Goal: Task Accomplishment & Management: Manage account settings

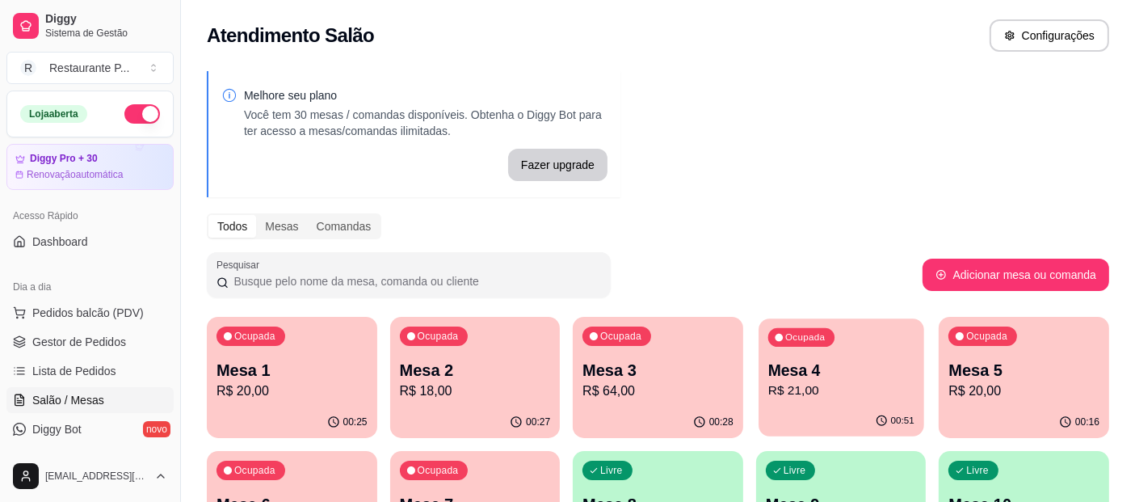
click at [821, 361] on p "Mesa 4" at bounding box center [841, 371] width 146 height 22
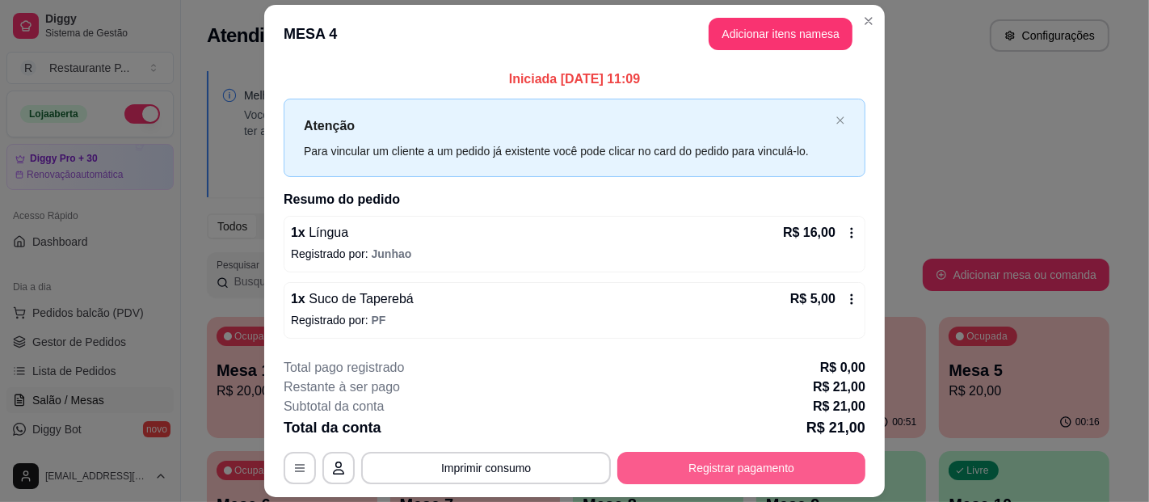
click at [744, 461] on button "Registrar pagamento" at bounding box center [741, 468] width 248 height 32
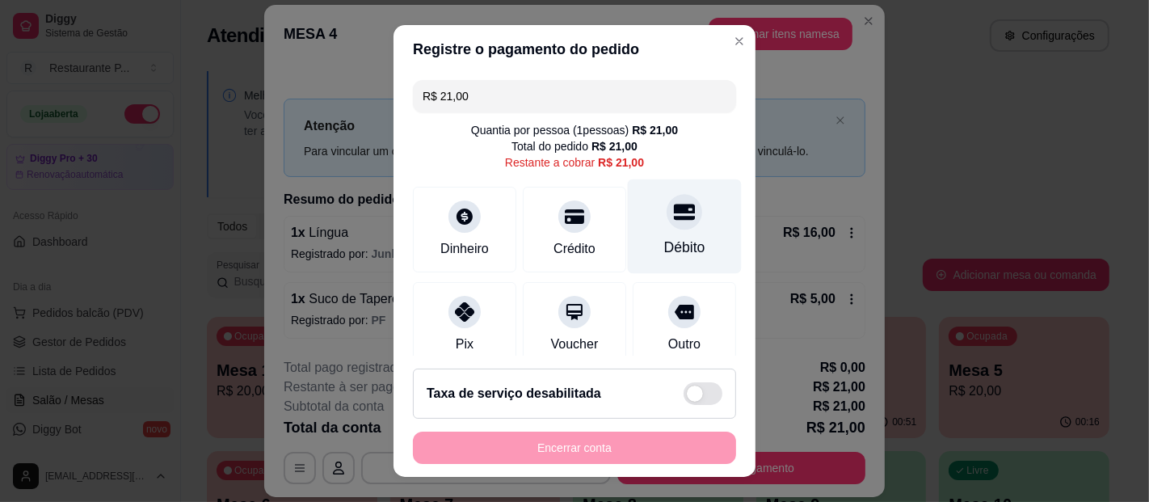
click at [633, 222] on div "Débito" at bounding box center [685, 226] width 114 height 95
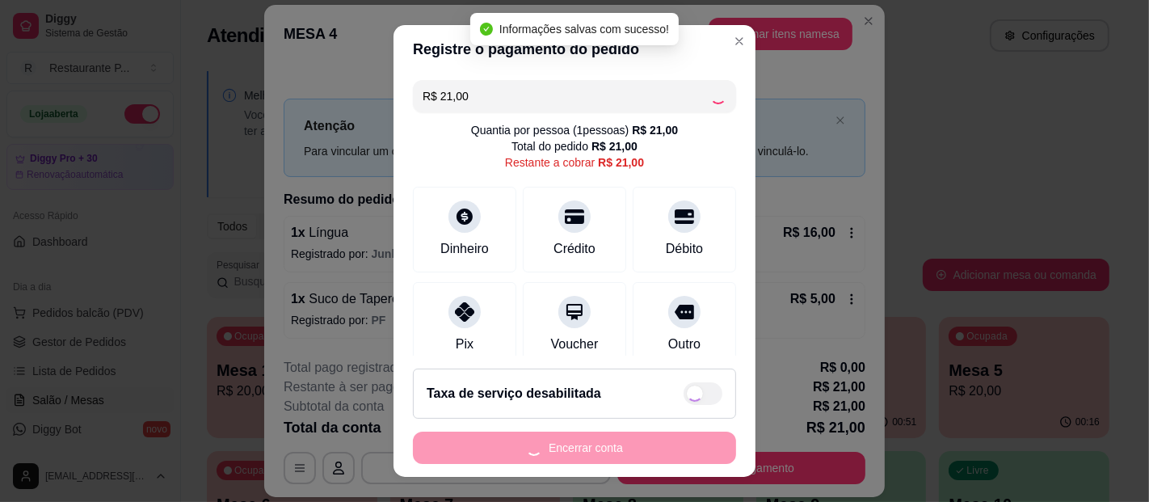
type input "R$ 0,00"
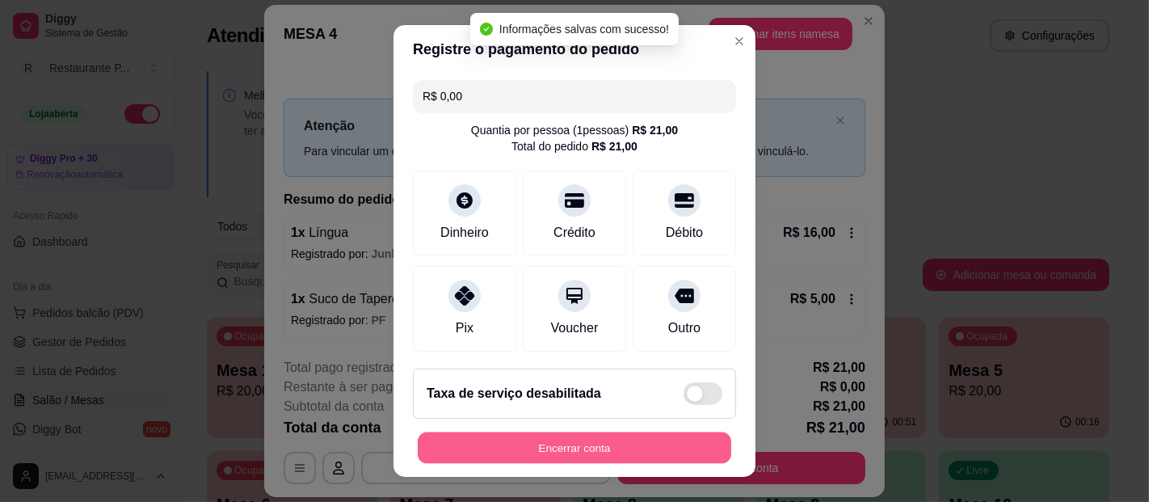
click at [583, 439] on button "Encerrar conta" at bounding box center [575, 448] width 314 height 32
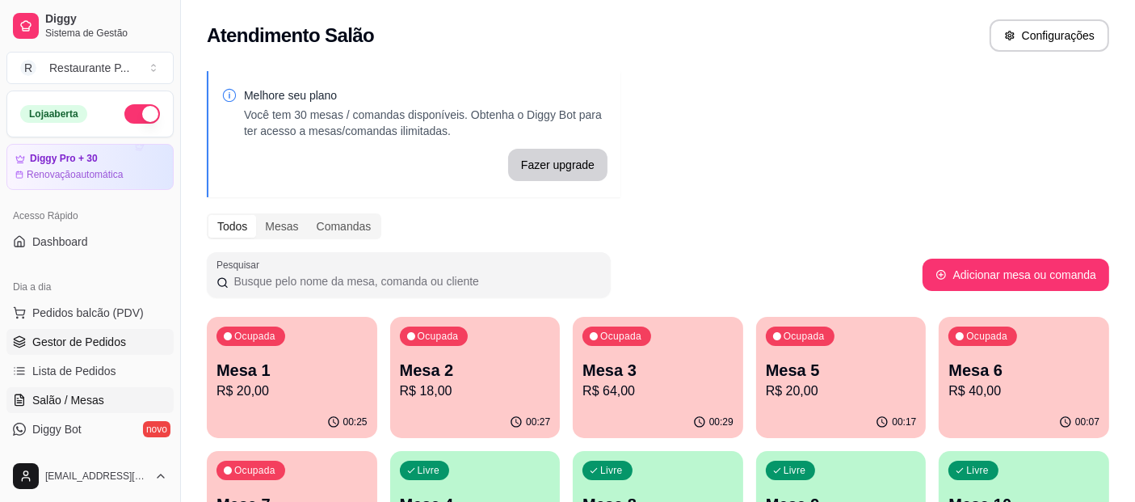
click at [65, 331] on link "Gestor de Pedidos" at bounding box center [89, 342] width 167 height 26
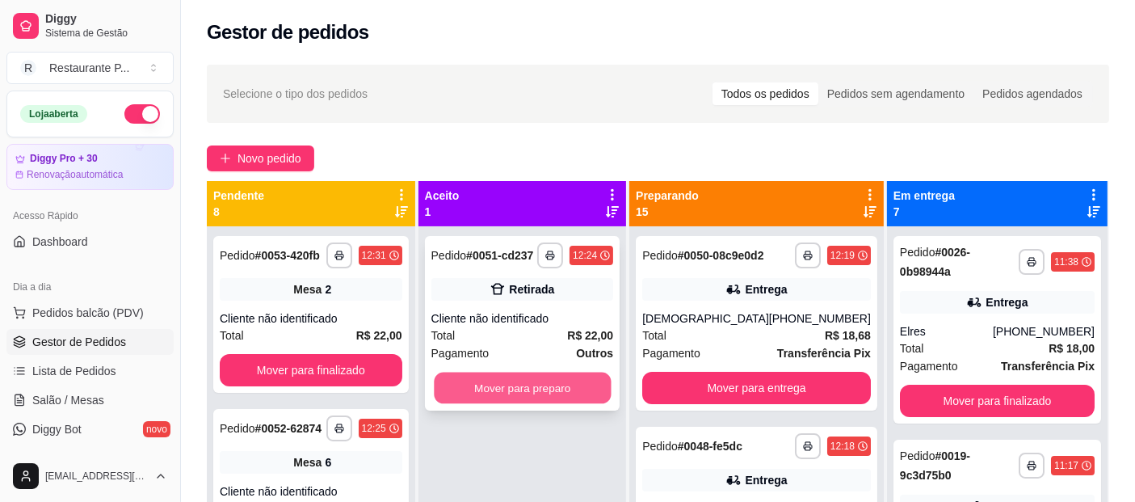
click at [531, 392] on button "Mover para preparo" at bounding box center [522, 389] width 177 height 32
click at [534, 383] on button "Mover para preparo" at bounding box center [522, 389] width 177 height 32
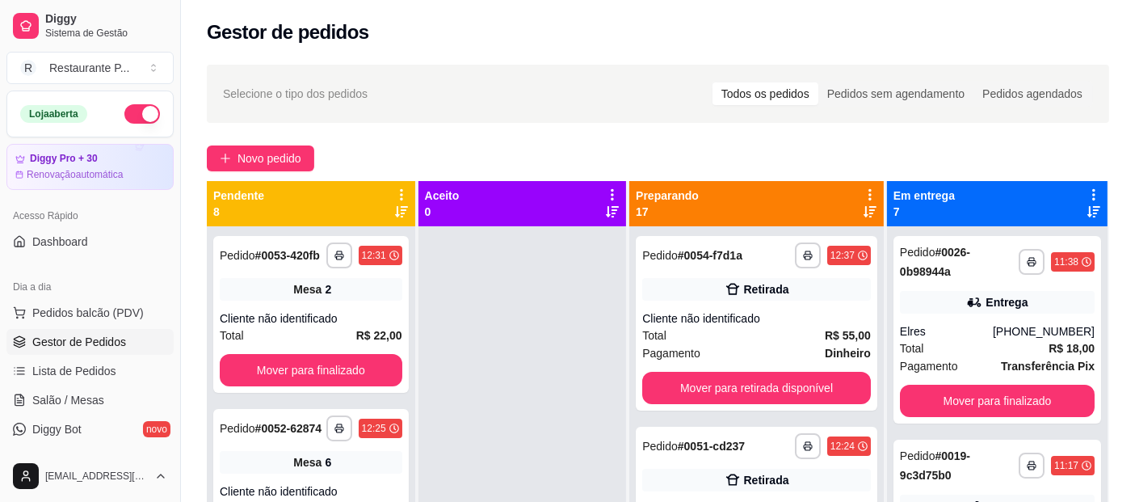
click at [1088, 208] on icon at bounding box center [1094, 211] width 13 height 13
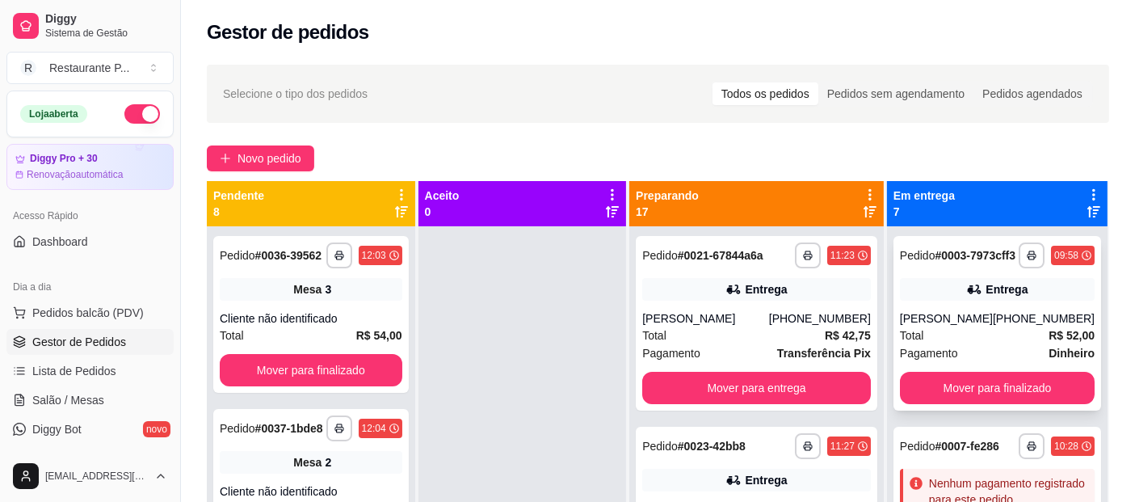
click at [969, 384] on div "**********" at bounding box center [998, 323] width 208 height 175
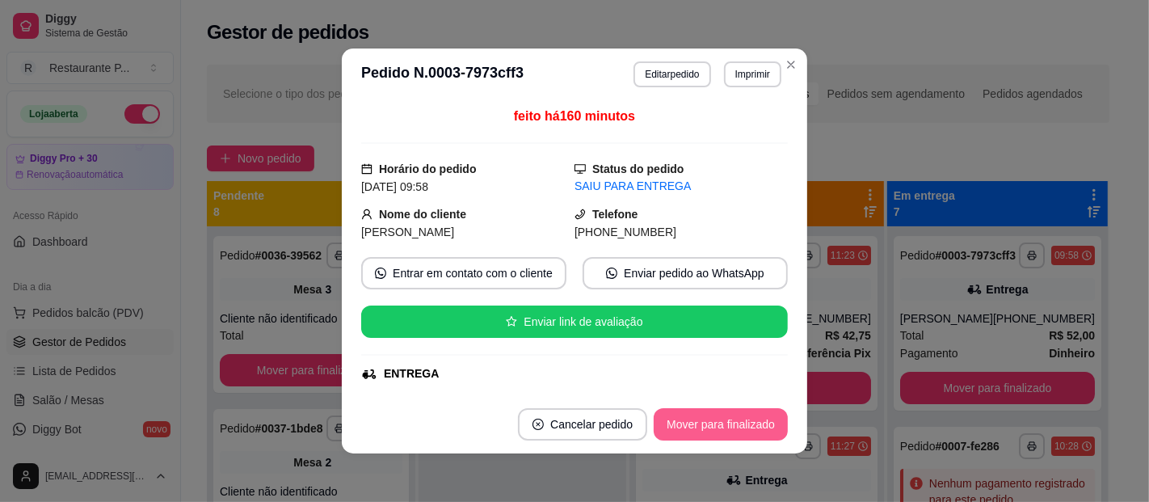
click at [689, 415] on button "Mover para finalizado" at bounding box center [721, 424] width 134 height 32
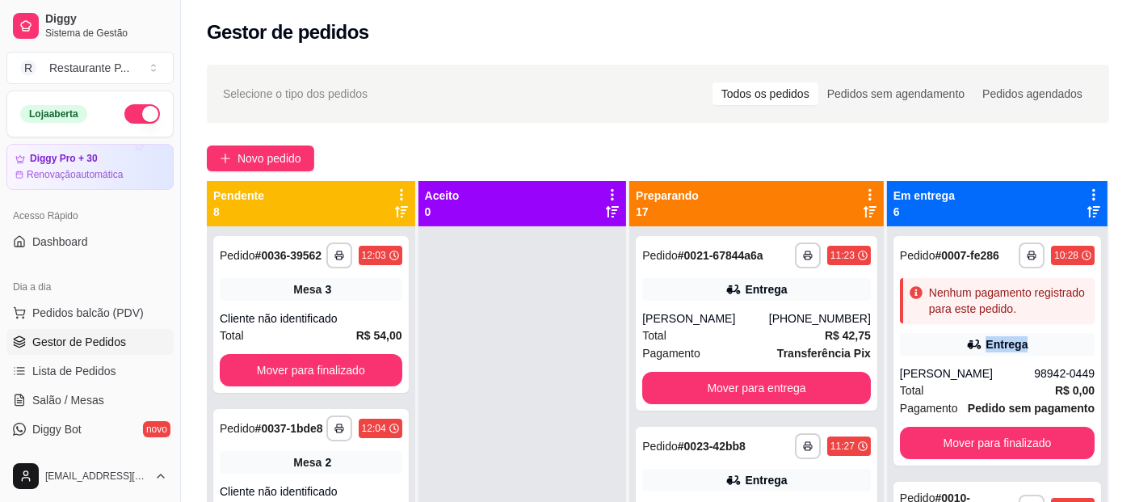
drag, startPoint x: 1078, startPoint y: 314, endPoint x: 1092, endPoint y: 340, distance: 30.0
click at [1092, 340] on div "**********" at bounding box center [997, 477] width 221 height 502
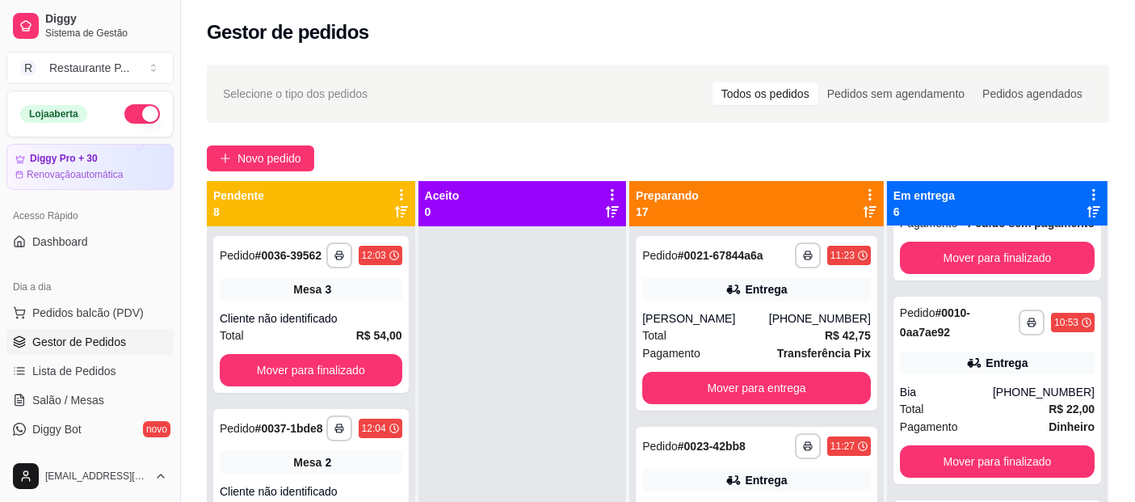
scroll to position [202, 0]
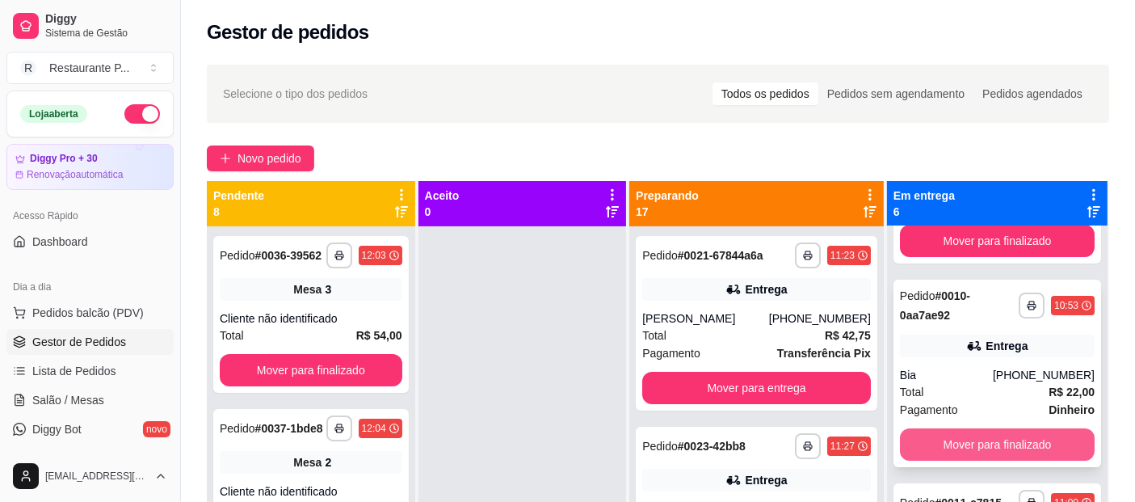
click at [997, 442] on button "Mover para finalizado" at bounding box center [997, 444] width 195 height 32
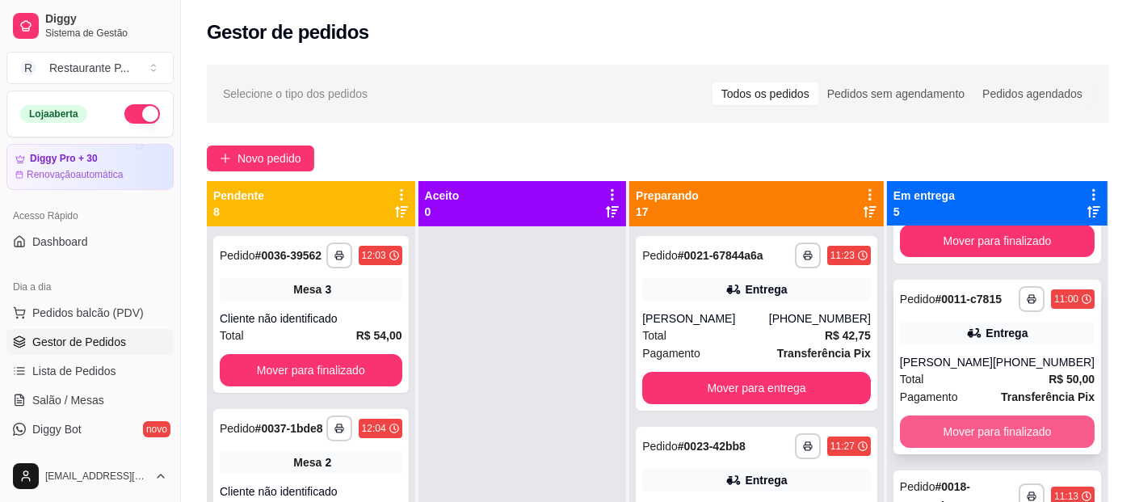
click at [974, 417] on button "Mover para finalizado" at bounding box center [997, 431] width 195 height 32
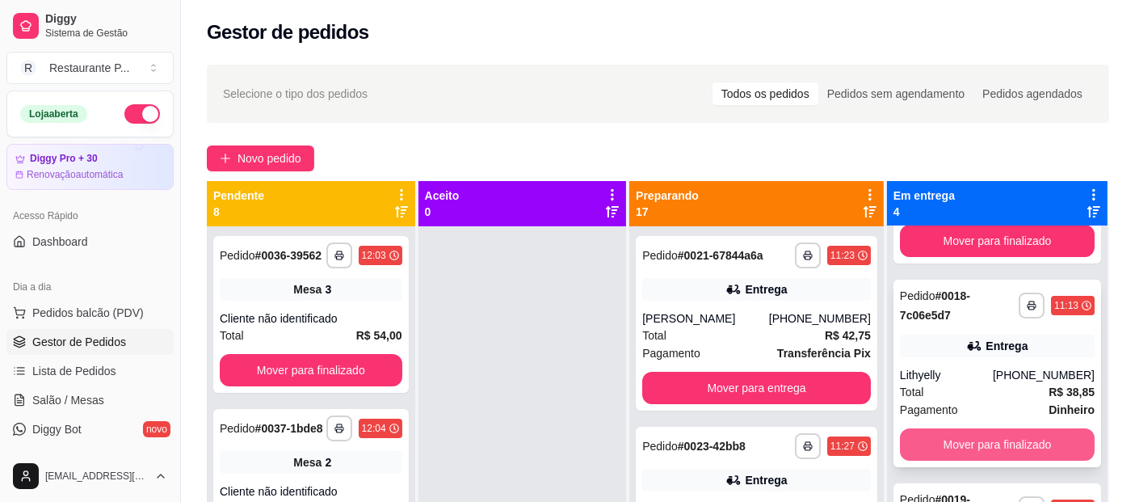
click at [974, 437] on button "Mover para finalizado" at bounding box center [997, 444] width 195 height 32
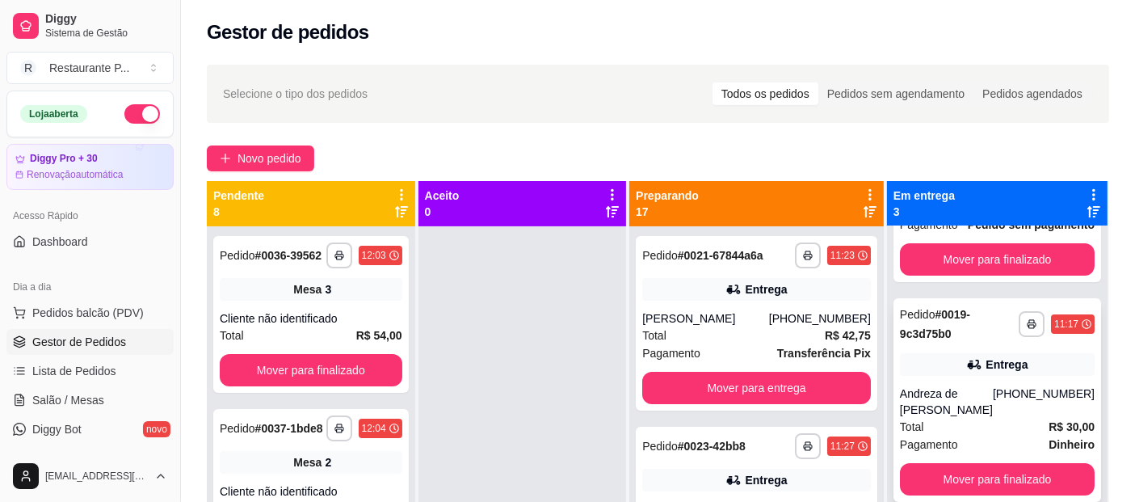
scroll to position [183, 0]
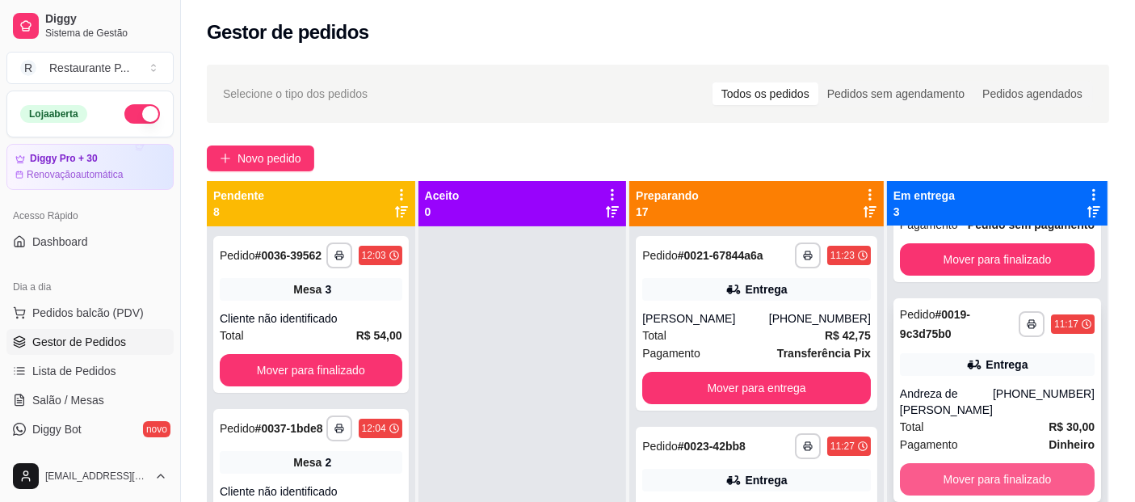
click at [973, 473] on button "Mover para finalizado" at bounding box center [997, 479] width 195 height 32
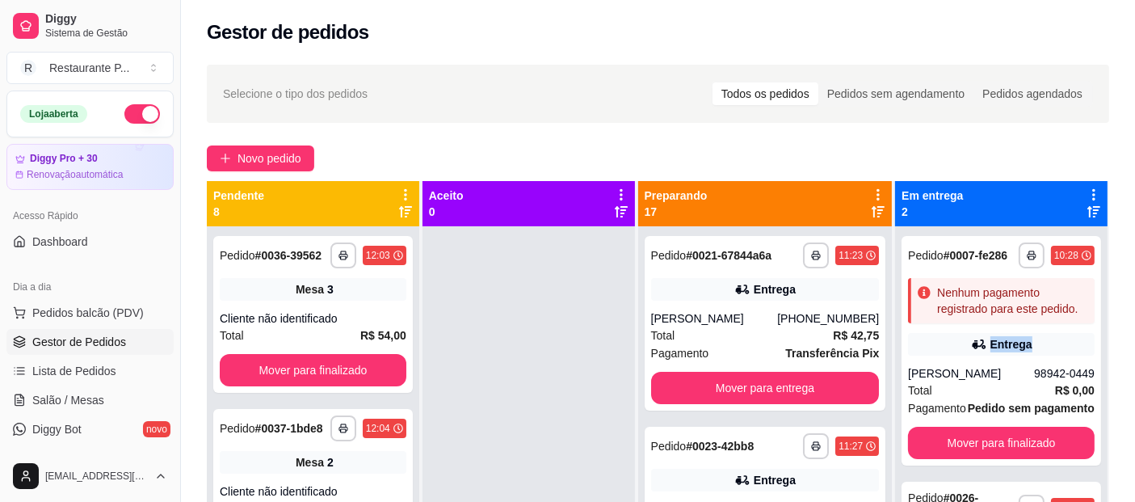
scroll to position [45, 0]
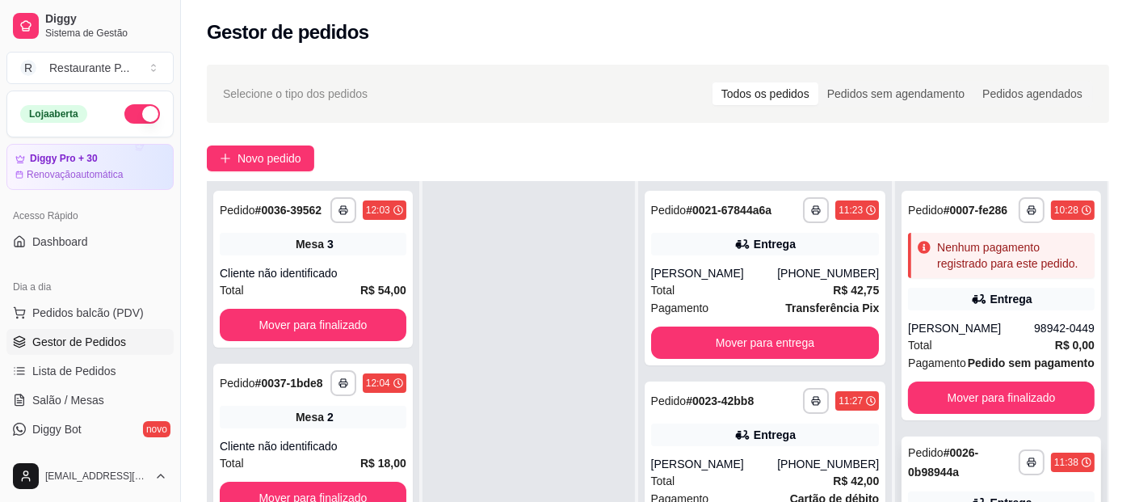
click at [970, 456] on div "Pedido # 0026-0b98944a" at bounding box center [963, 462] width 111 height 39
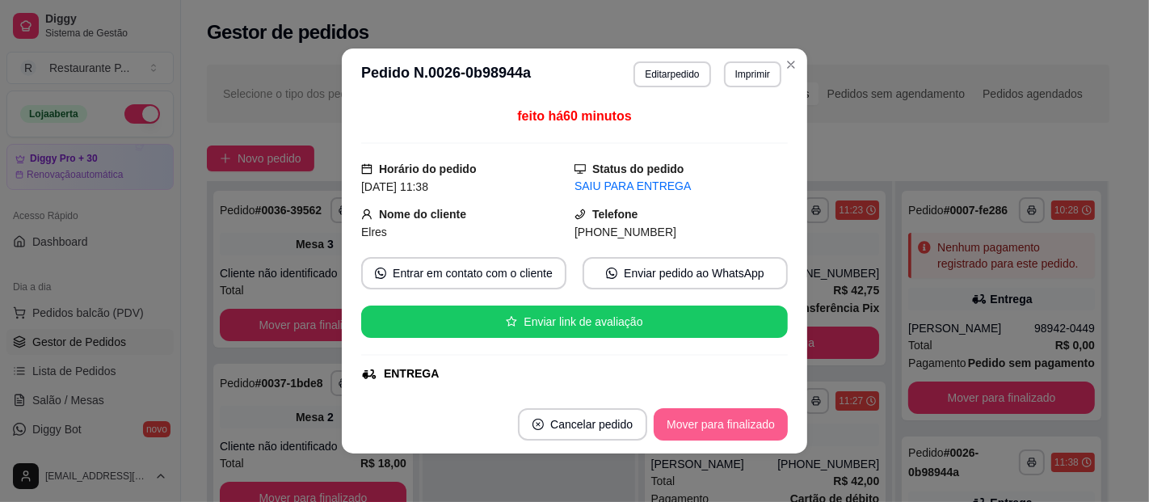
click at [724, 423] on button "Mover para finalizado" at bounding box center [721, 424] width 134 height 32
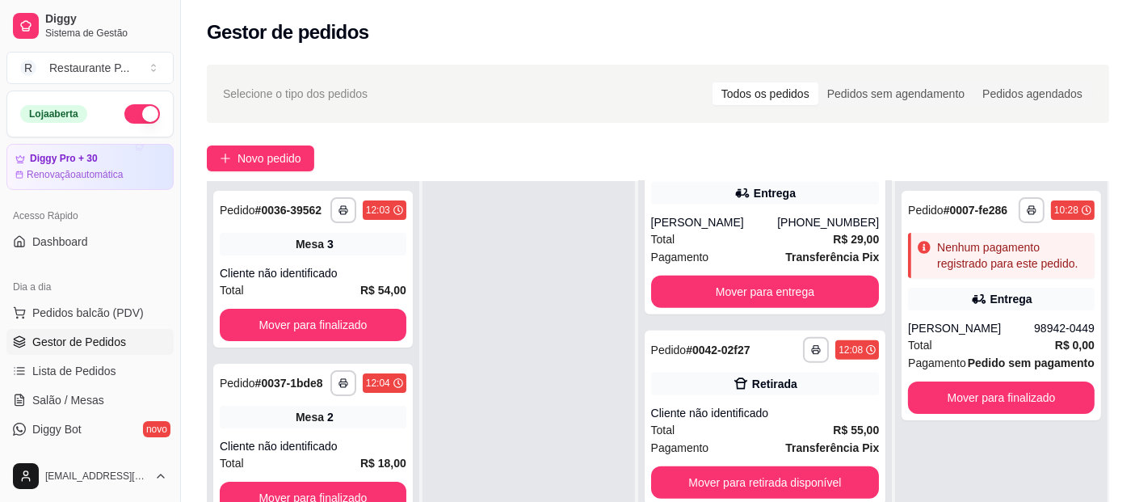
scroll to position [1606, 0]
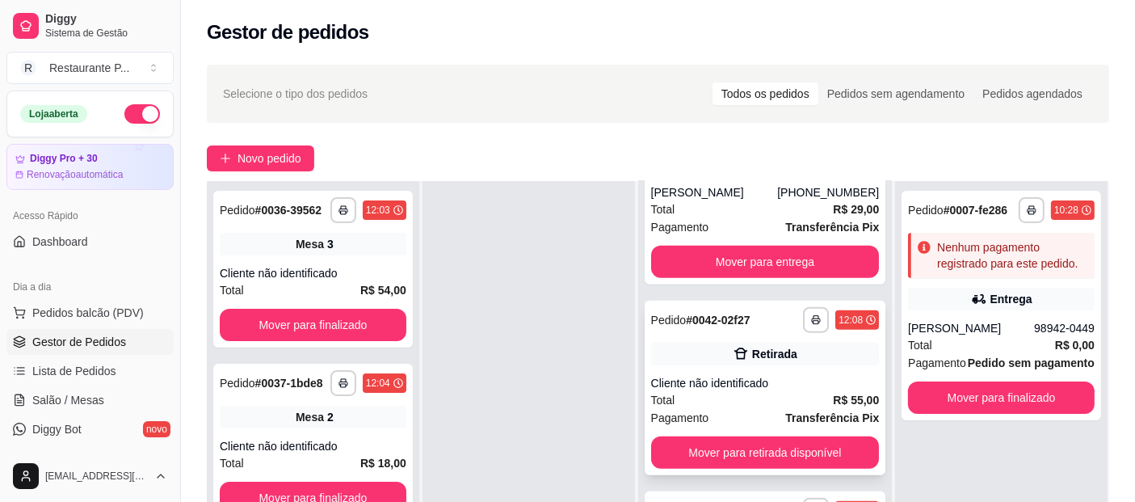
click at [723, 326] on strong "# 0042-02f27" at bounding box center [718, 320] width 64 height 13
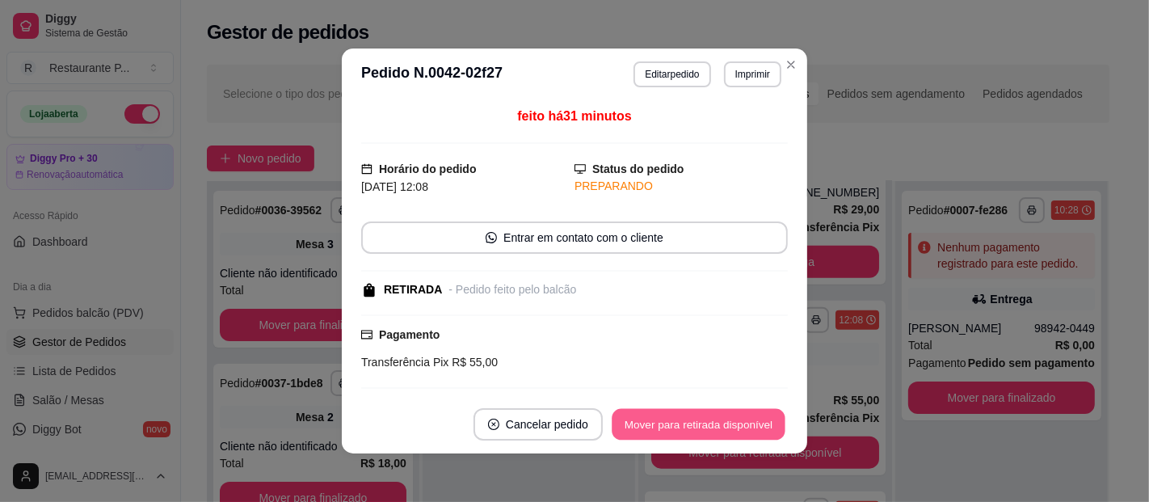
click at [697, 431] on button "Mover para retirada disponível" at bounding box center [698, 425] width 173 height 32
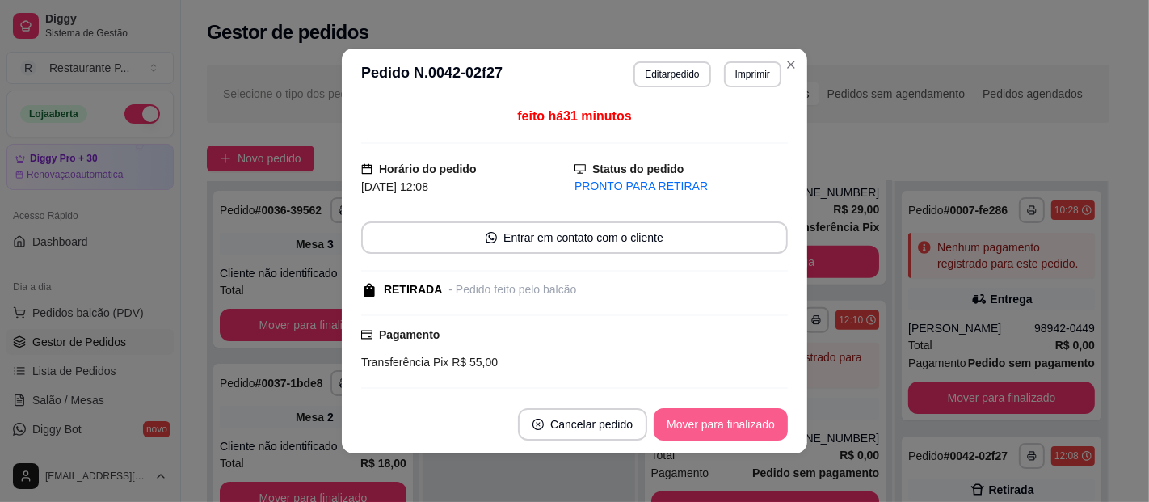
click at [680, 421] on button "Mover para finalizado" at bounding box center [721, 424] width 134 height 32
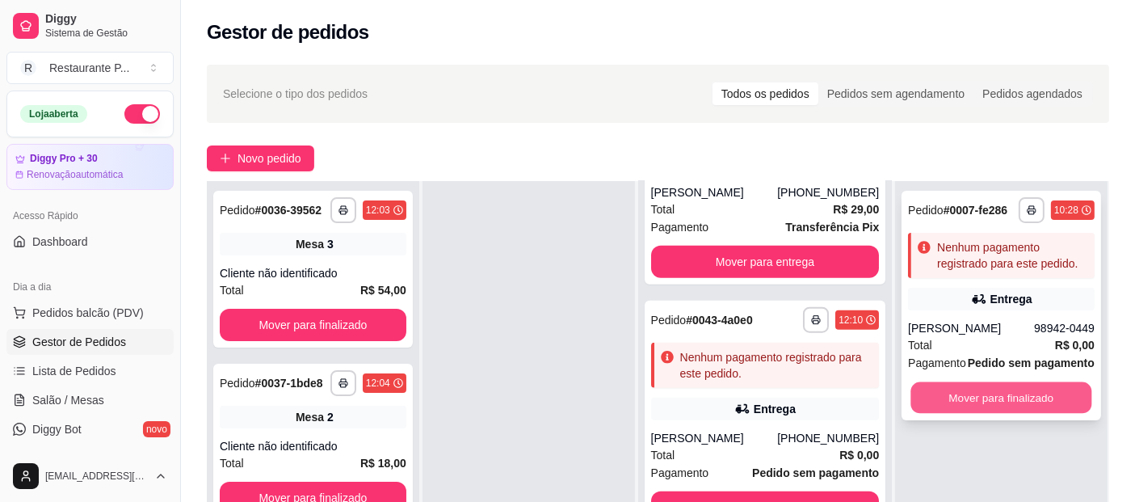
click at [981, 399] on button "Mover para finalizado" at bounding box center [1001, 398] width 181 height 32
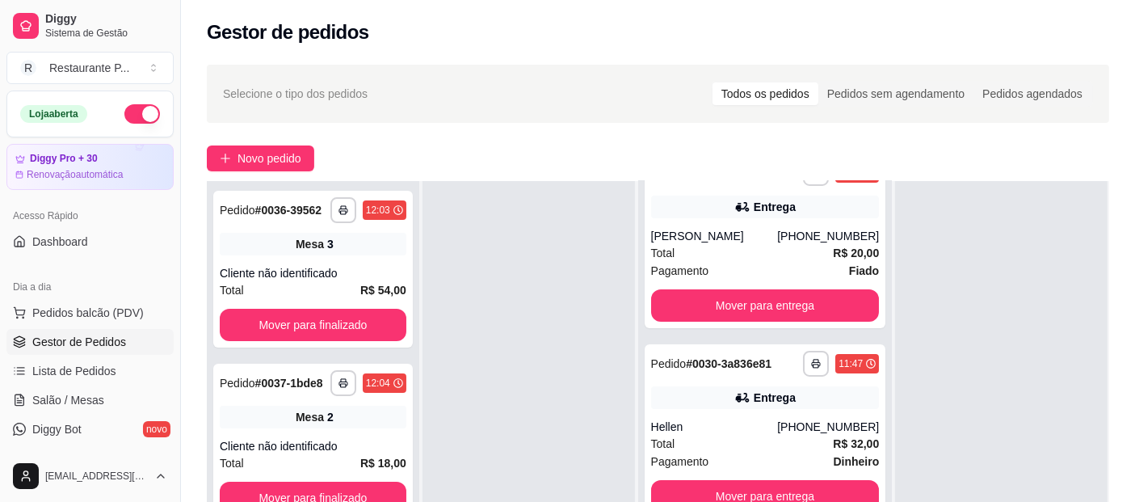
scroll to position [465, 0]
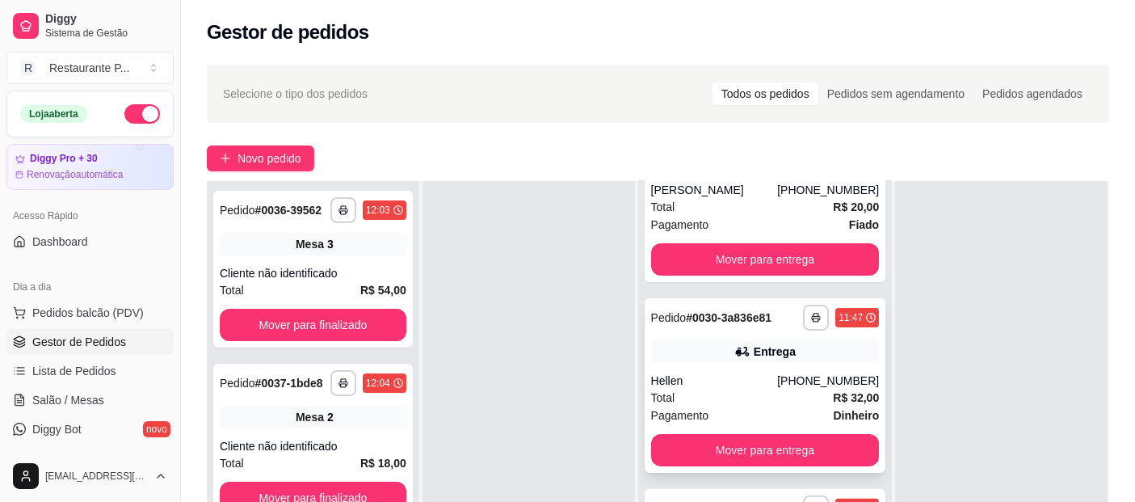
click at [776, 410] on div "**********" at bounding box center [766, 385] width 242 height 175
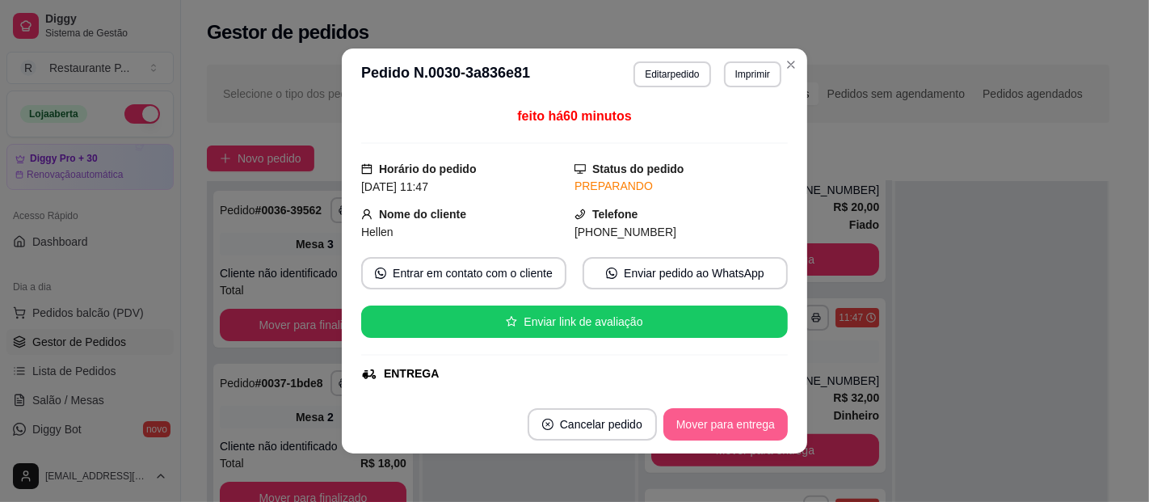
click at [694, 430] on button "Mover para entrega" at bounding box center [725, 424] width 124 height 32
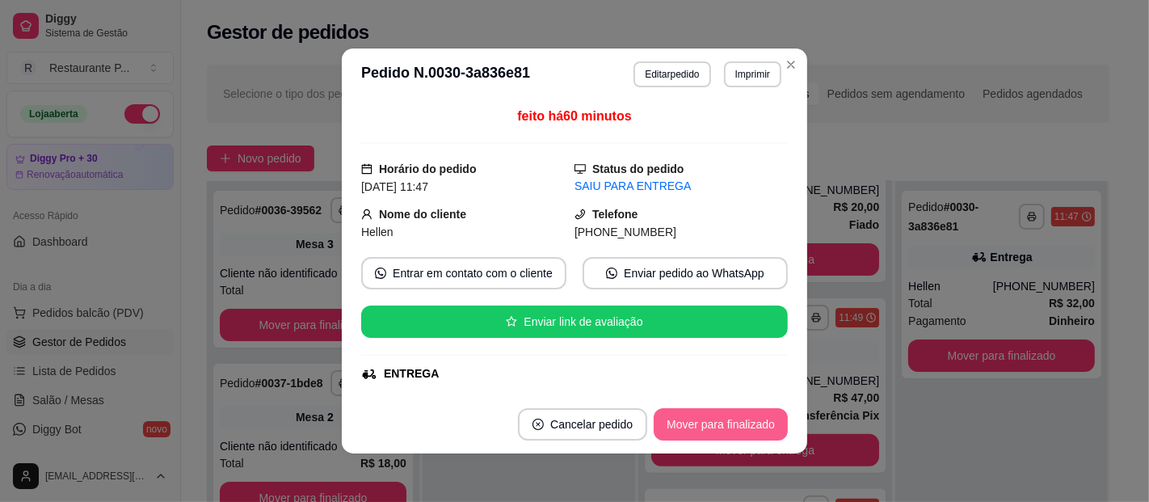
click at [701, 430] on button "Mover para finalizado" at bounding box center [721, 424] width 134 height 32
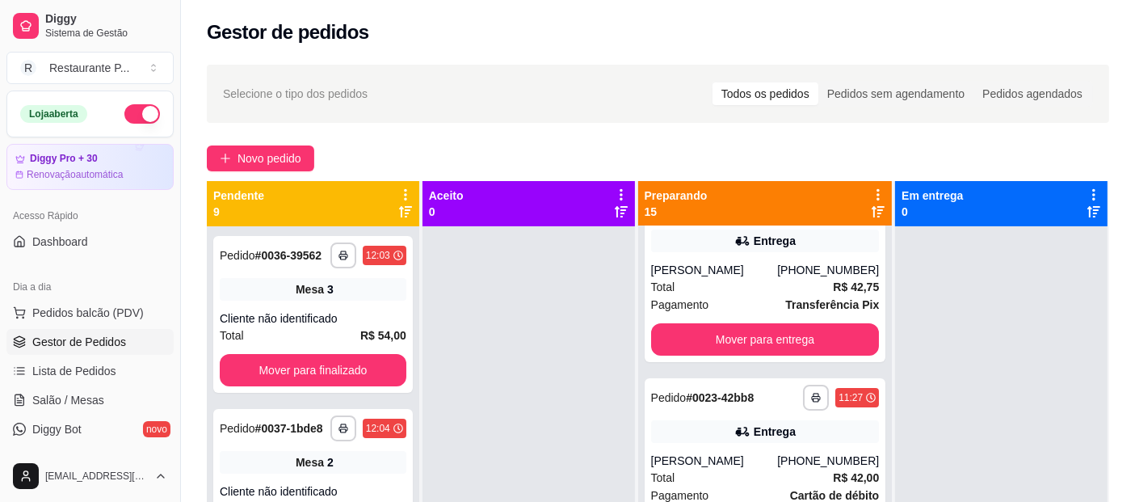
scroll to position [0, 0]
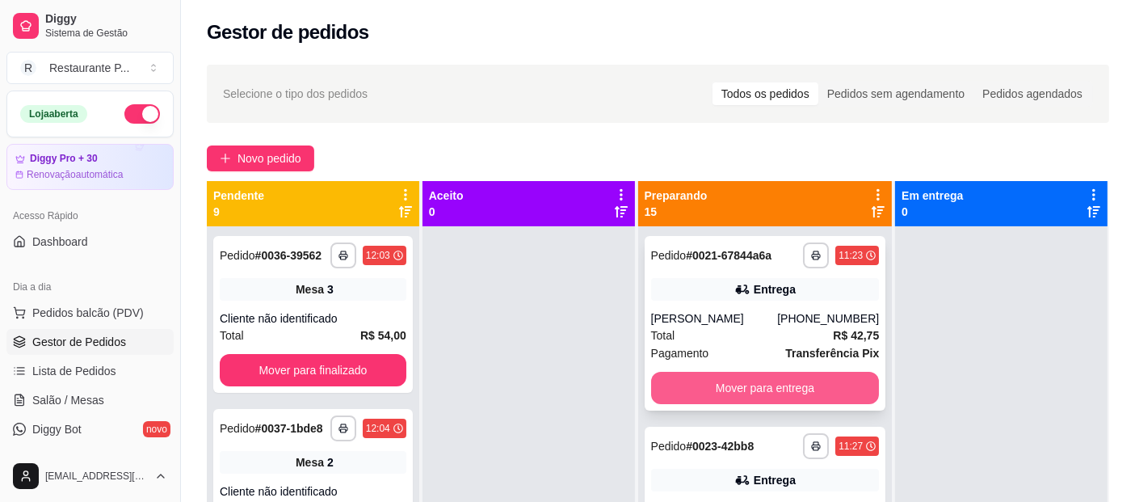
click at [777, 391] on button "Mover para entrega" at bounding box center [765, 388] width 229 height 32
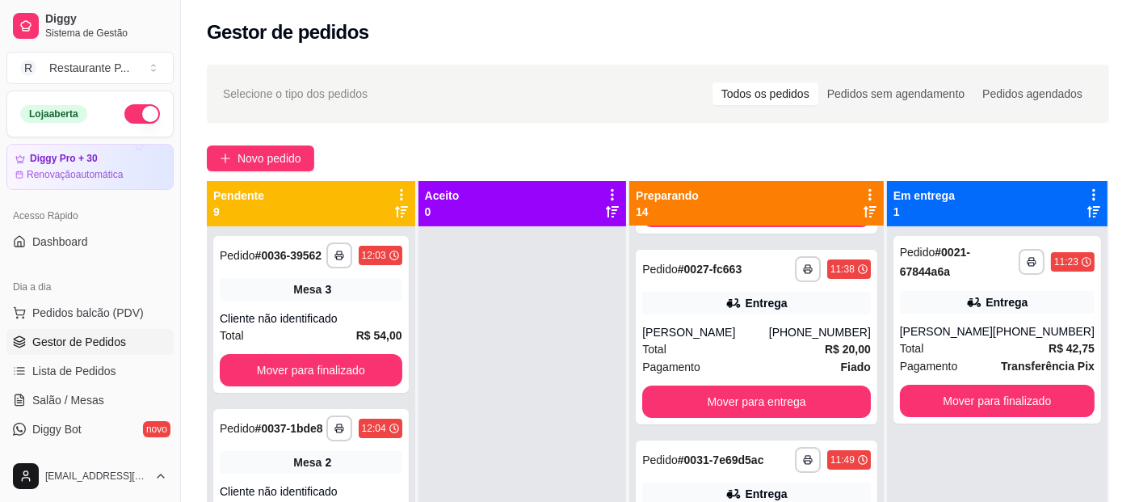
scroll to position [228, 0]
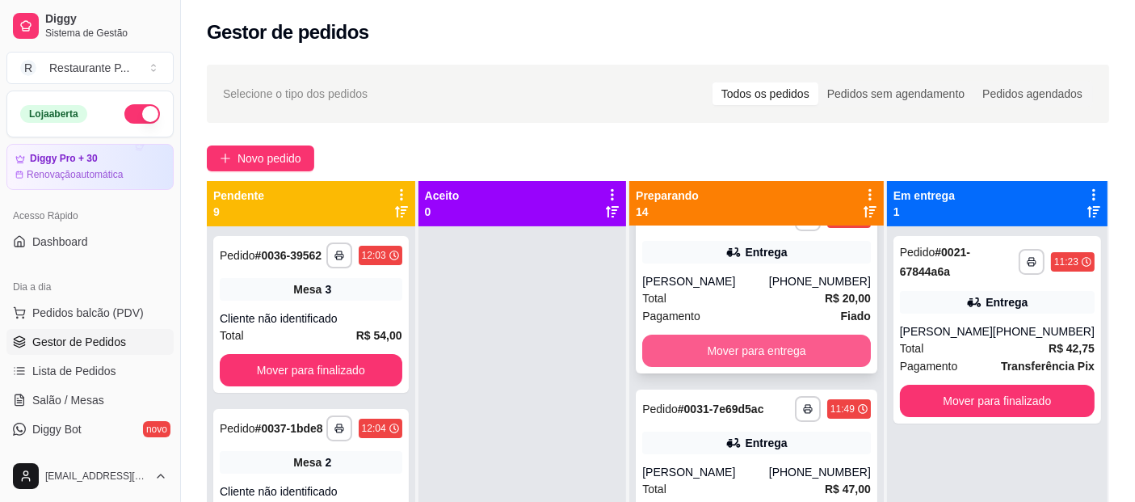
click at [792, 361] on button "Mover para entrega" at bounding box center [756, 351] width 229 height 32
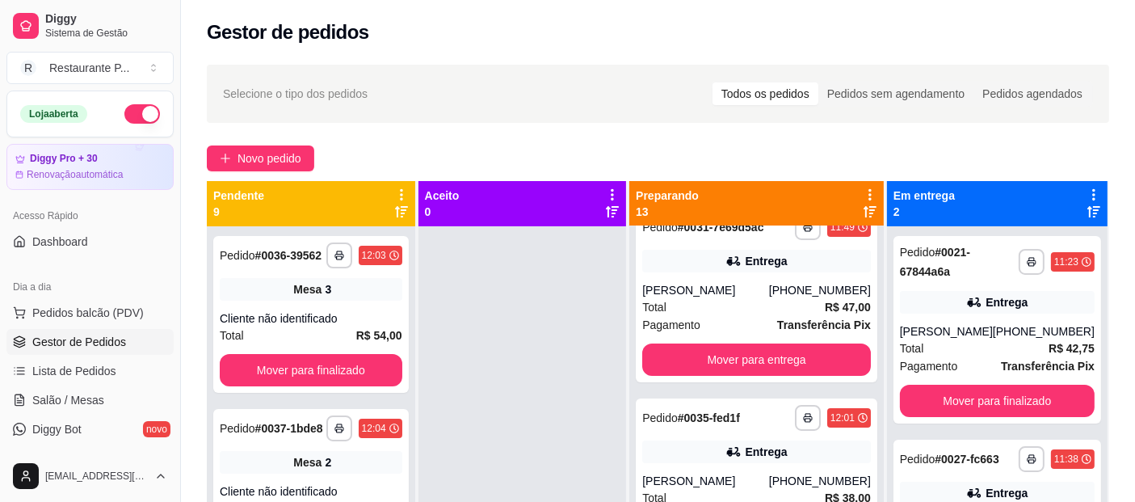
scroll to position [267, 0]
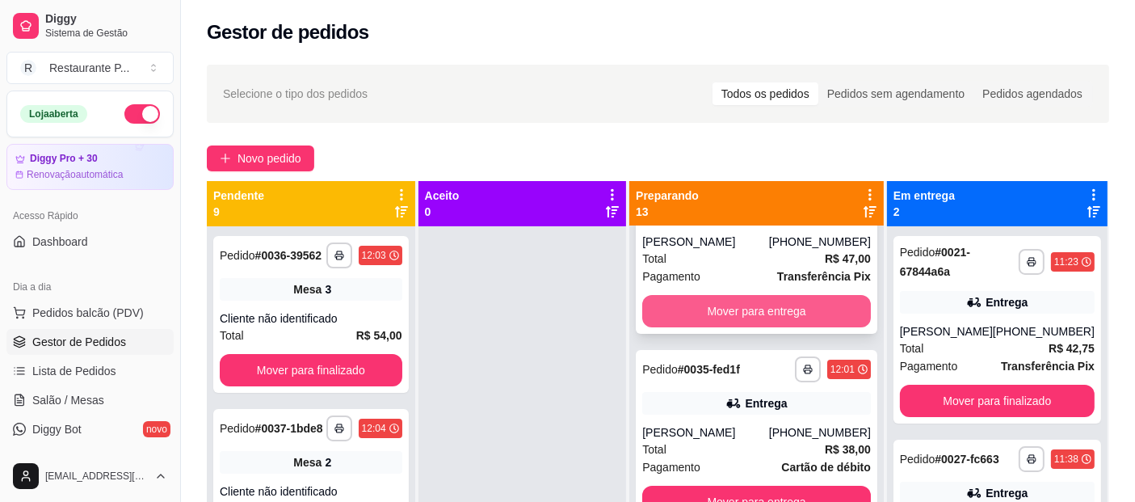
click at [781, 327] on button "Mover para entrega" at bounding box center [756, 311] width 229 height 32
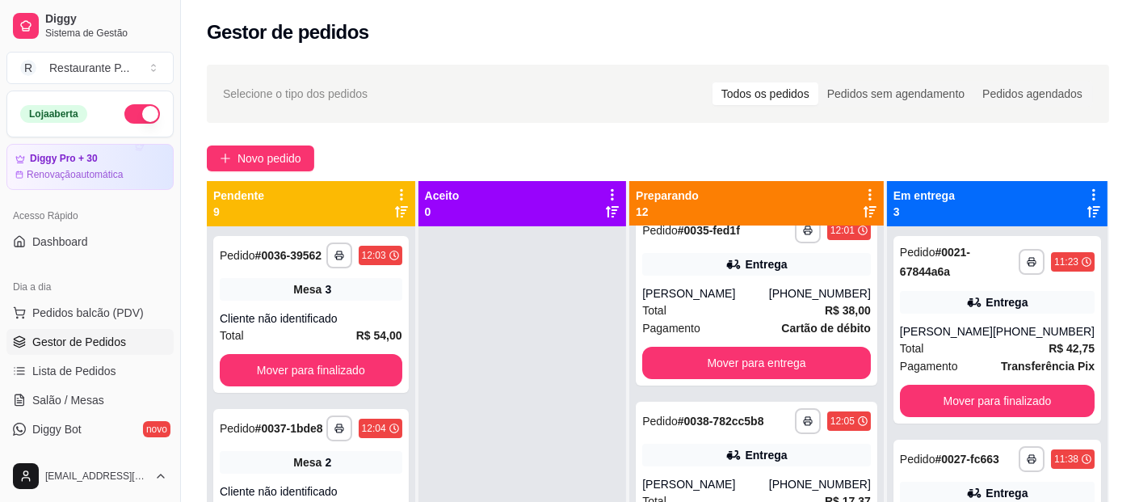
scroll to position [263, 0]
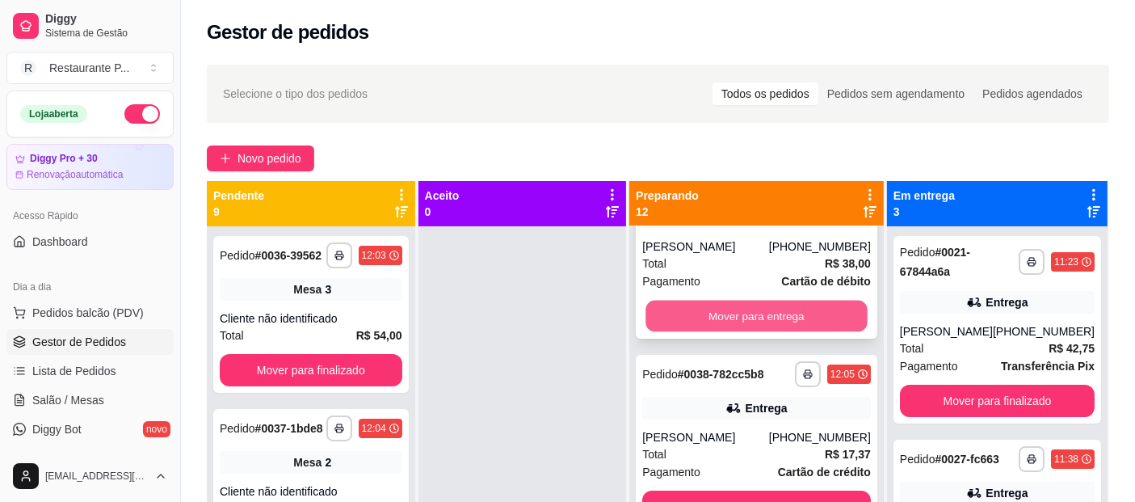
click at [777, 331] on button "Mover para entrega" at bounding box center [756, 317] width 221 height 32
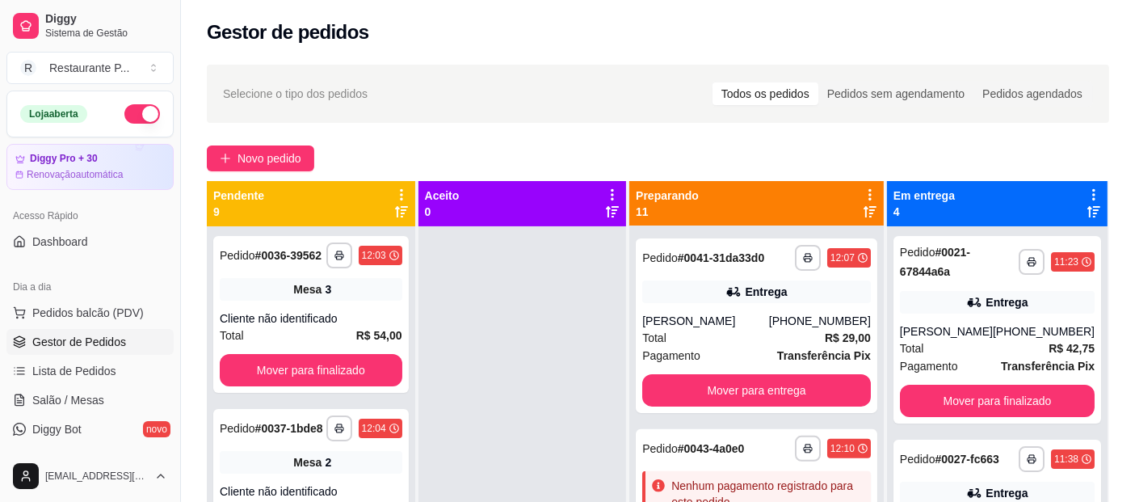
scroll to position [596, 0]
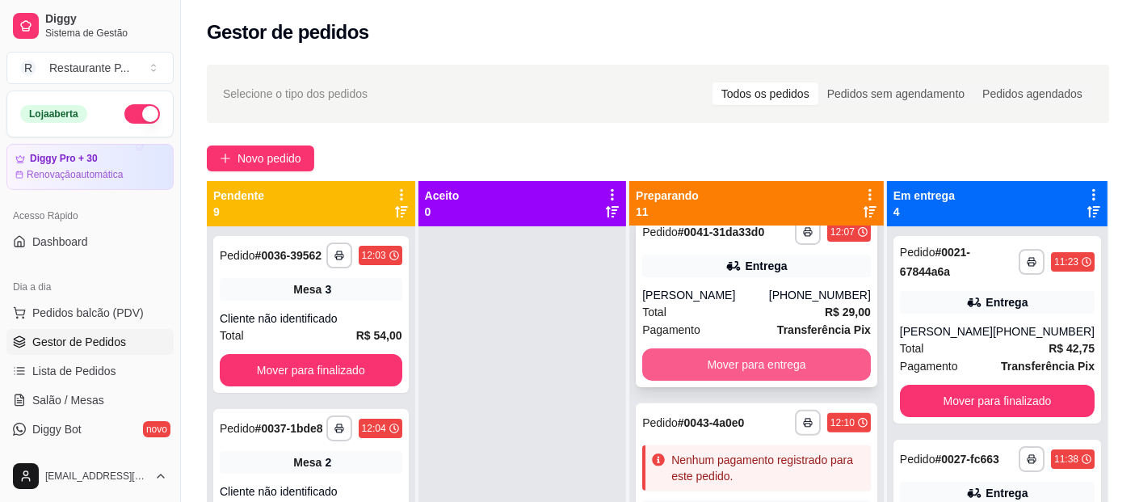
click at [800, 381] on button "Mover para entrega" at bounding box center [756, 364] width 229 height 32
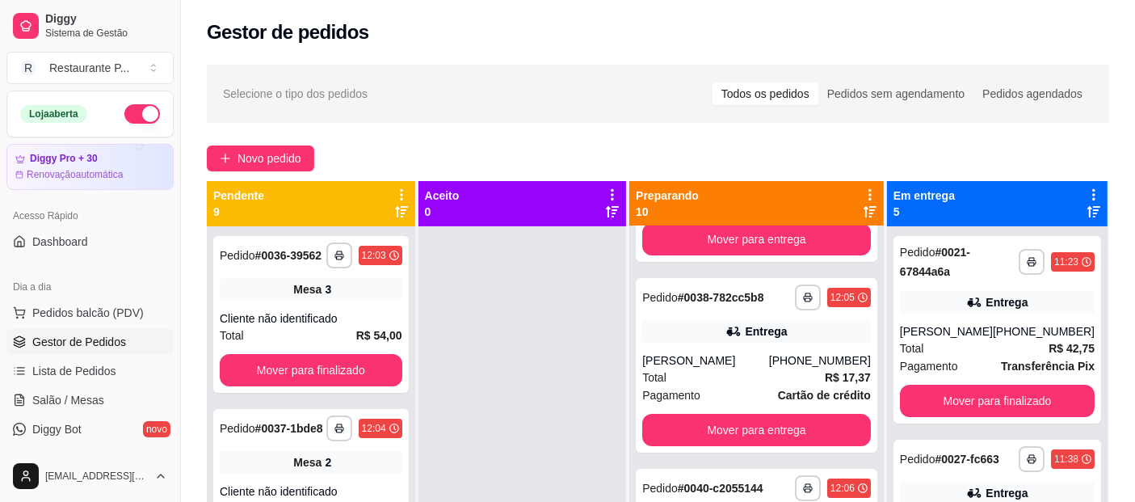
scroll to position [210, 0]
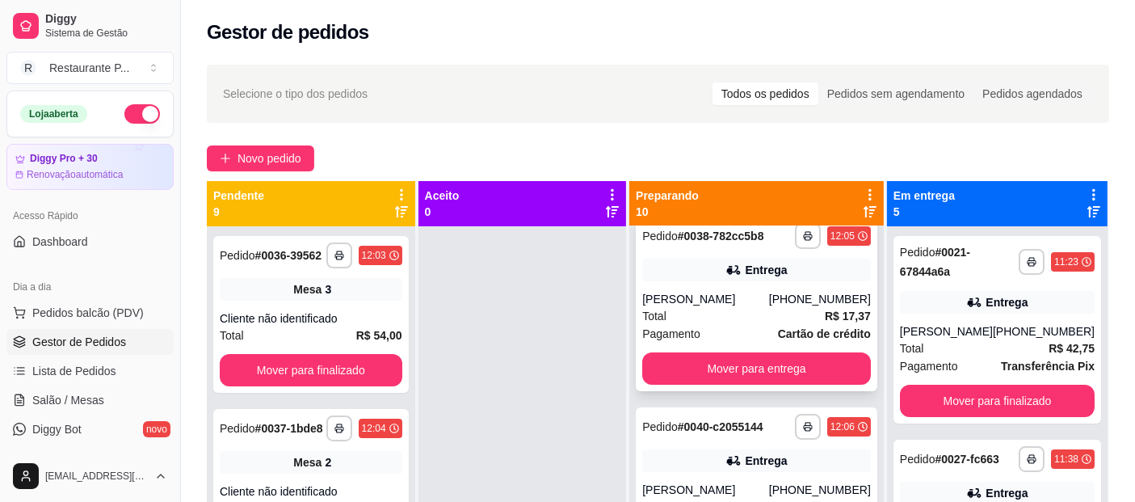
click at [747, 325] on div "Total R$ 17,37" at bounding box center [756, 316] width 229 height 18
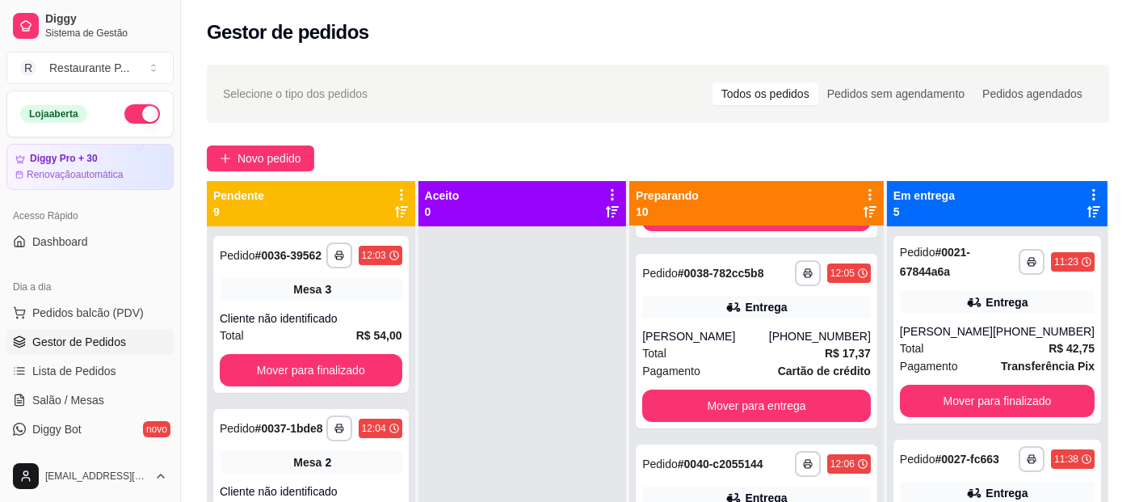
scroll to position [0, 0]
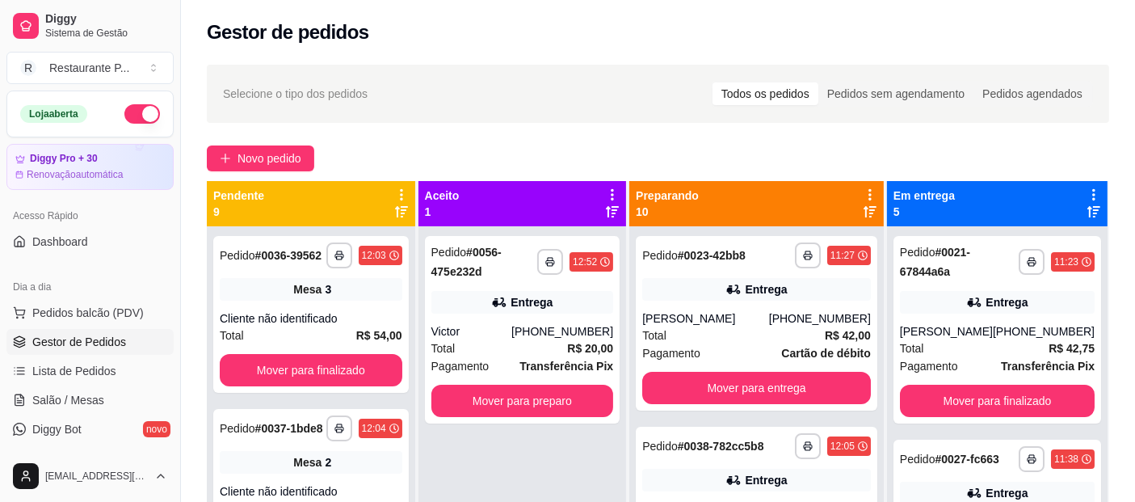
click at [864, 211] on icon at bounding box center [870, 211] width 13 height 13
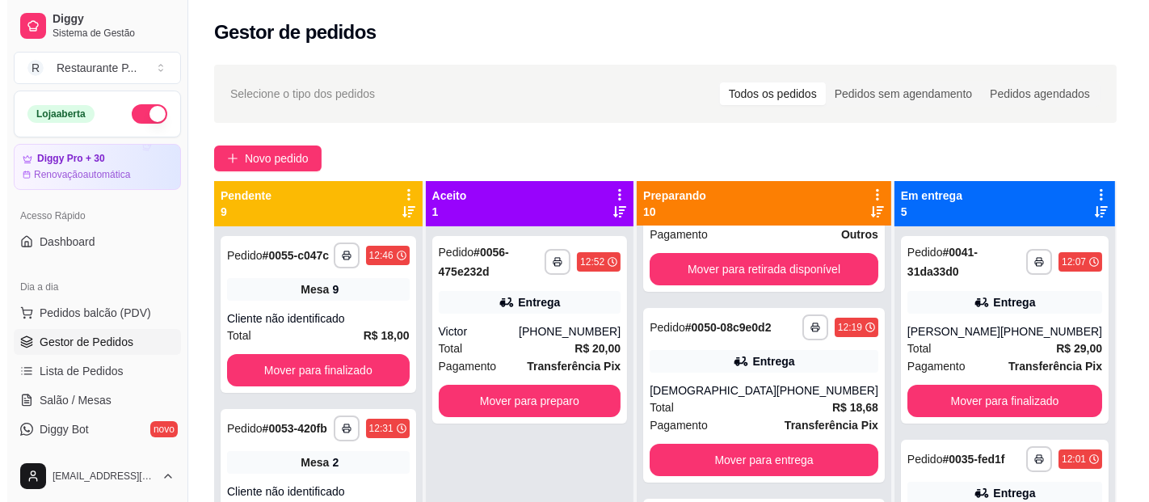
scroll to position [207, 0]
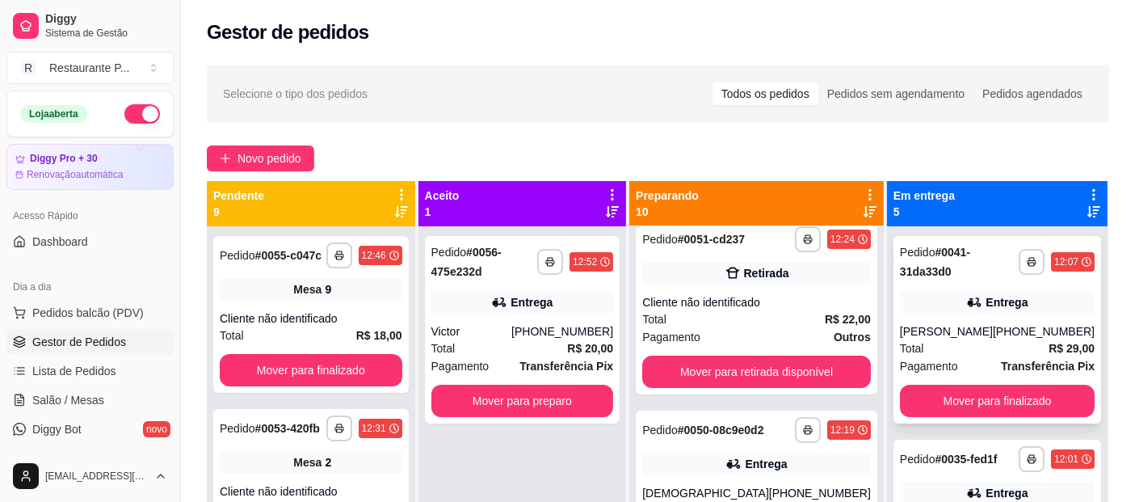
click at [1053, 421] on div "**********" at bounding box center [998, 329] width 208 height 187
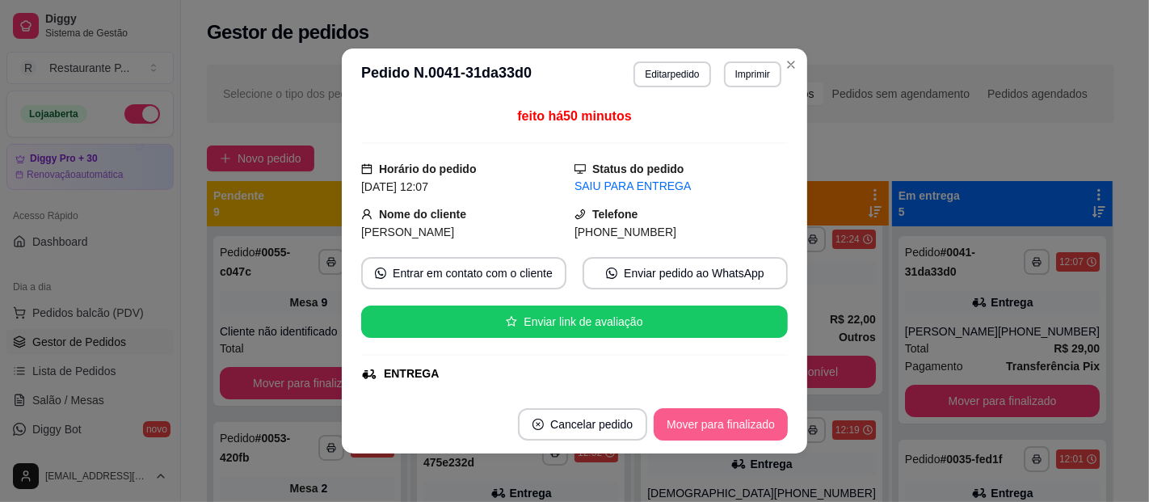
click at [739, 413] on button "Mover para finalizado" at bounding box center [721, 424] width 134 height 32
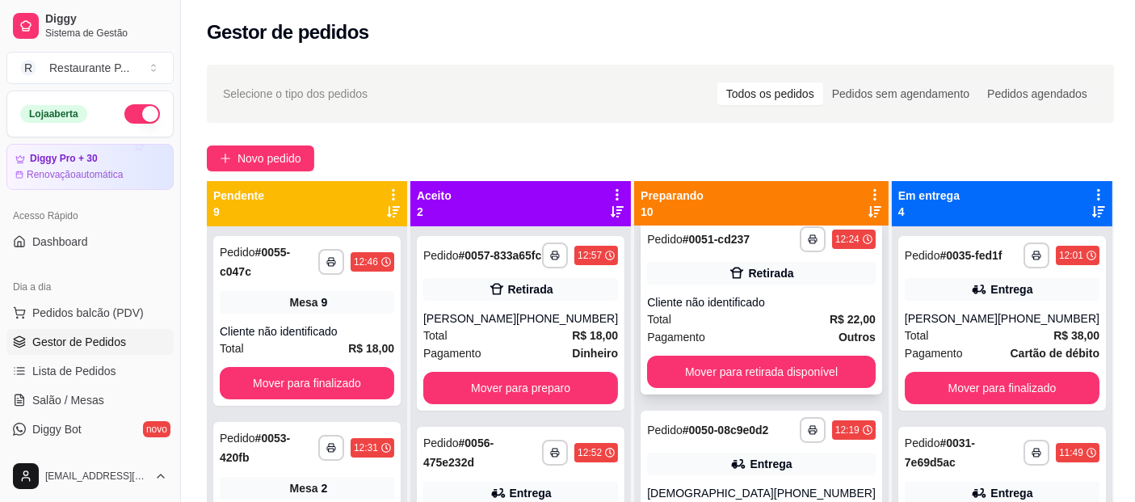
click at [750, 301] on div "Cliente não identificado" at bounding box center [761, 302] width 229 height 16
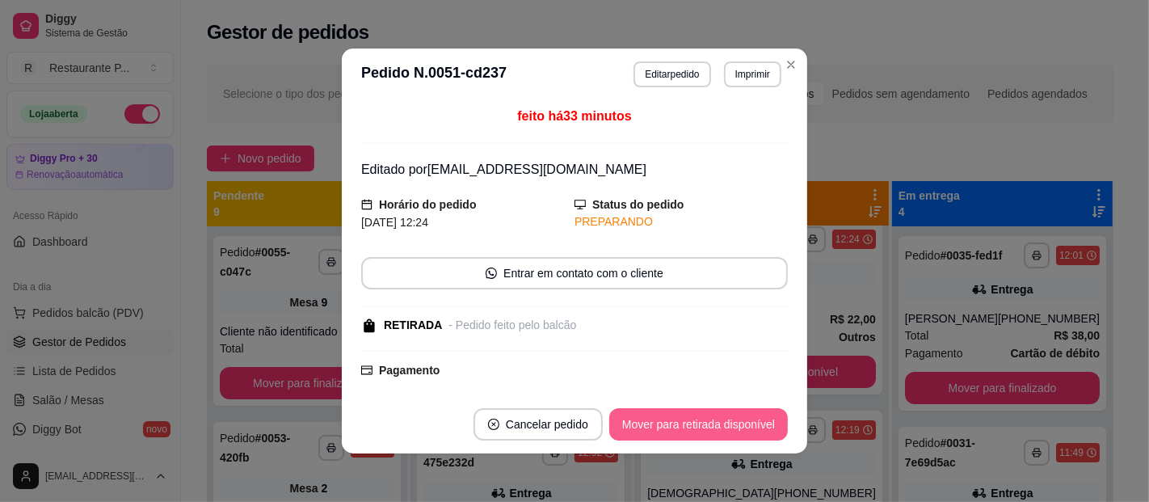
click at [714, 423] on button "Mover para retirada disponível" at bounding box center [698, 424] width 179 height 32
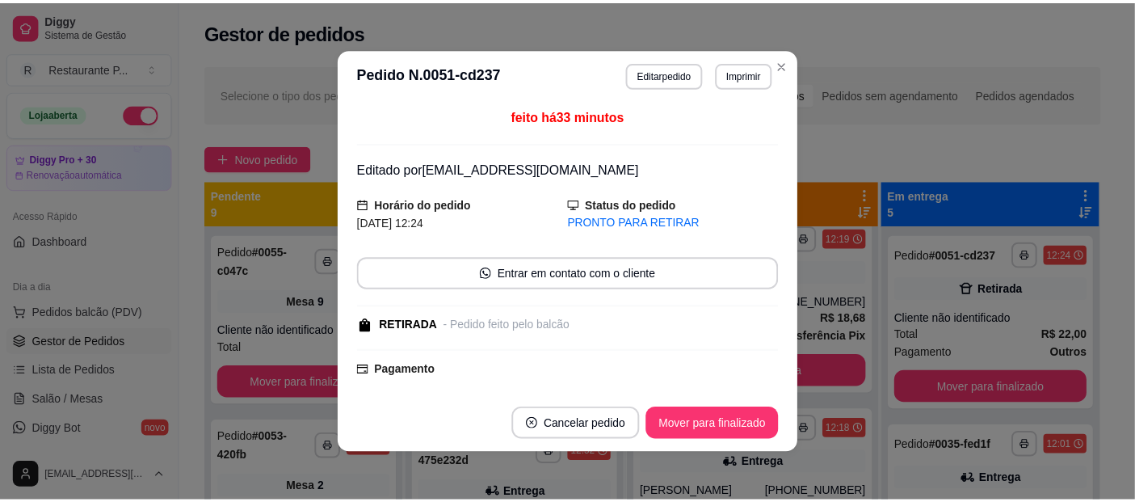
scroll to position [16, 0]
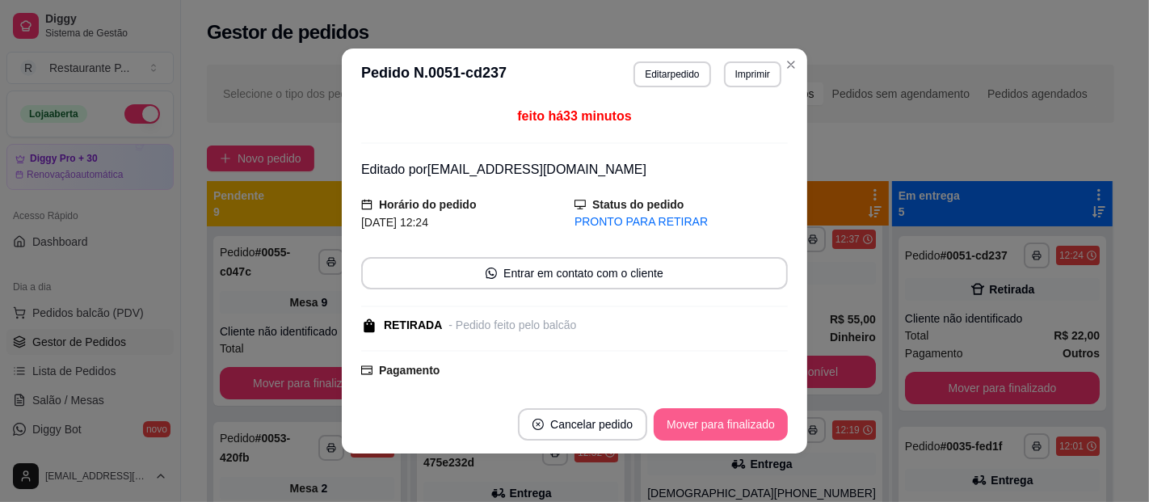
click at [703, 418] on button "Mover para finalizado" at bounding box center [721, 424] width 134 height 32
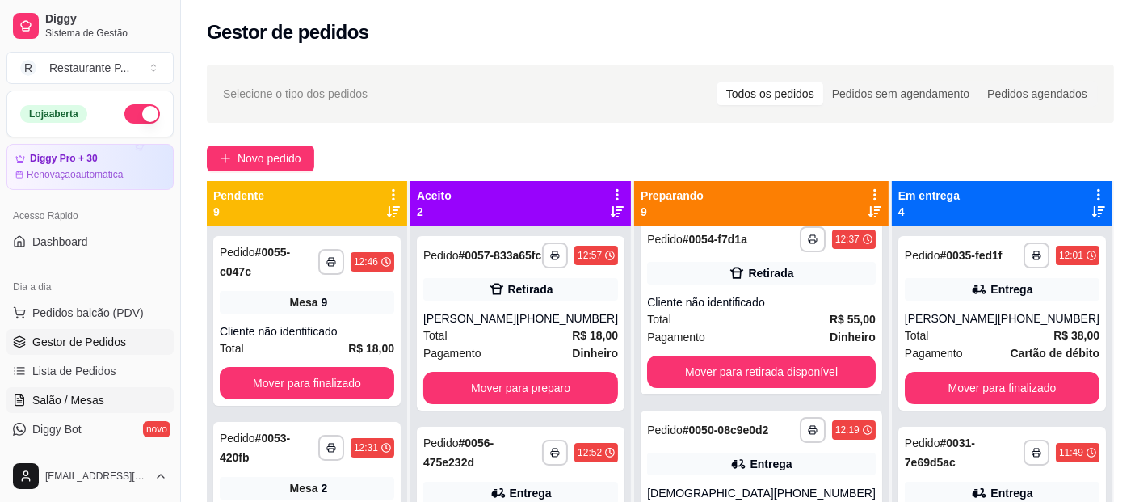
click at [74, 400] on span "Salão / Mesas" at bounding box center [68, 400] width 72 height 16
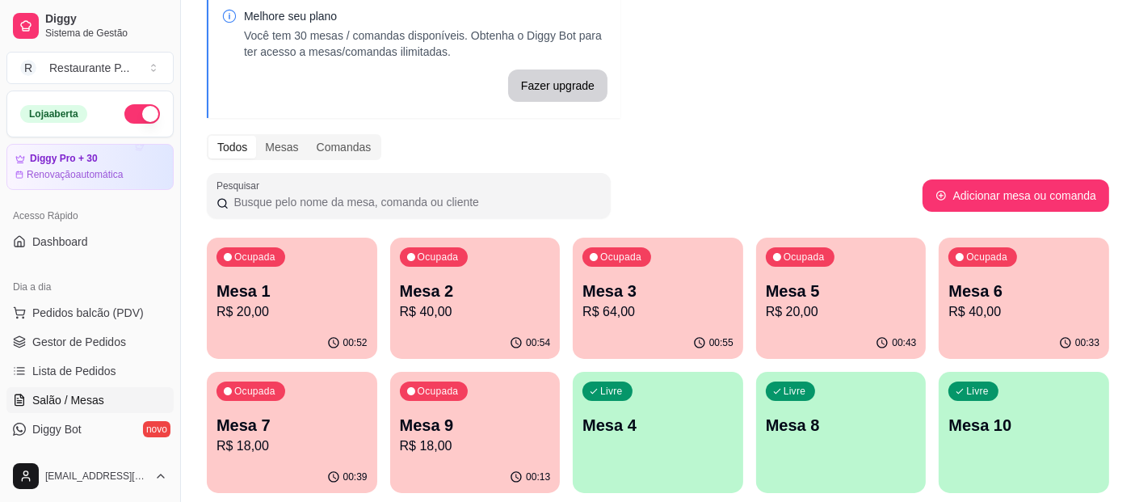
scroll to position [103, 0]
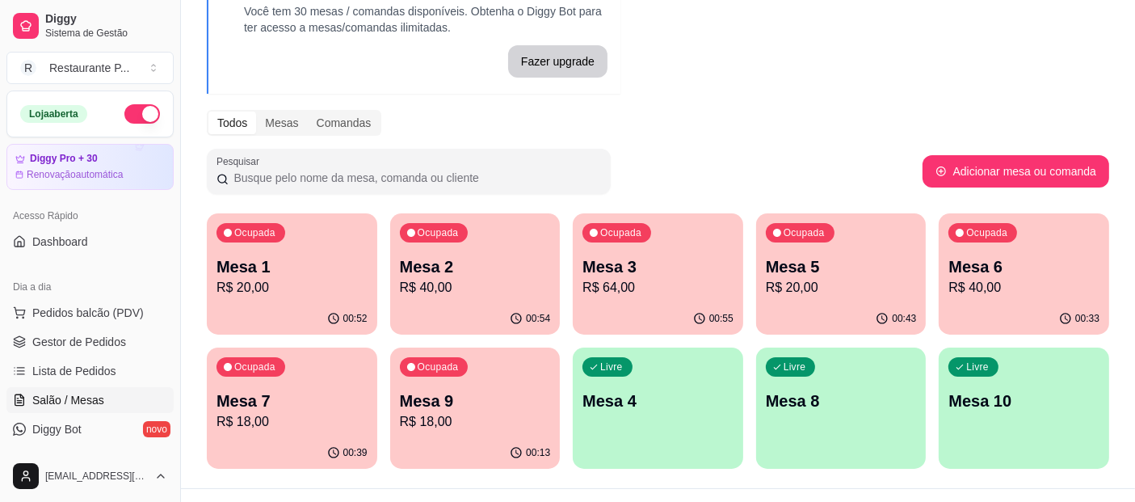
click at [839, 284] on p "R$ 20,00" at bounding box center [841, 287] width 151 height 19
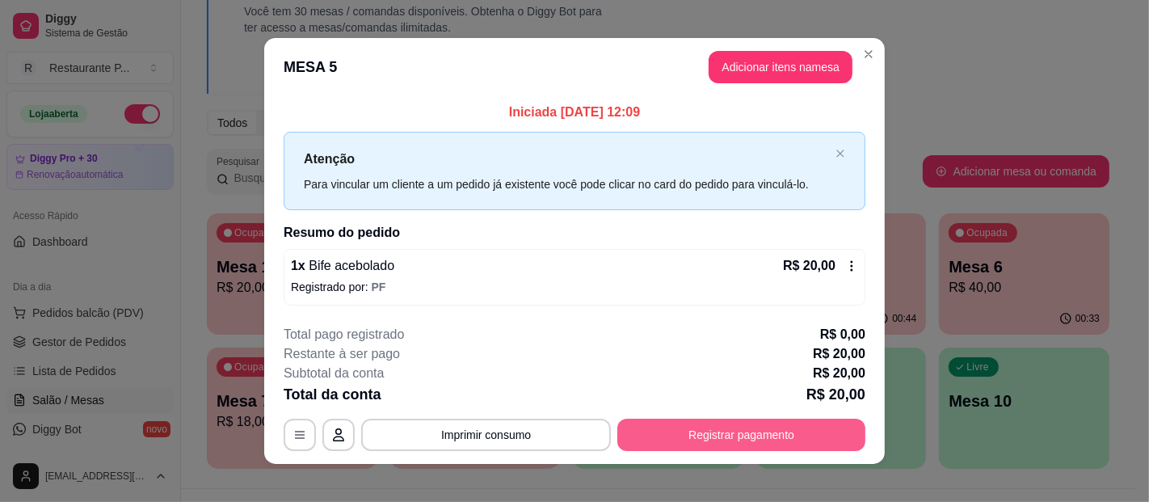
click at [740, 436] on button "Registrar pagamento" at bounding box center [741, 435] width 248 height 32
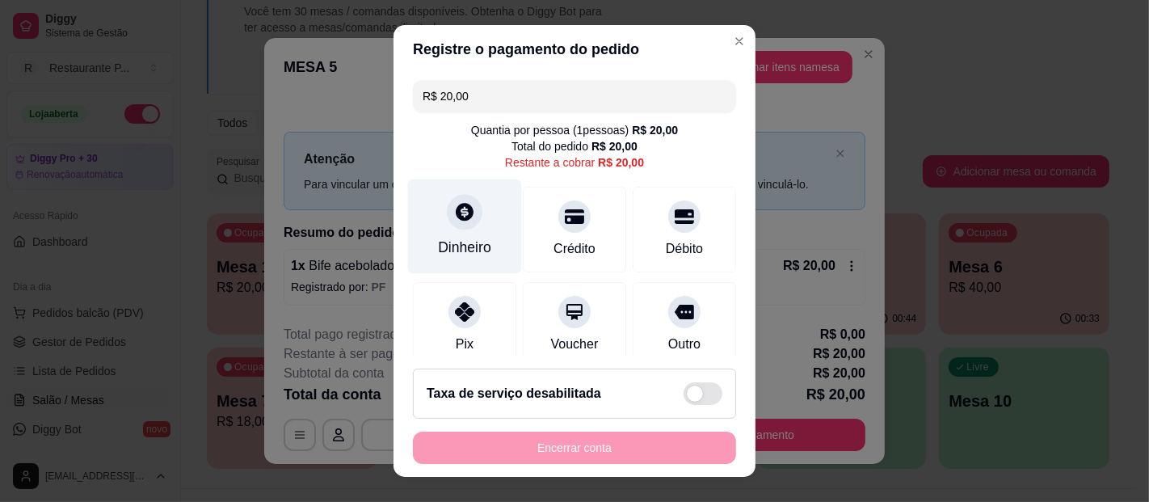
click at [452, 238] on div "Dinheiro" at bounding box center [464, 247] width 53 height 21
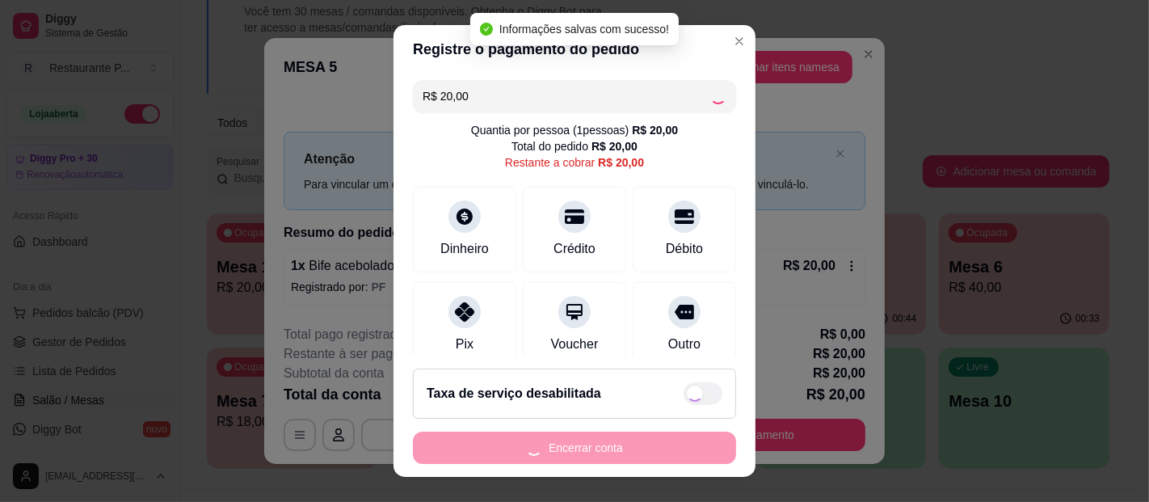
type input "R$ 0,00"
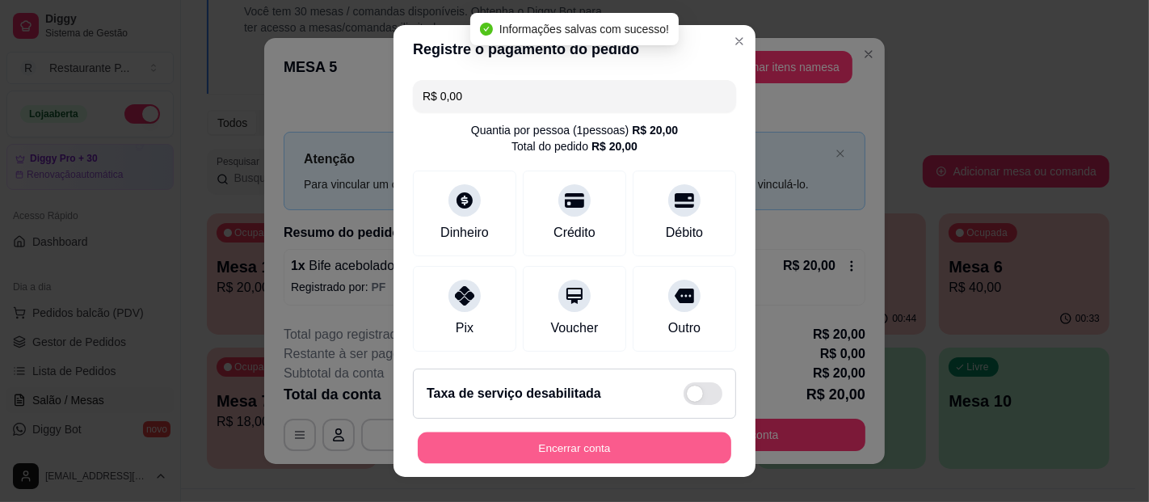
click at [588, 448] on button "Encerrar conta" at bounding box center [575, 448] width 314 height 32
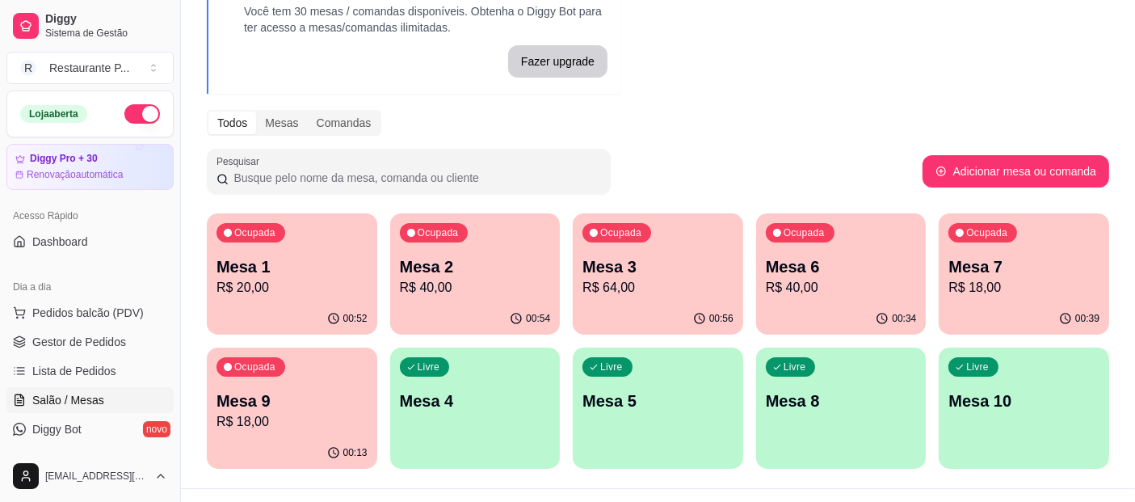
click at [346, 293] on p "R$ 20,00" at bounding box center [292, 287] width 151 height 19
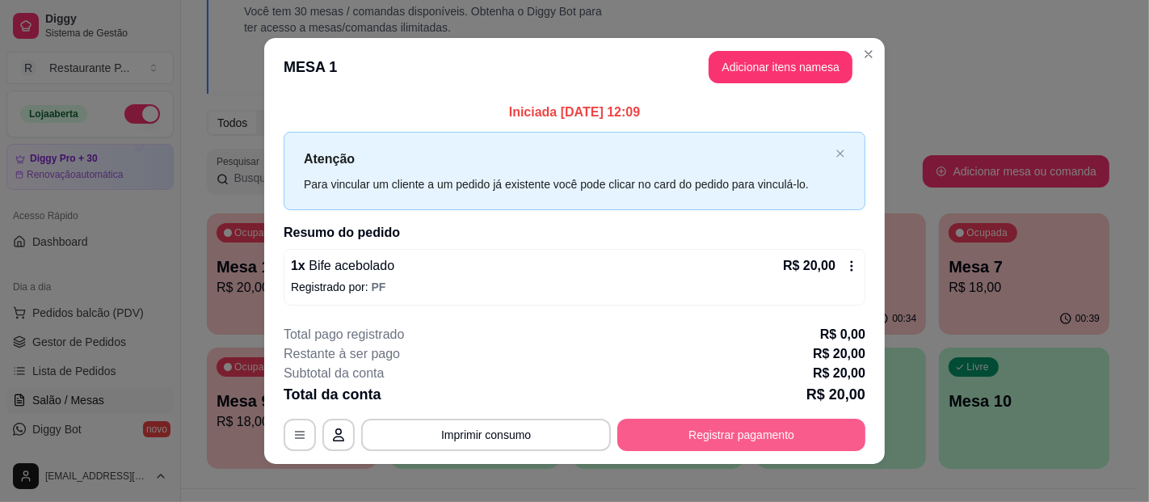
click at [702, 428] on button "Registrar pagamento" at bounding box center [741, 435] width 248 height 32
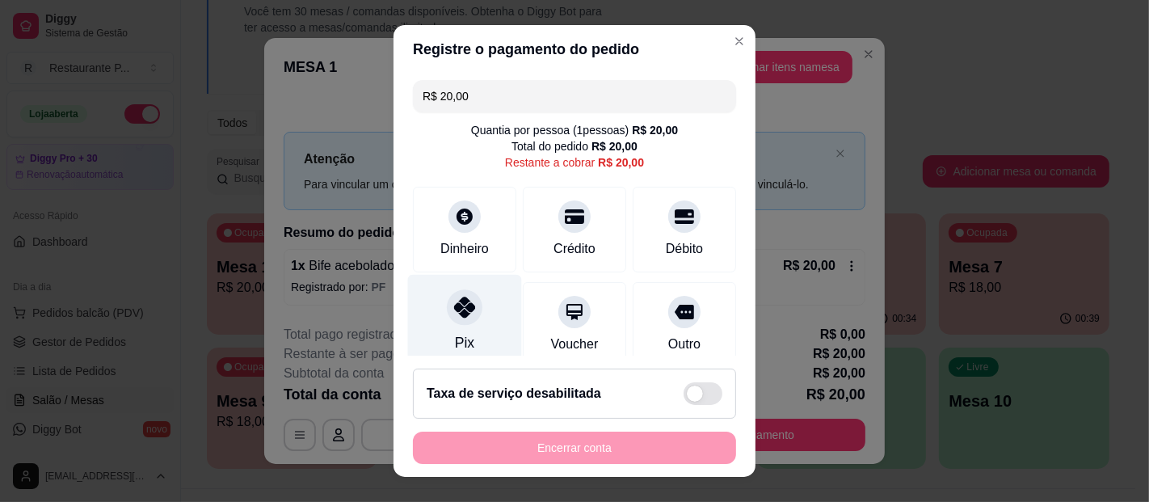
click at [447, 322] on div at bounding box center [465, 307] width 36 height 36
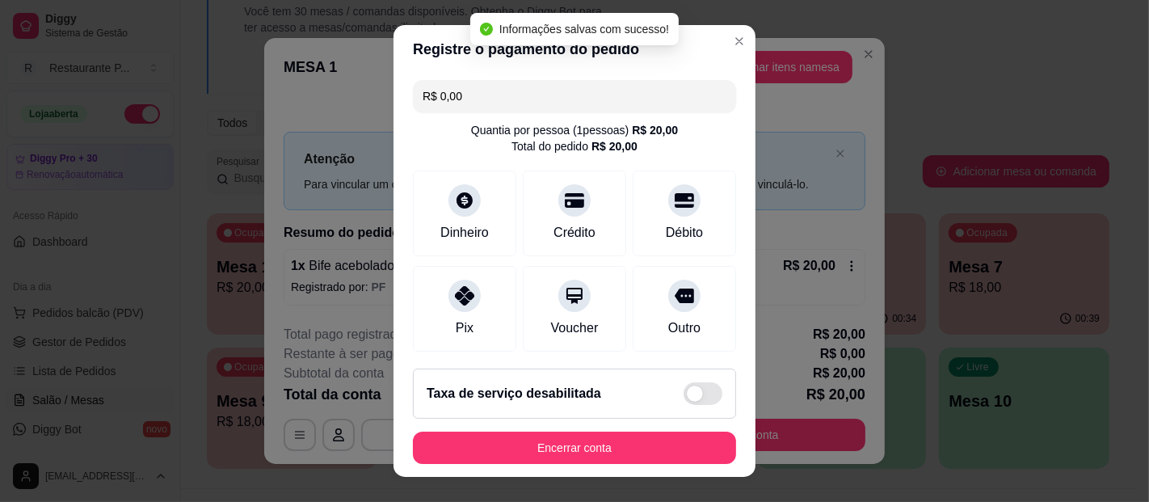
type input "R$ 0,00"
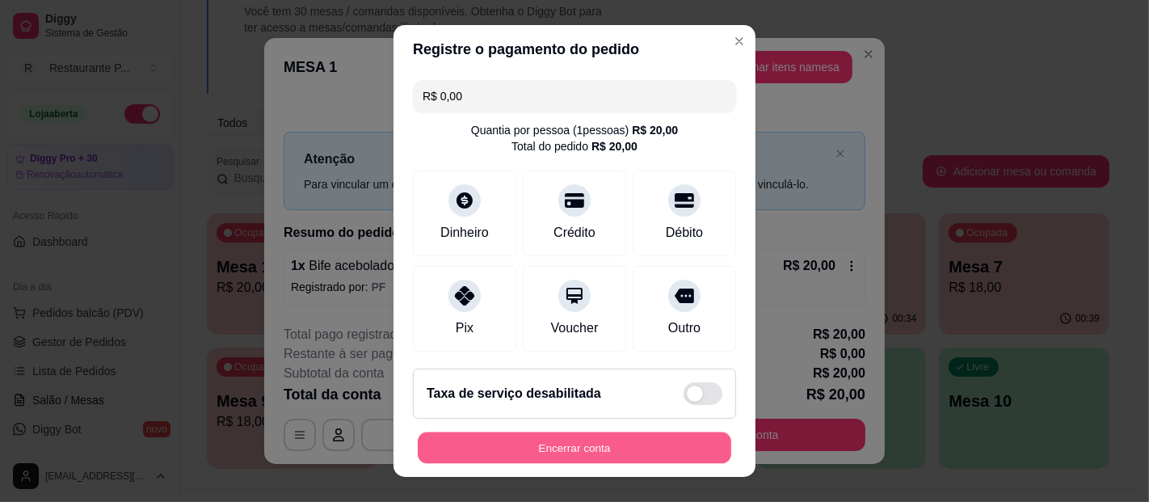
click at [625, 457] on button "Encerrar conta" at bounding box center [575, 448] width 314 height 32
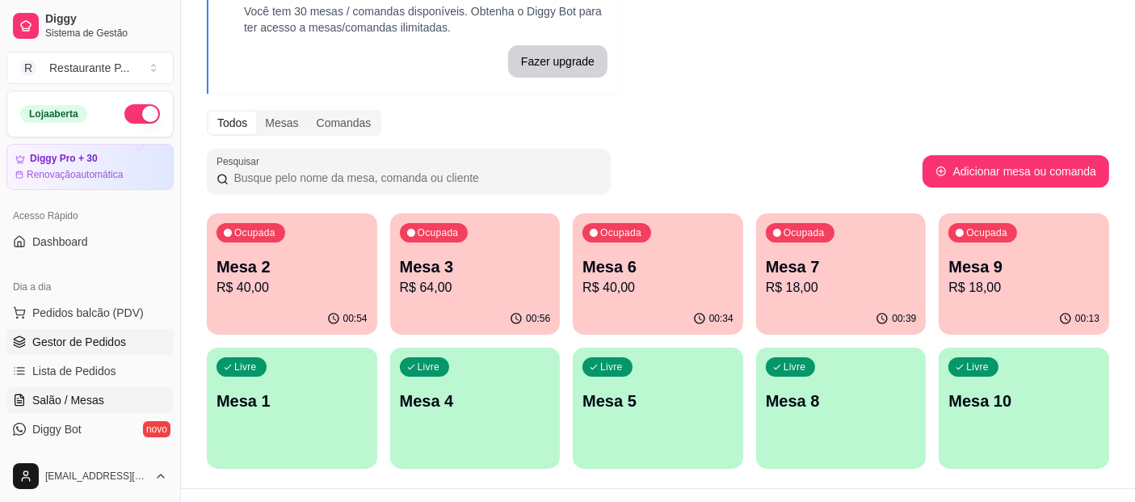
click at [90, 337] on span "Gestor de Pedidos" at bounding box center [79, 342] width 94 height 16
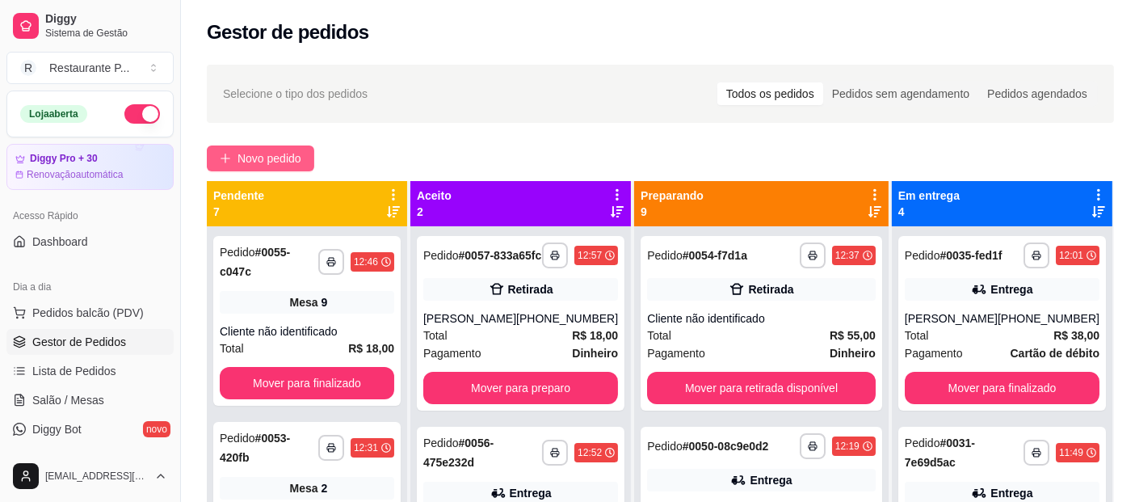
click at [235, 147] on button "Novo pedido" at bounding box center [260, 158] width 107 height 26
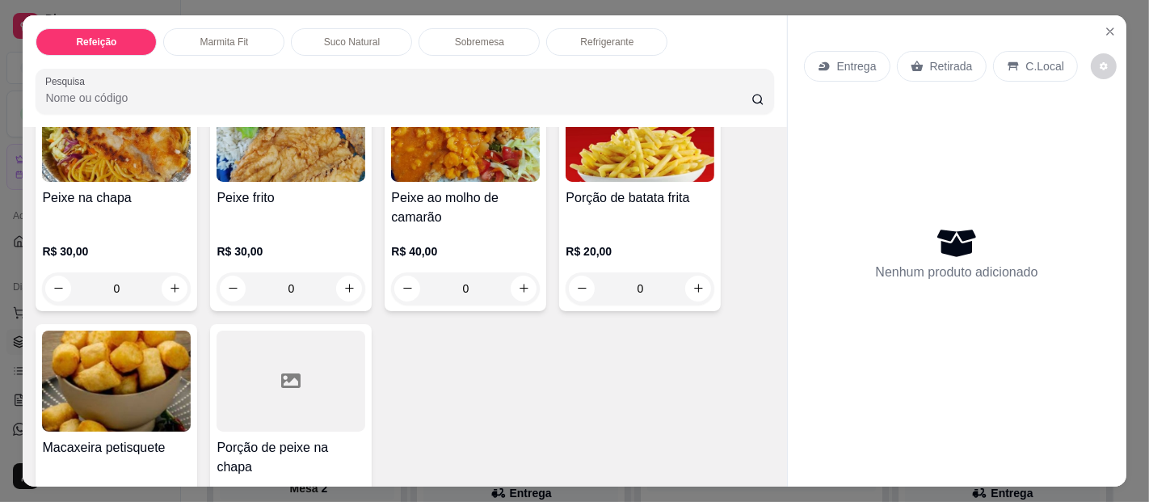
scroll to position [825, 0]
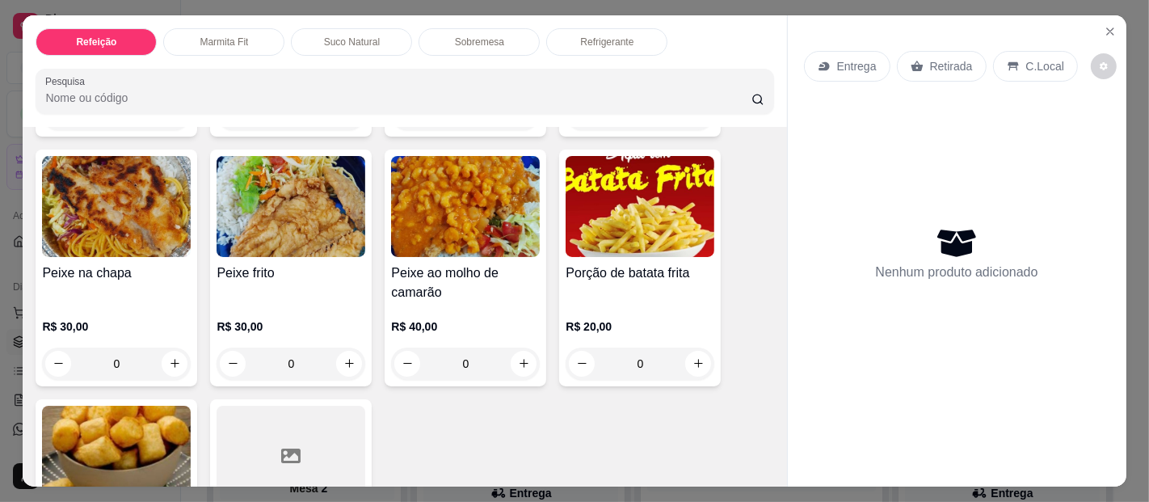
click at [291, 200] on img at bounding box center [291, 206] width 149 height 101
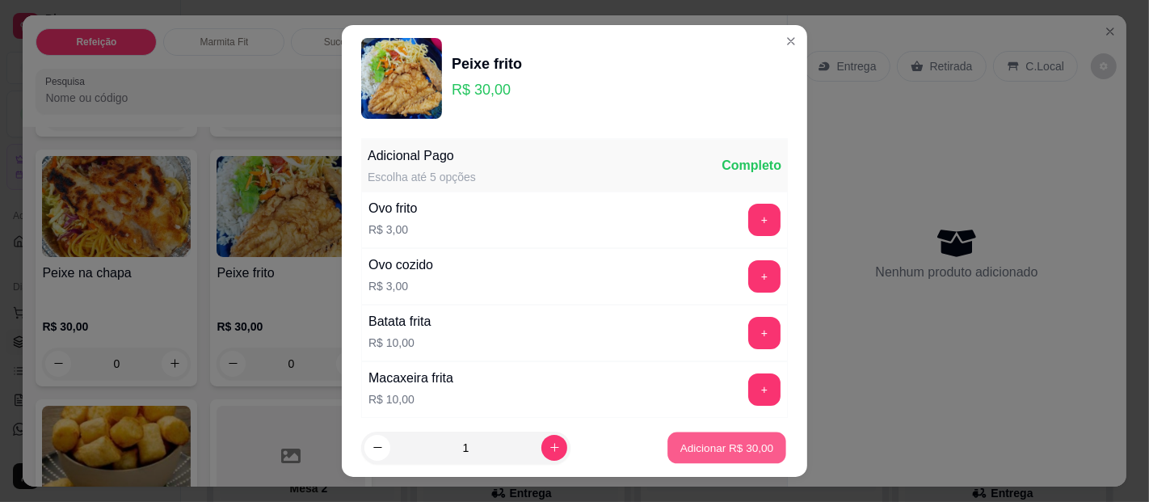
click at [684, 439] on button "Adicionar R$ 30,00" at bounding box center [726, 448] width 119 height 32
type input "1"
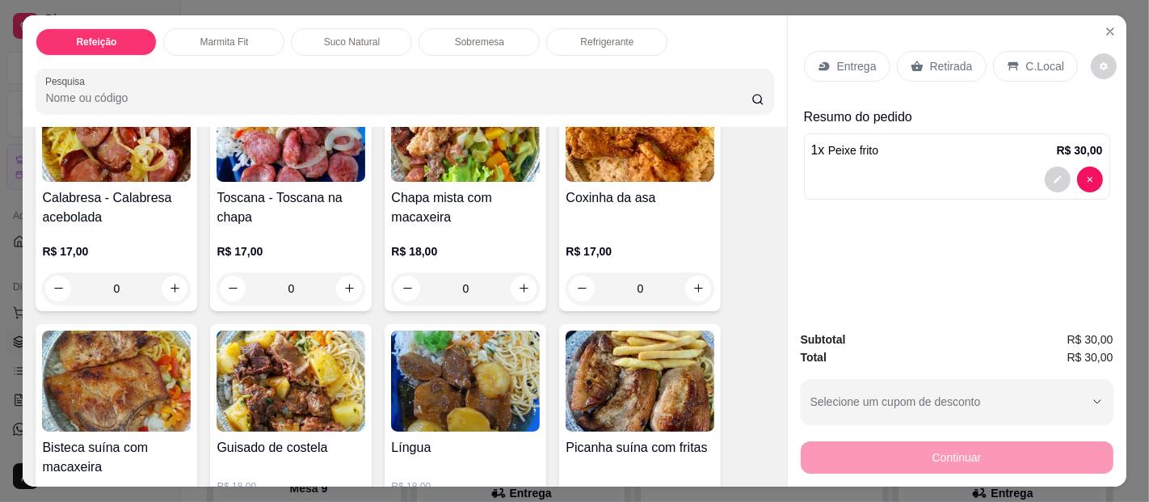
scroll to position [0, 0]
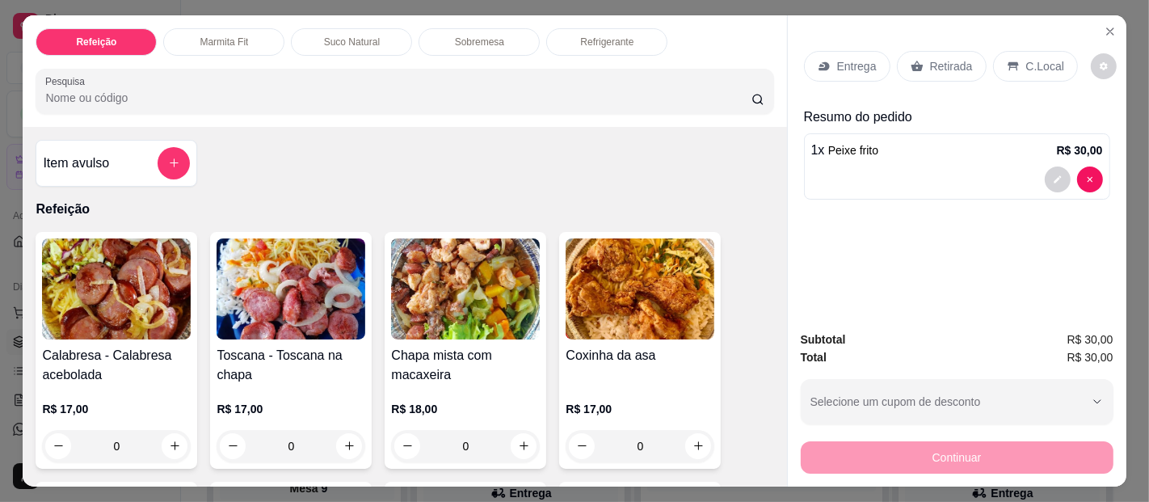
click at [787, 153] on div "Entrega Retirada C.Local Resumo do pedido 1 x Peixe frito R$ 30,00 Subtotal R$ …" at bounding box center [956, 251] width 339 height 472
click at [1097, 19] on button "Close" at bounding box center [1110, 32] width 26 height 26
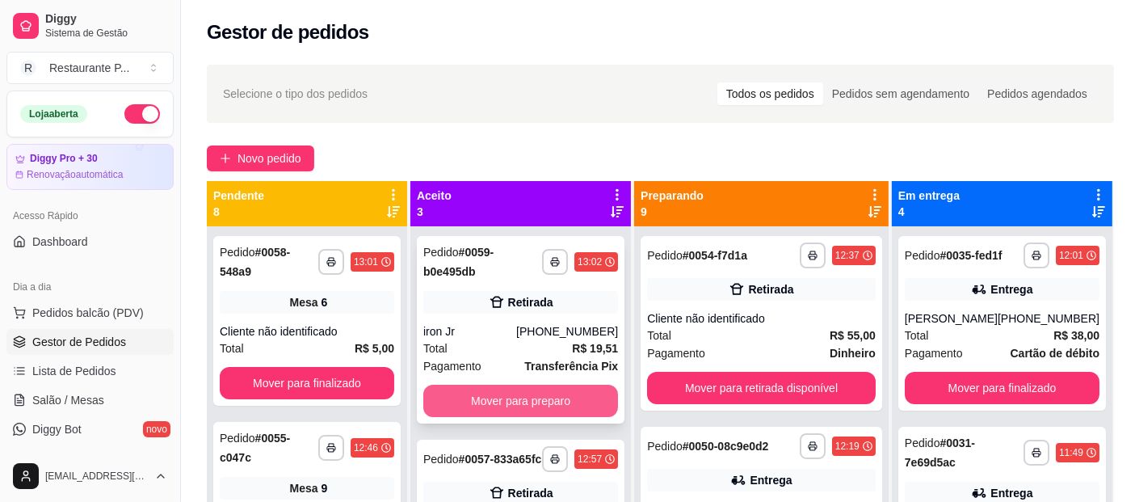
click at [542, 388] on button "Mover para preparo" at bounding box center [520, 401] width 195 height 32
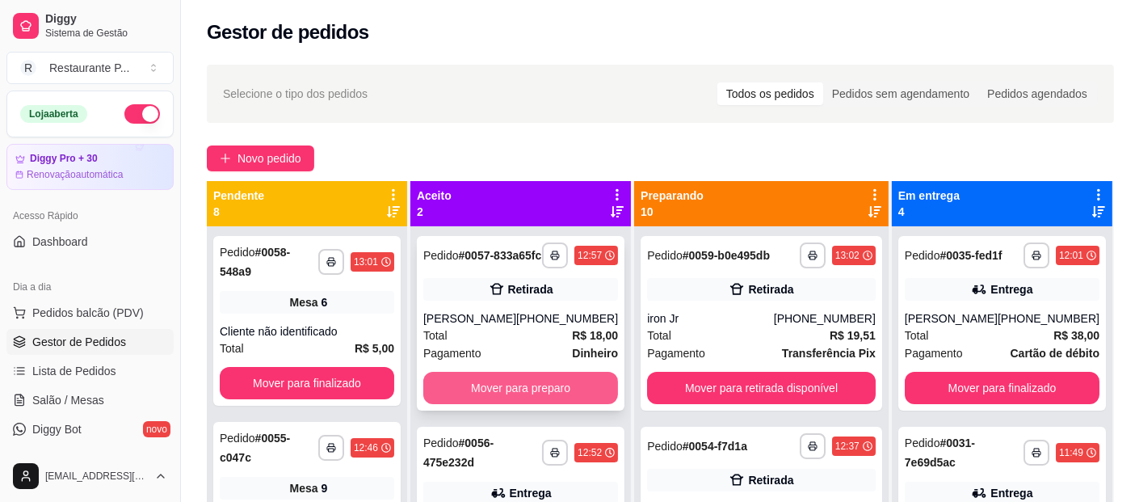
click at [545, 396] on button "Mover para preparo" at bounding box center [520, 388] width 195 height 32
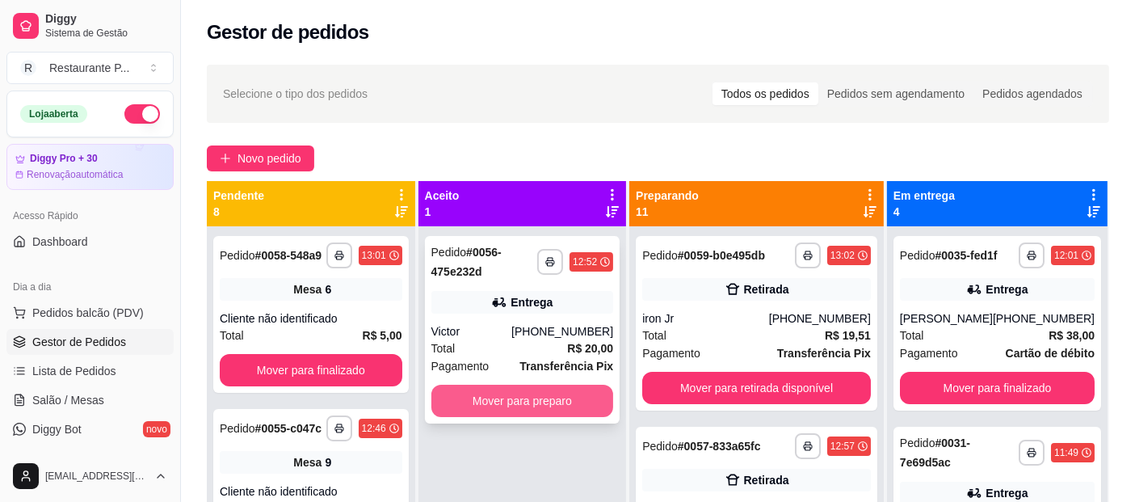
click at [526, 402] on button "Mover para preparo" at bounding box center [522, 401] width 183 height 32
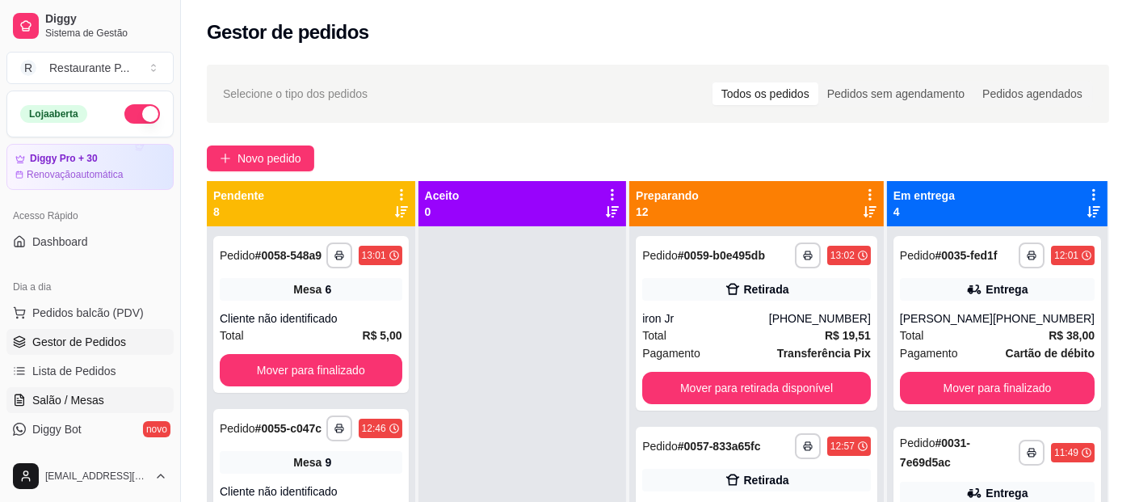
click at [76, 387] on link "Salão / Mesas" at bounding box center [89, 400] width 167 height 26
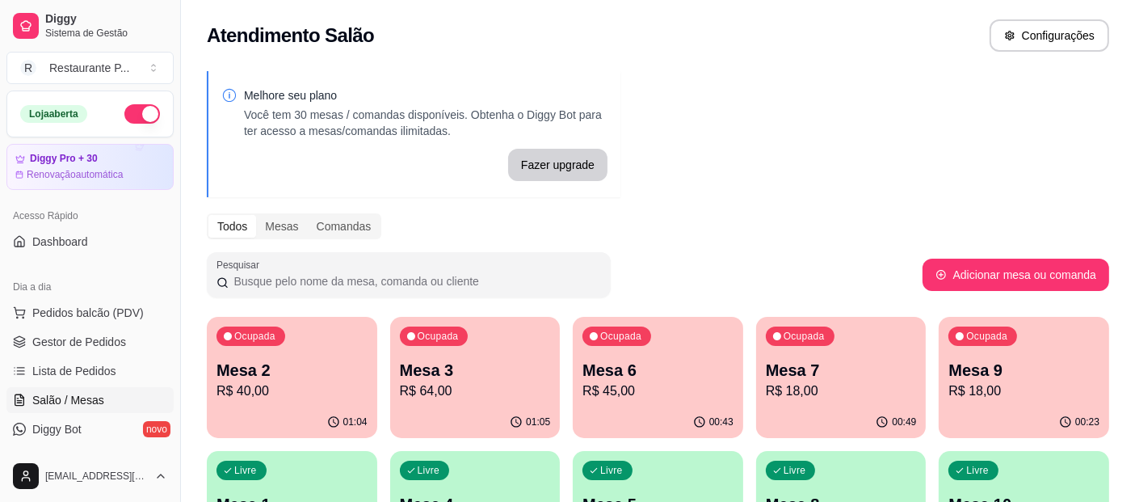
click at [298, 375] on p "Mesa 2" at bounding box center [292, 370] width 151 height 23
click at [259, 408] on div "01:05" at bounding box center [292, 422] width 170 height 32
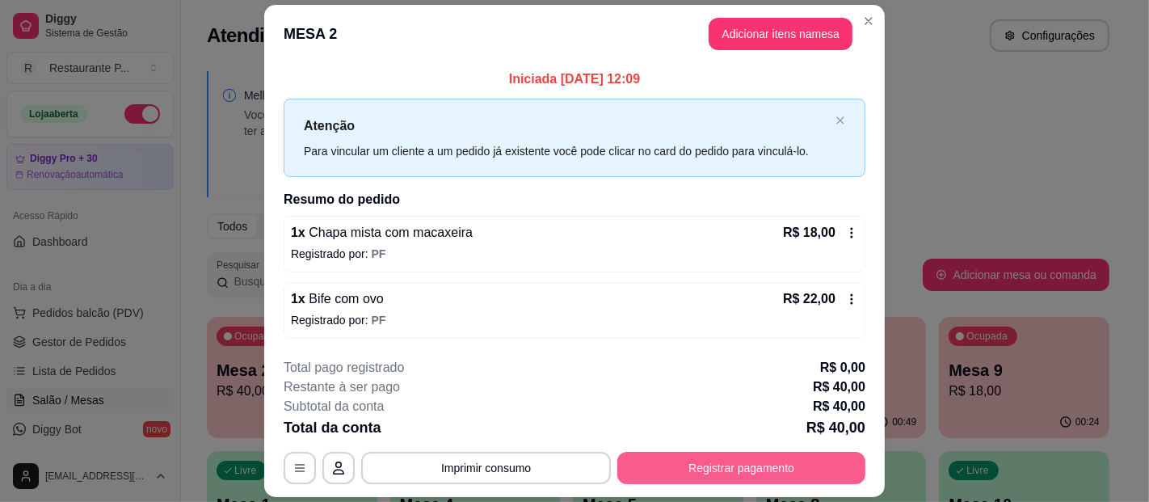
click at [716, 468] on button "Registrar pagamento" at bounding box center [741, 468] width 248 height 32
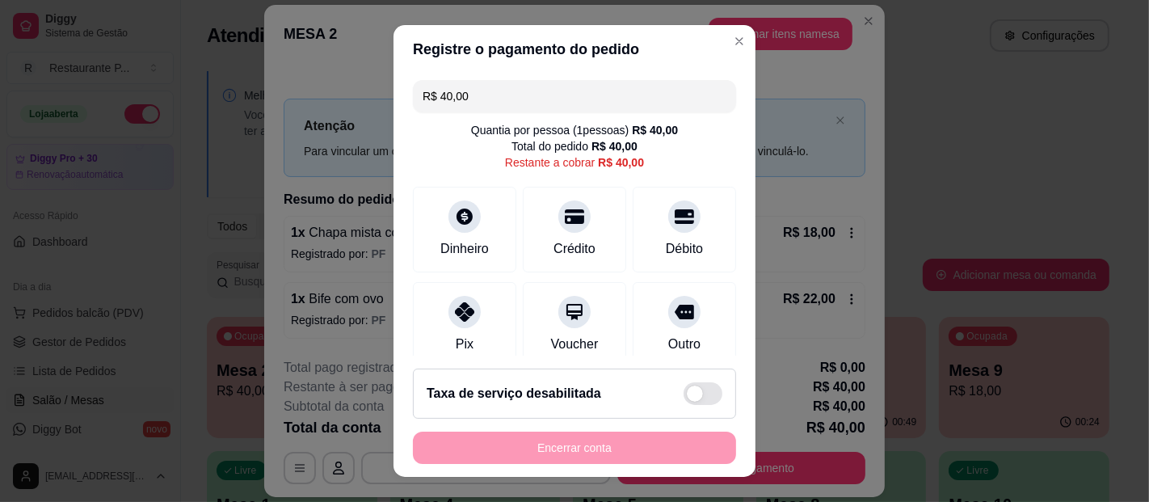
click at [494, 97] on input "R$ 40,00" at bounding box center [575, 96] width 304 height 32
click at [495, 98] on input "R$ 40,00" at bounding box center [575, 96] width 304 height 32
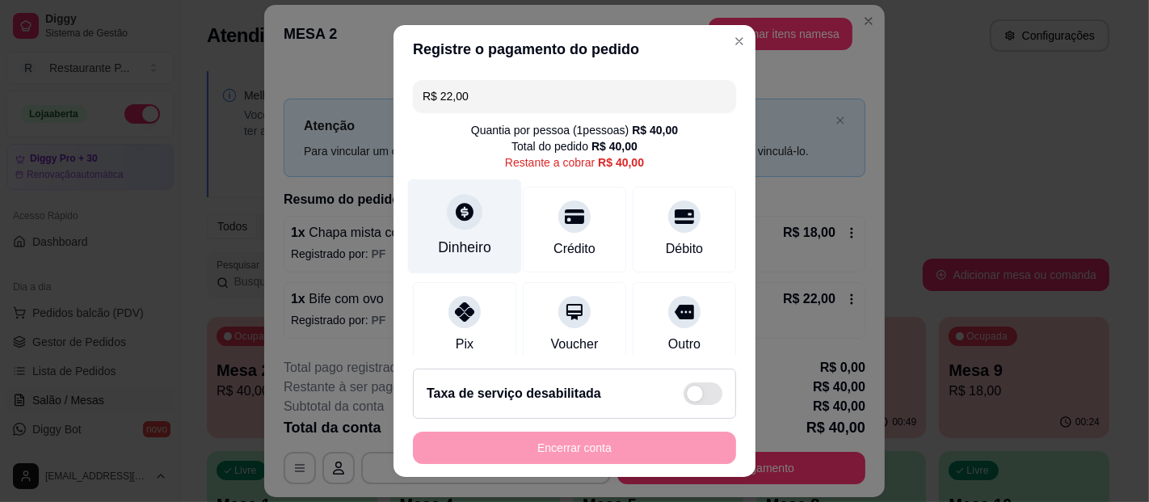
click at [470, 229] on div "Dinheiro" at bounding box center [465, 226] width 114 height 95
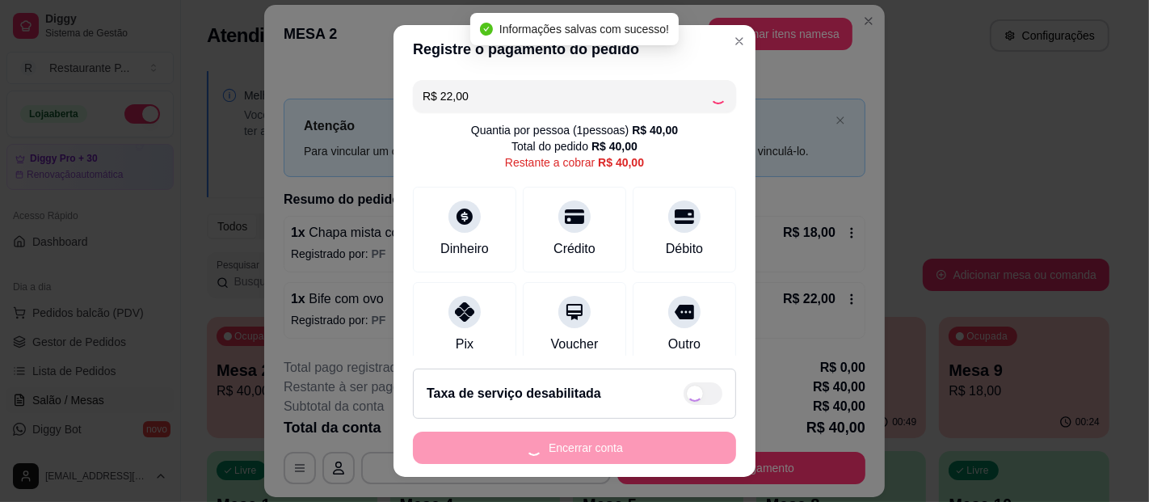
type input "R$ 18,00"
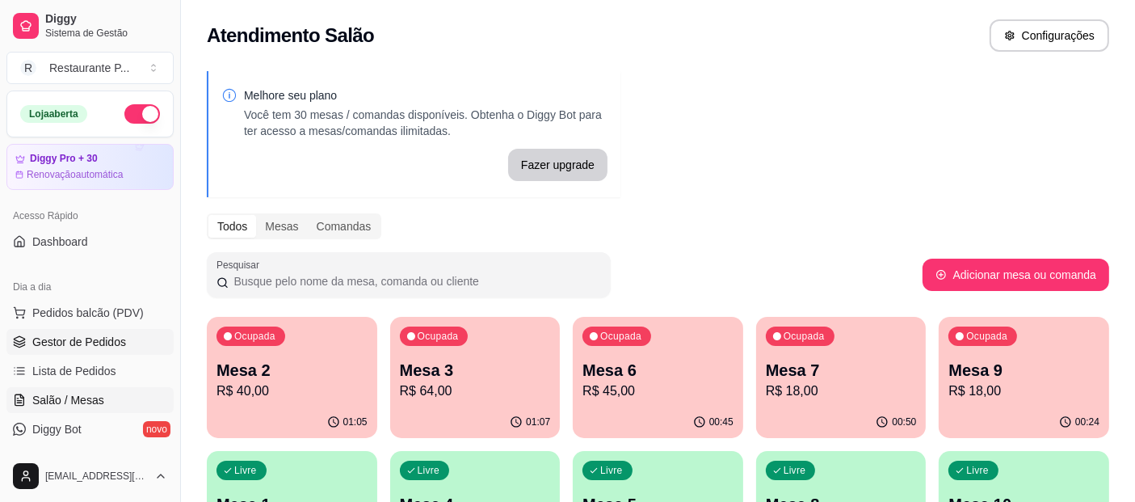
click at [94, 337] on span "Gestor de Pedidos" at bounding box center [79, 342] width 94 height 16
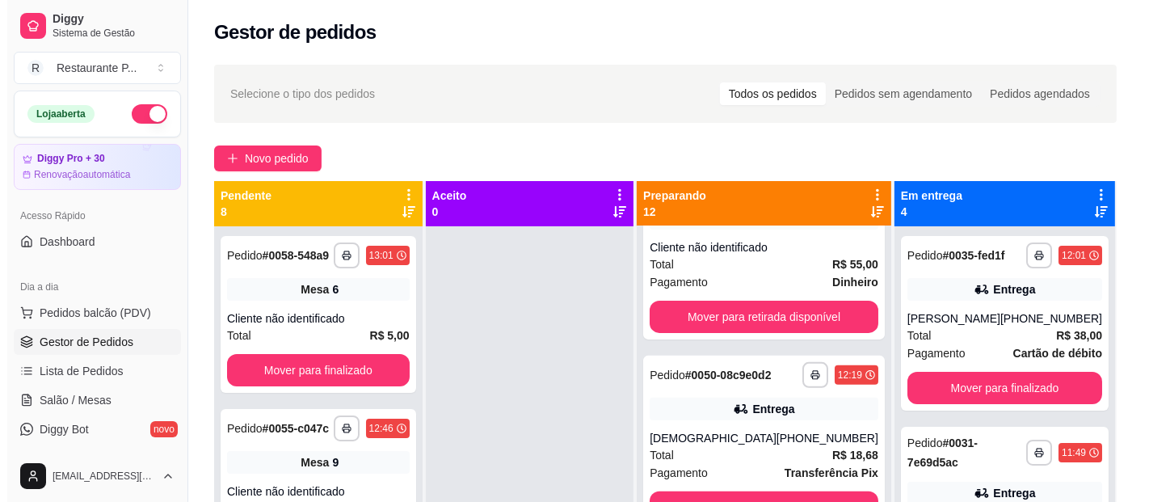
scroll to position [589, 0]
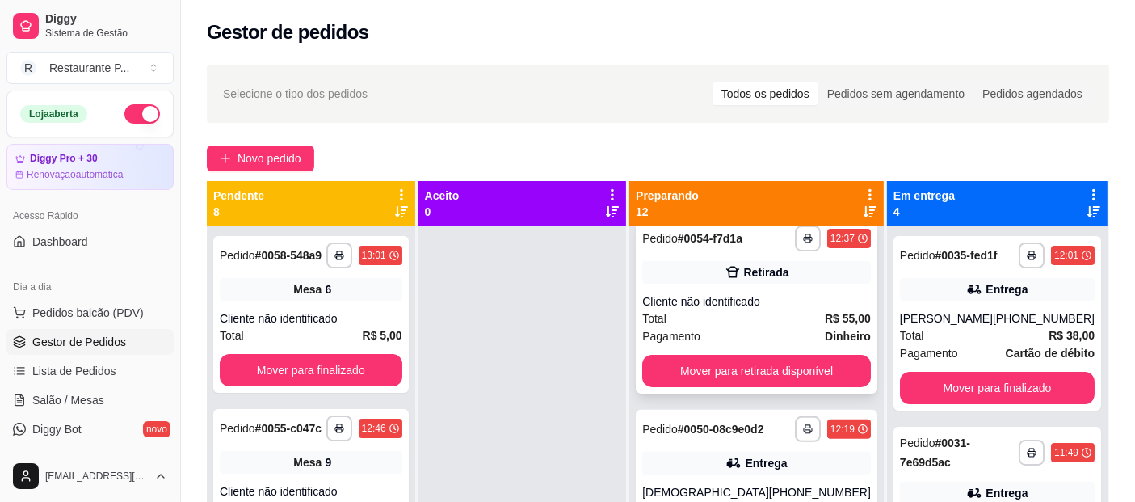
click at [831, 325] on strong "R$ 55,00" at bounding box center [848, 318] width 46 height 13
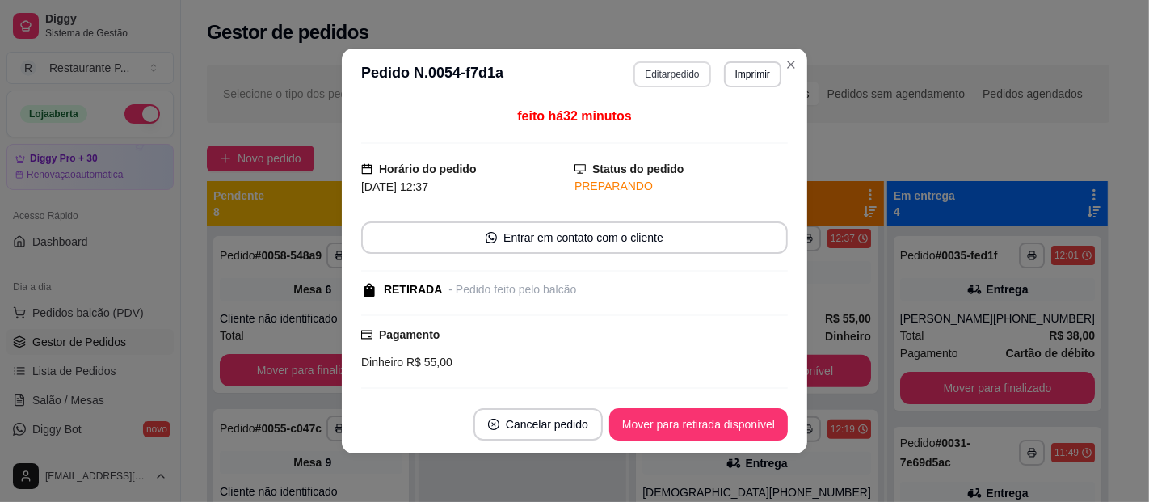
click at [667, 75] on button "Editar pedido" at bounding box center [671, 74] width 77 height 26
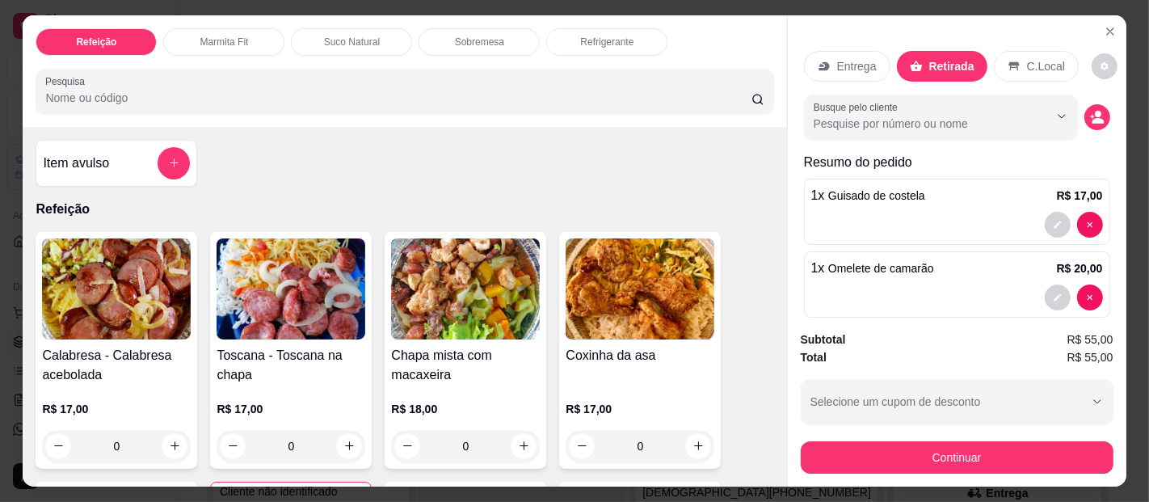
click at [626, 43] on div "Refrigerante" at bounding box center [606, 41] width 121 height 27
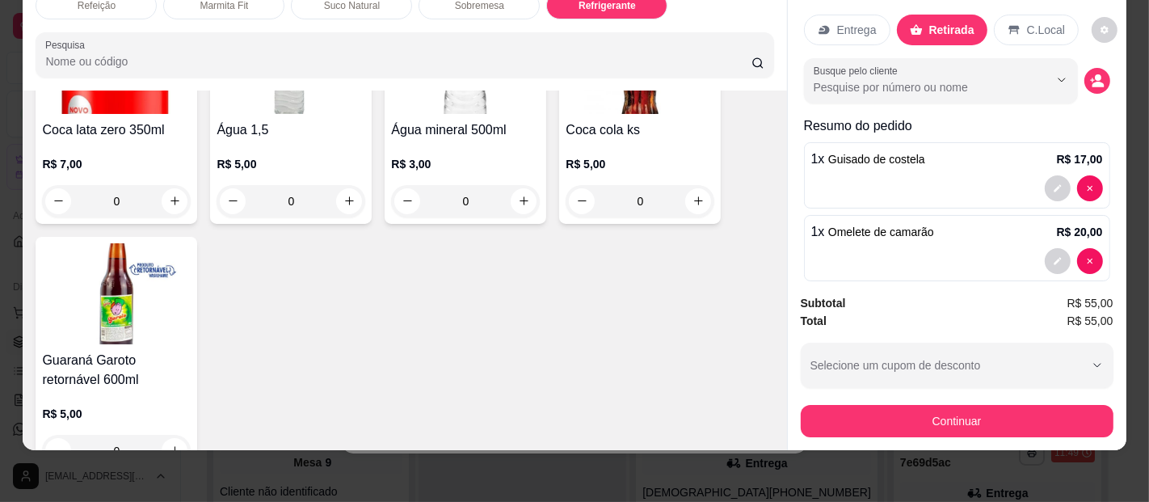
scroll to position [3231, 0]
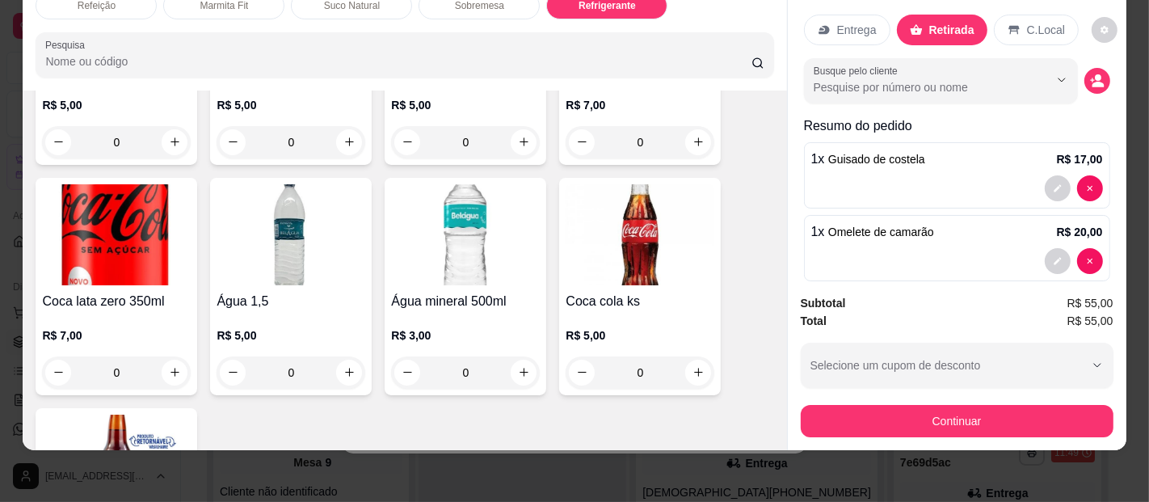
click at [99, 201] on img at bounding box center [116, 234] width 149 height 101
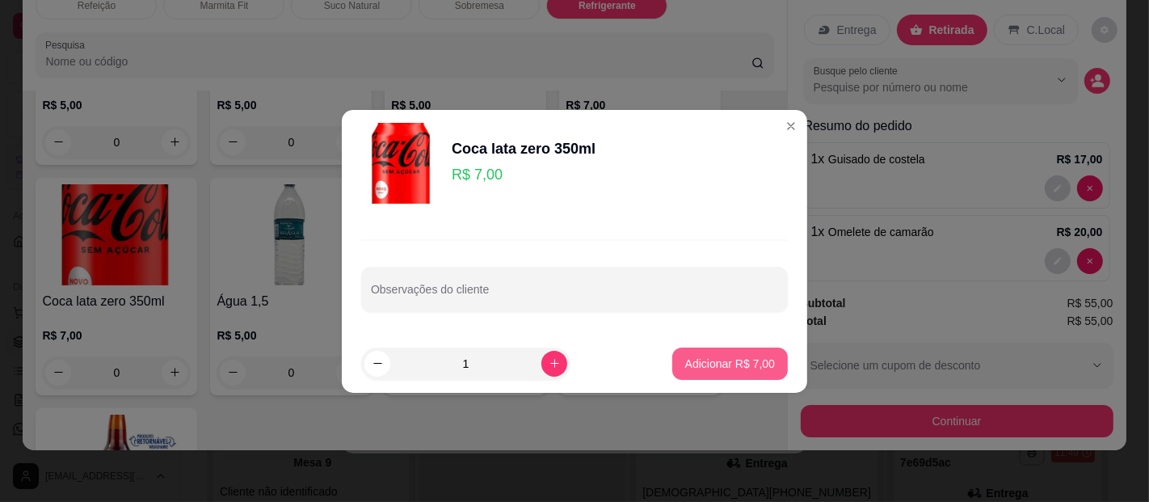
click at [702, 368] on p "Adicionar R$ 7,00" at bounding box center [730, 364] width 90 height 16
type input "1"
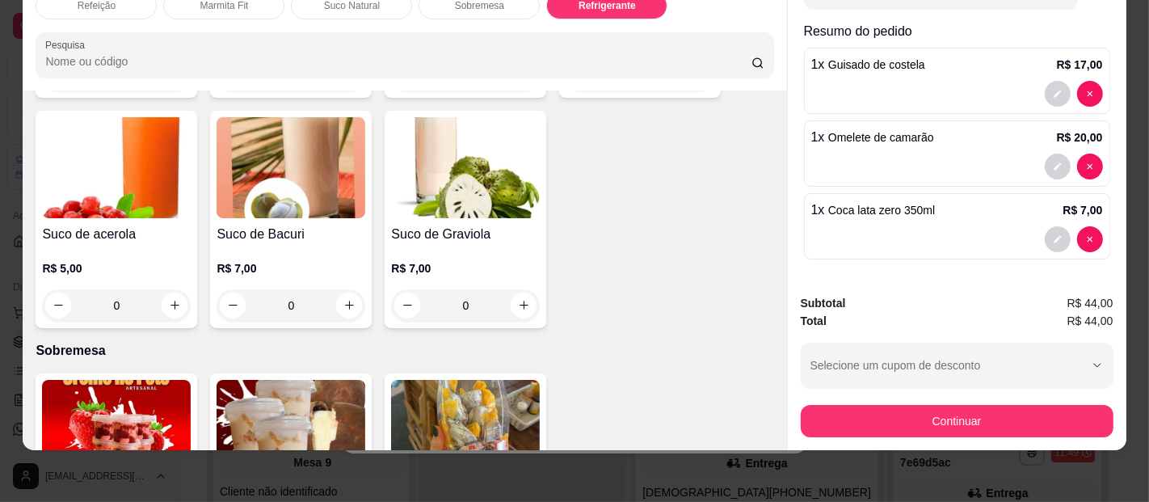
scroll to position [92, 0]
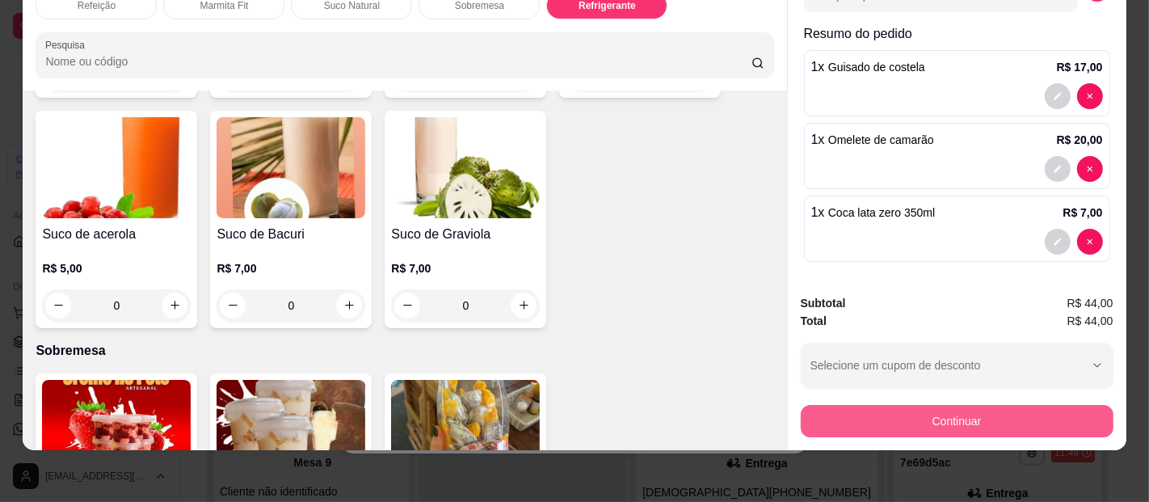
click at [979, 405] on button "Continuar" at bounding box center [957, 421] width 313 height 32
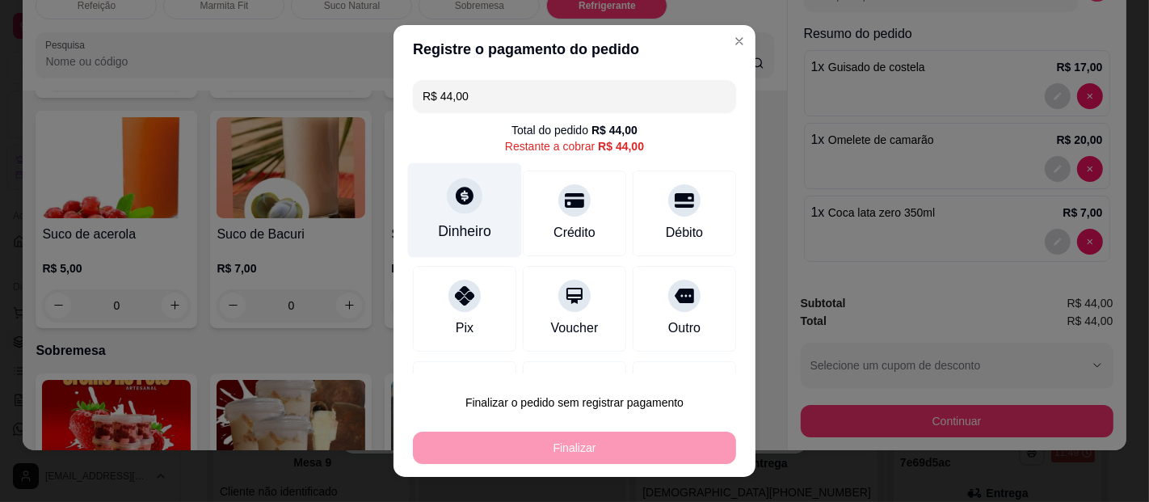
click at [446, 229] on div "Dinheiro" at bounding box center [464, 231] width 53 height 21
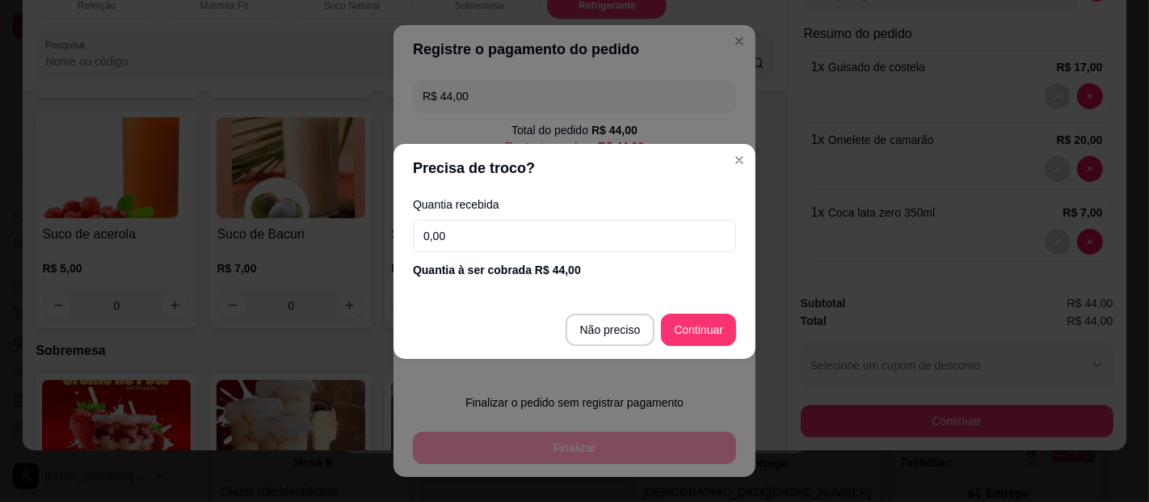
click at [468, 235] on input "0,00" at bounding box center [574, 236] width 323 height 32
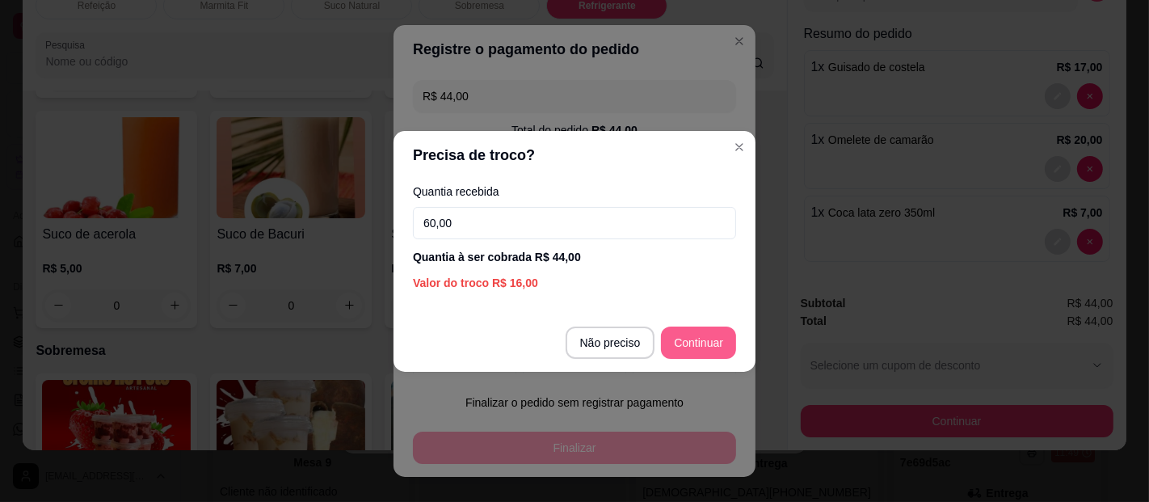
type input "60,00"
type input "R$ 0,00"
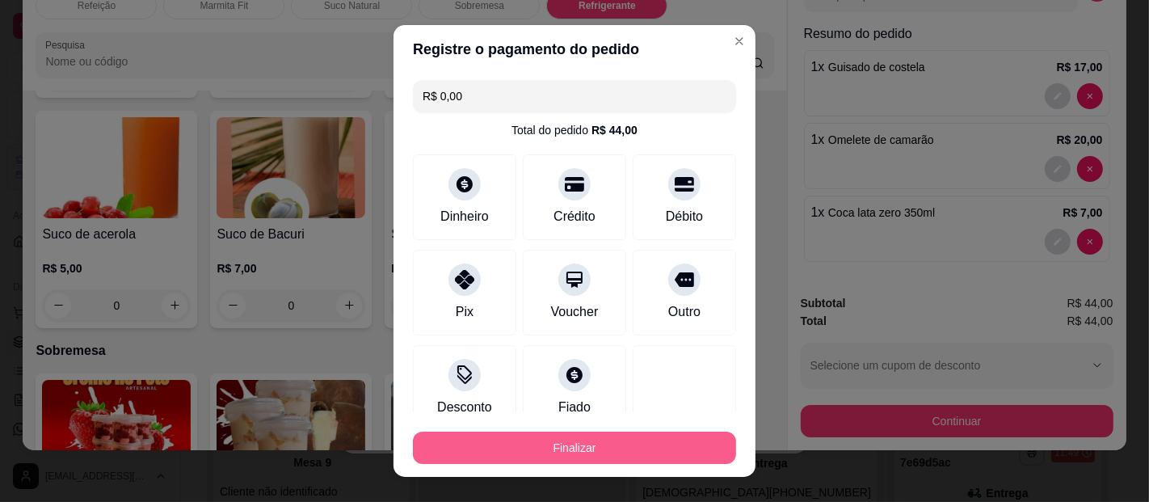
click at [572, 448] on button "Finalizar" at bounding box center [574, 447] width 323 height 32
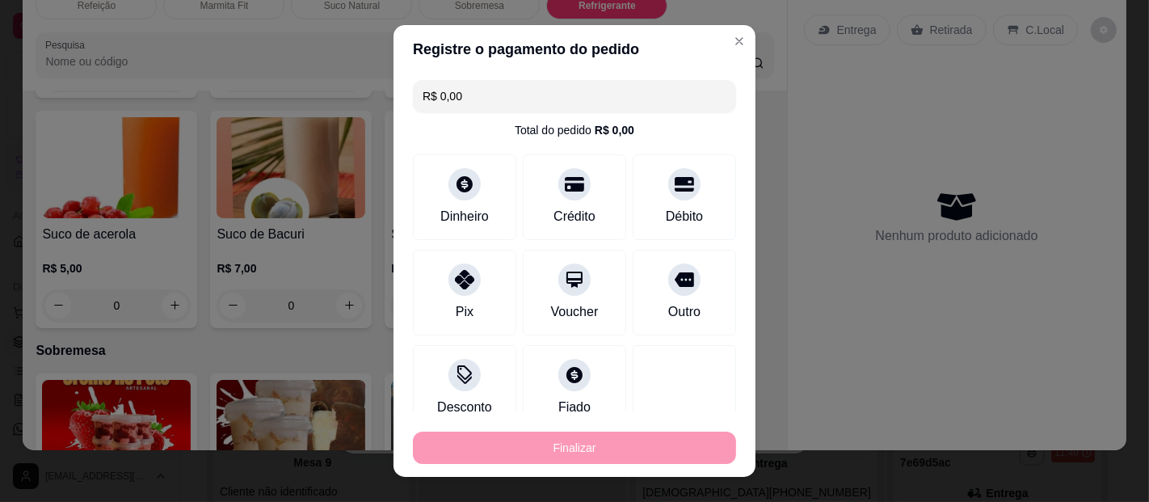
type input "0"
type input "-R$ 44,00"
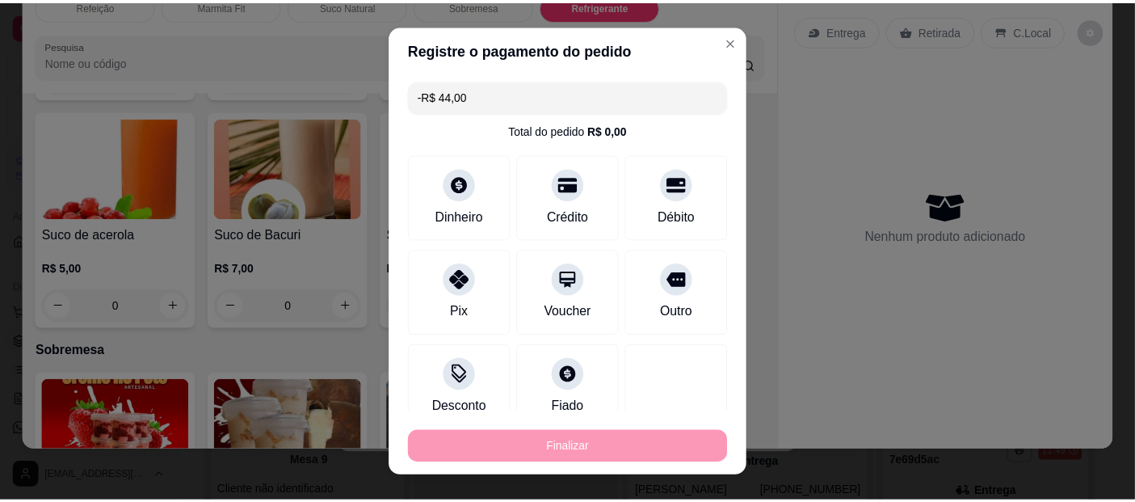
scroll to position [0, 0]
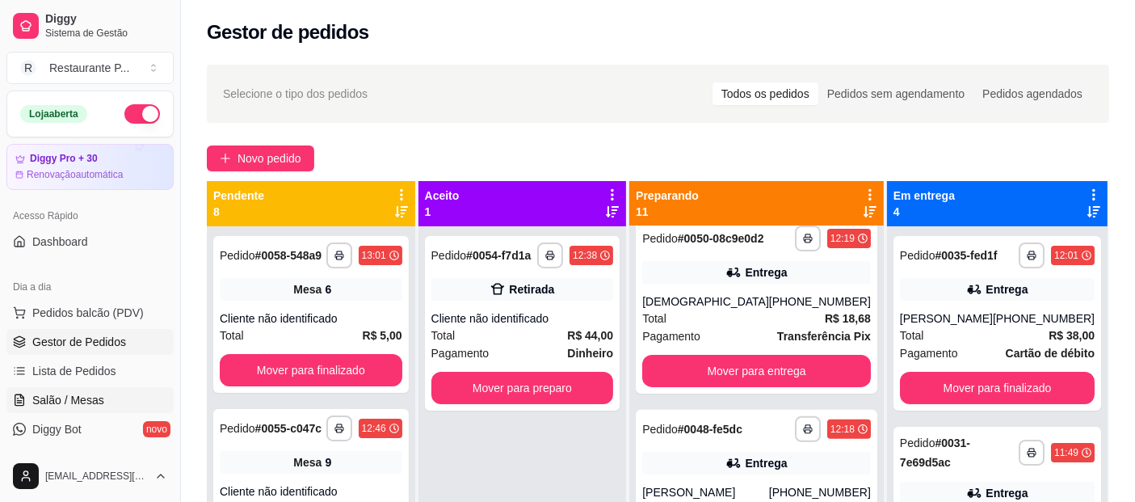
click at [70, 398] on span "Salão / Mesas" at bounding box center [68, 400] width 72 height 16
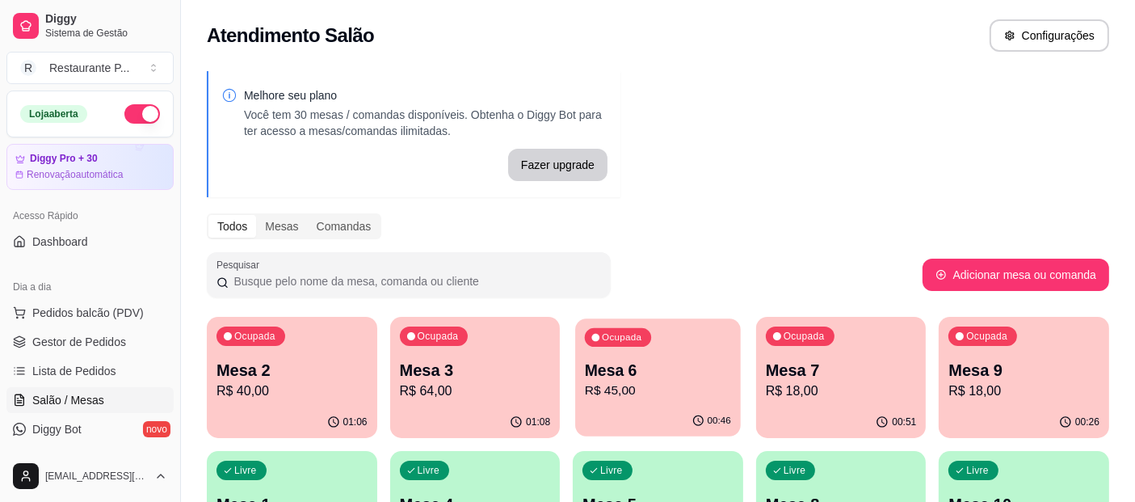
click at [618, 370] on p "Mesa 6" at bounding box center [658, 371] width 146 height 22
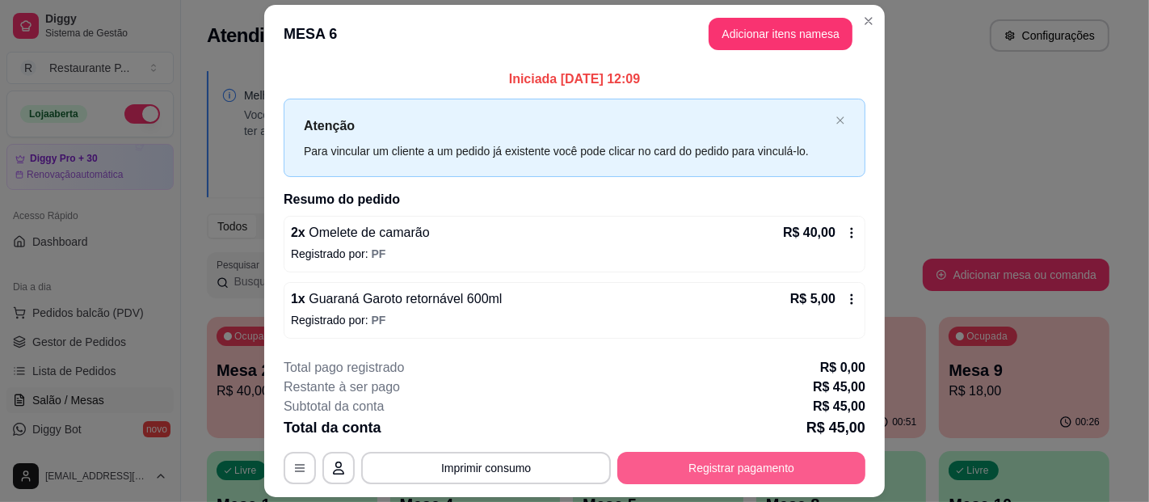
click at [669, 452] on button "Registrar pagamento" at bounding box center [741, 468] width 248 height 32
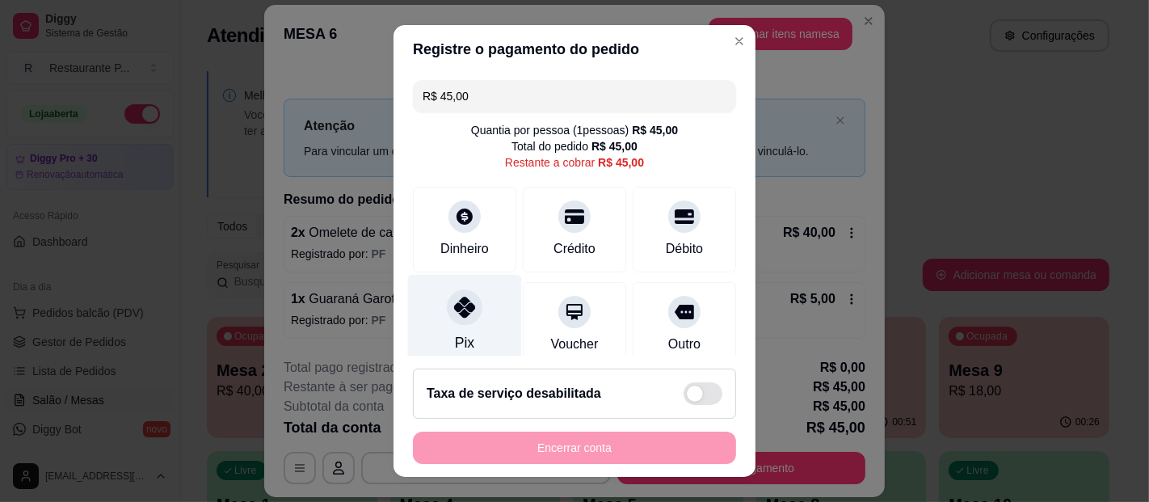
click at [437, 324] on div "Pix" at bounding box center [465, 322] width 114 height 95
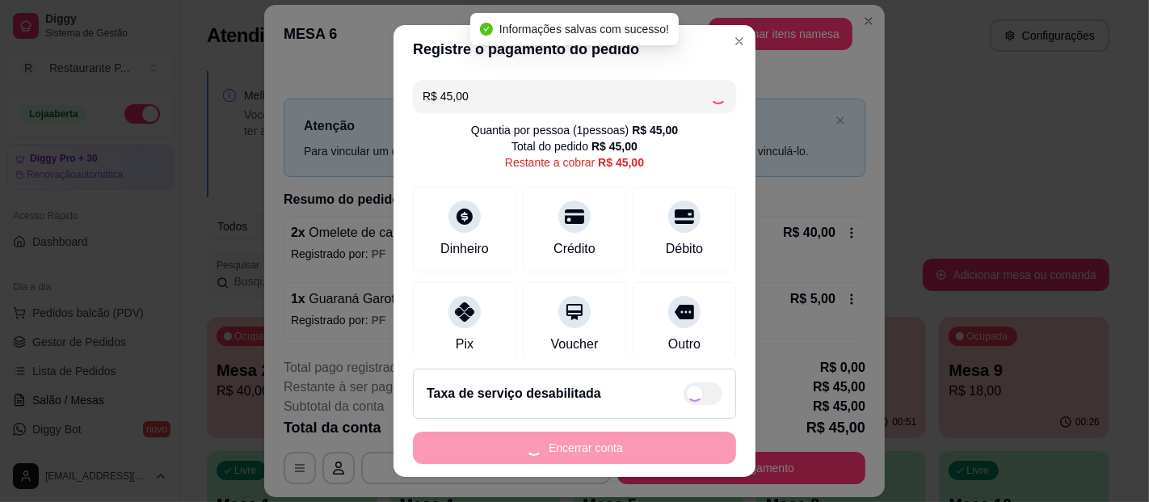
type input "R$ 0,00"
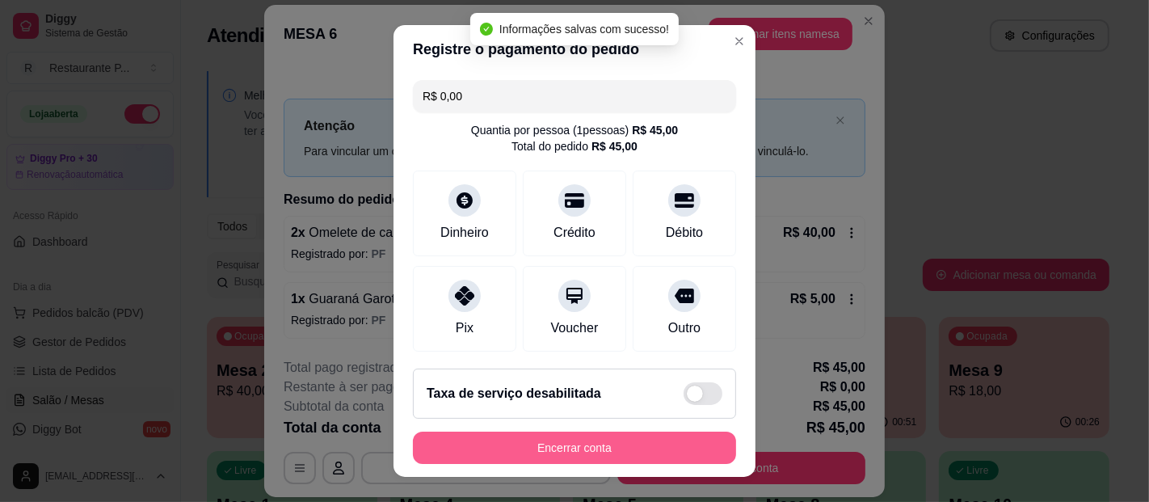
click at [515, 440] on button "Encerrar conta" at bounding box center [574, 447] width 323 height 32
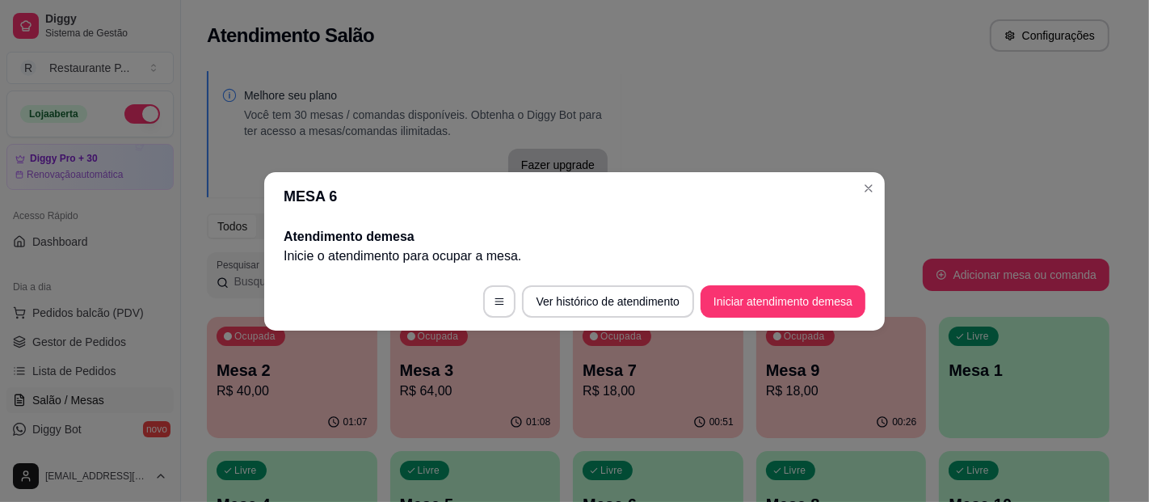
click at [864, 173] on header "MESA 6" at bounding box center [574, 196] width 621 height 48
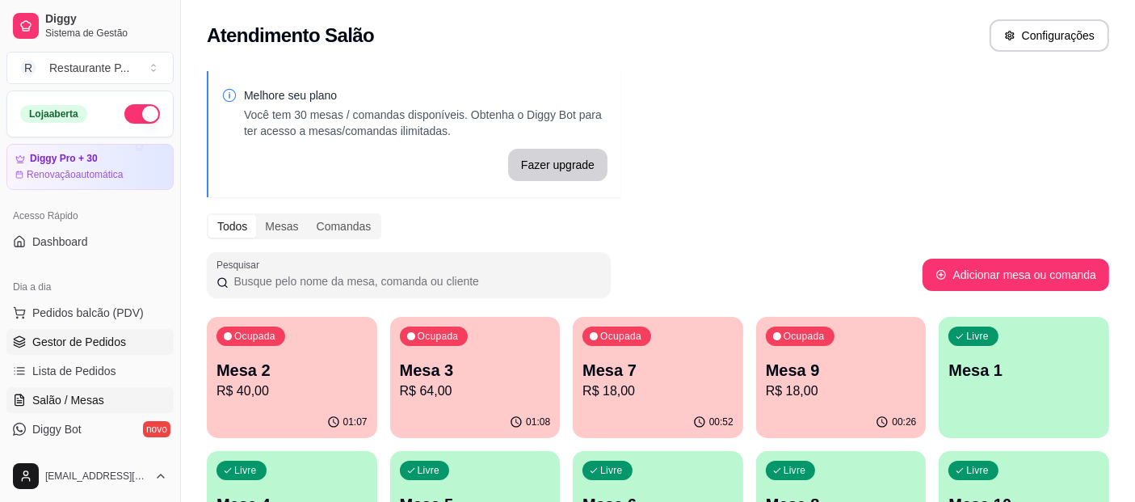
click at [65, 340] on span "Gestor de Pedidos" at bounding box center [79, 342] width 94 height 16
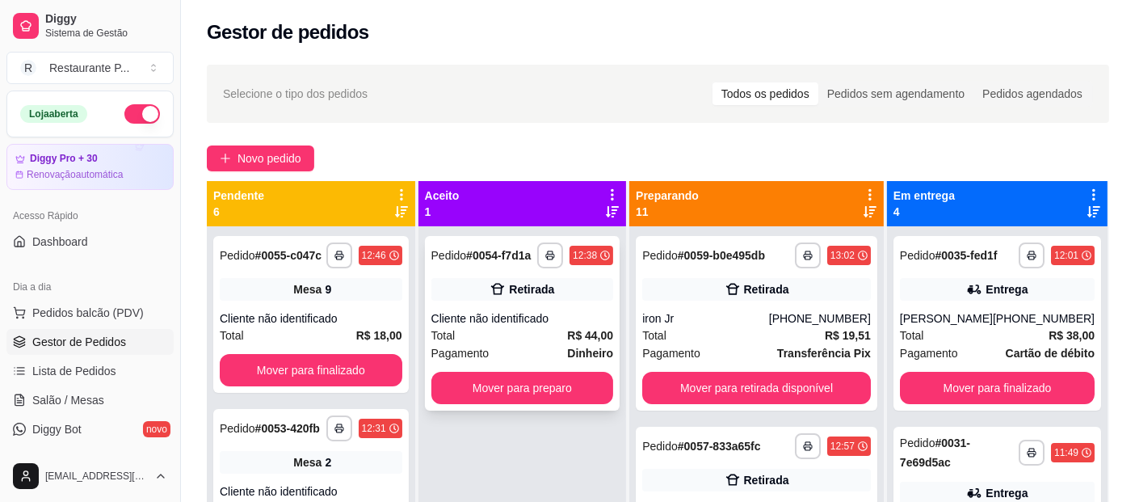
click at [532, 311] on div "Cliente não identificado" at bounding box center [522, 318] width 183 height 16
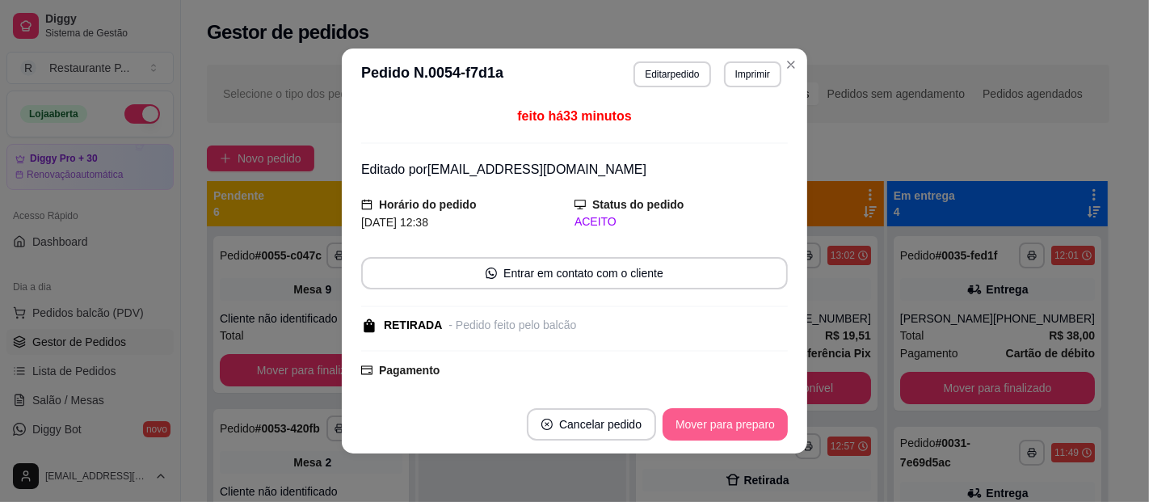
click at [725, 430] on button "Mover para preparo" at bounding box center [725, 424] width 125 height 32
click at [717, 426] on button "Mover para retirada disponível" at bounding box center [698, 425] width 173 height 32
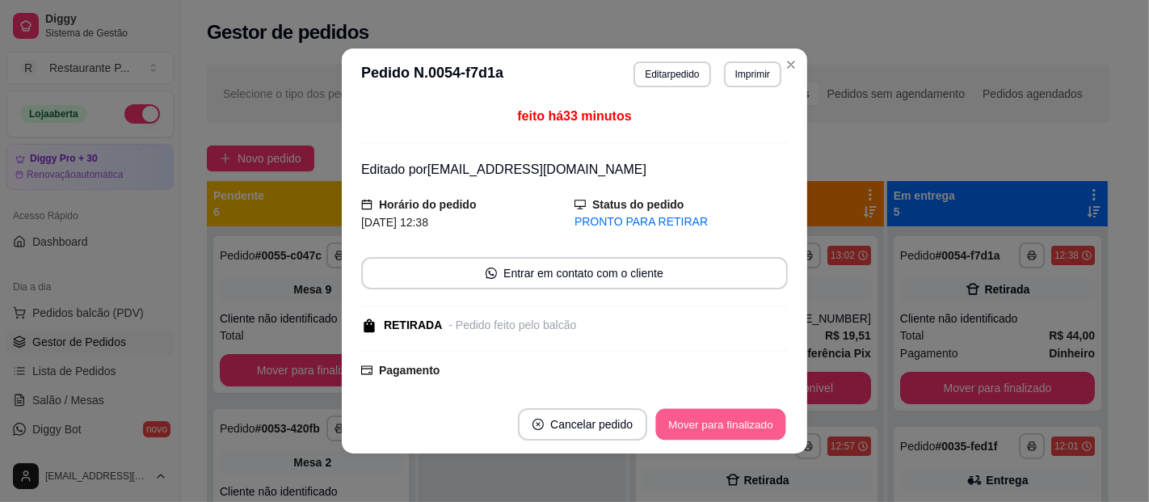
click at [736, 432] on button "Mover para finalizado" at bounding box center [721, 425] width 130 height 32
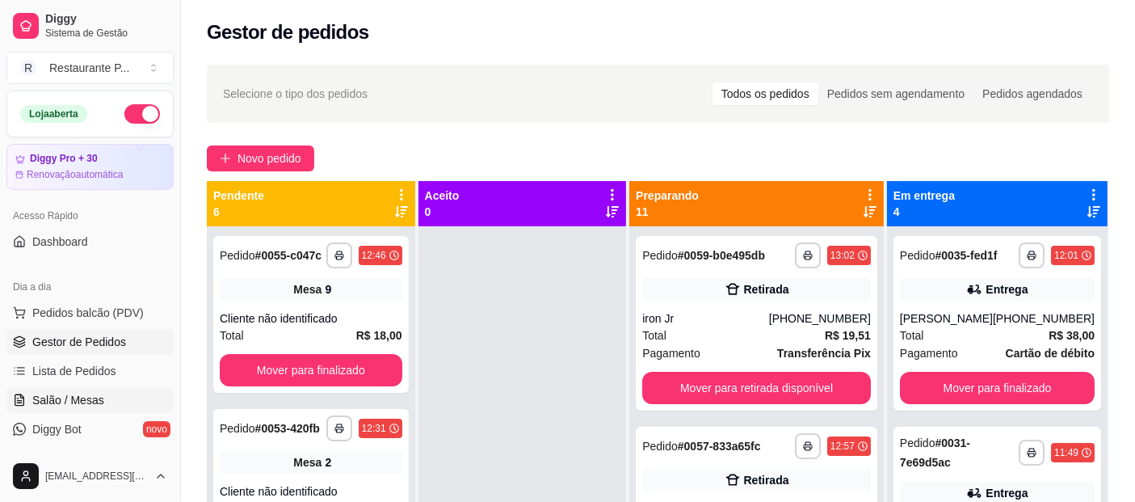
click at [61, 401] on span "Salão / Mesas" at bounding box center [68, 400] width 72 height 16
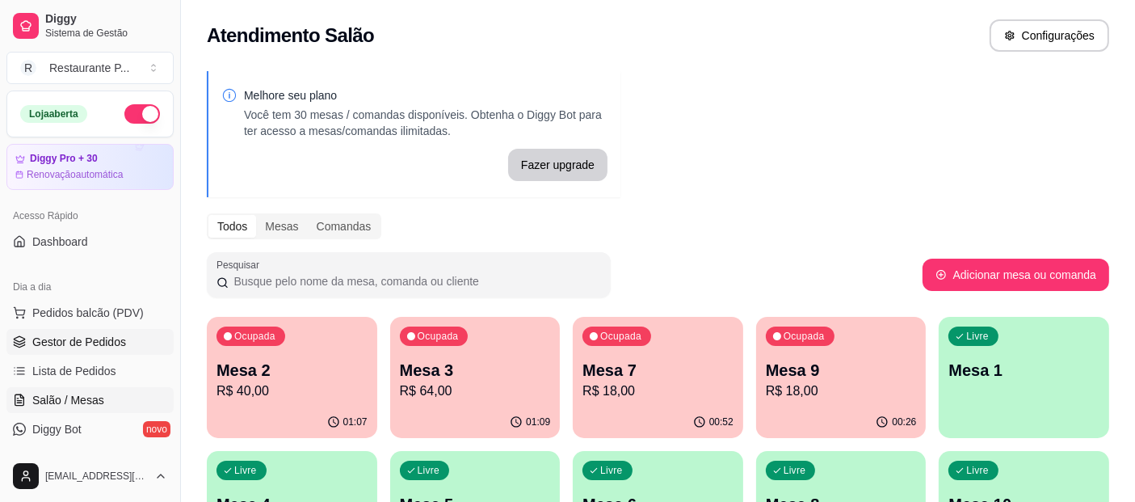
click at [82, 340] on span "Gestor de Pedidos" at bounding box center [79, 342] width 94 height 16
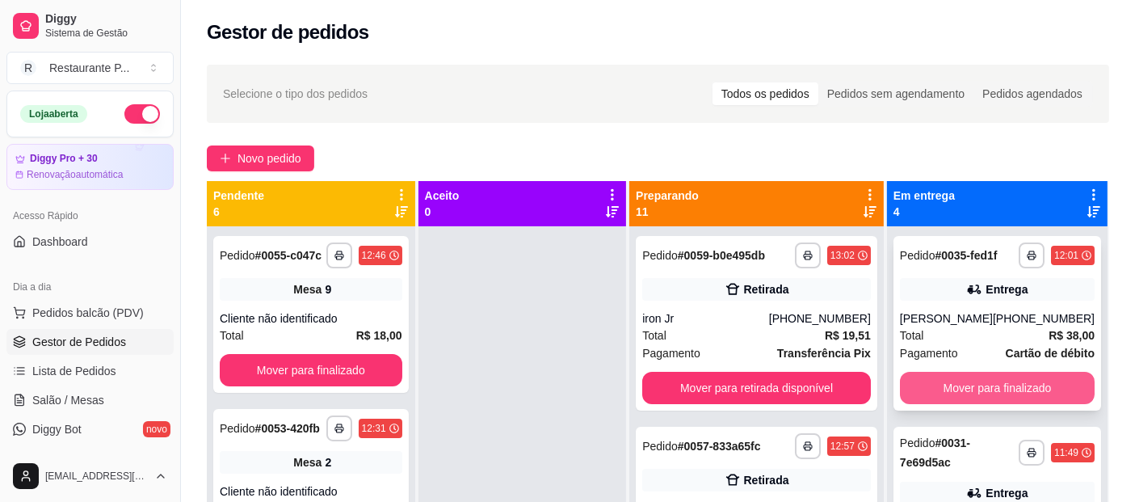
click at [1016, 394] on button "Mover para finalizado" at bounding box center [997, 388] width 195 height 32
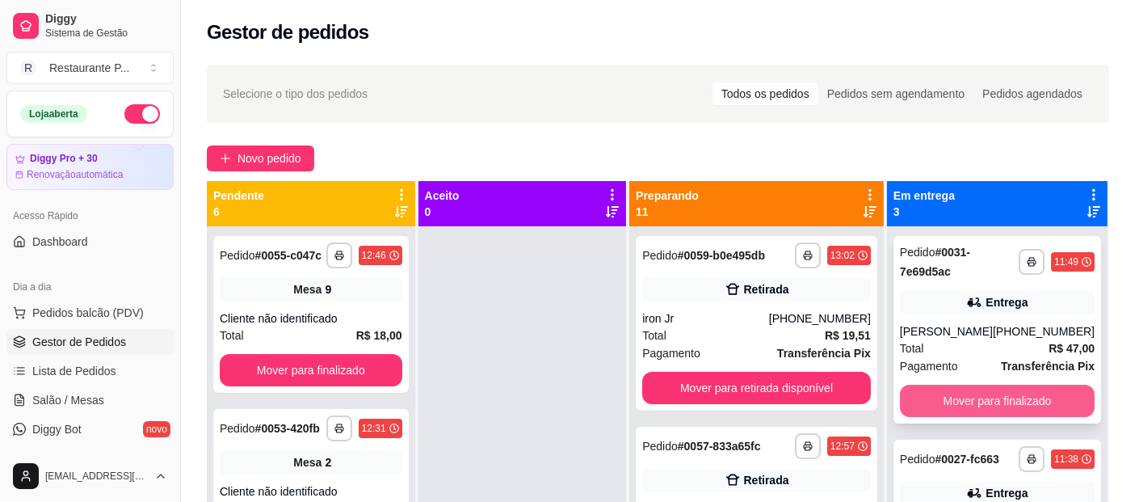
click at [997, 405] on button "Mover para finalizado" at bounding box center [997, 401] width 195 height 32
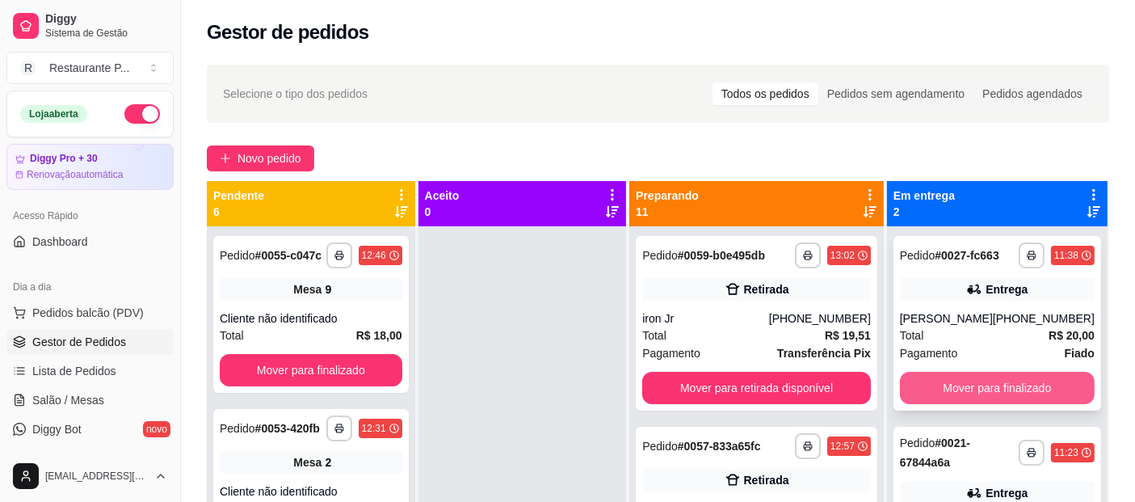
click at [1035, 386] on button "Mover para finalizado" at bounding box center [997, 388] width 195 height 32
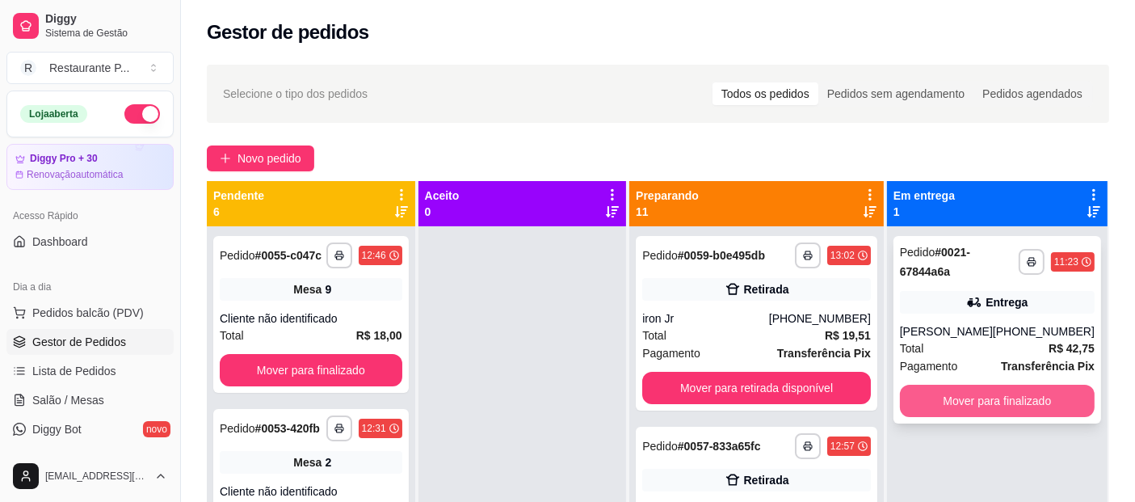
click at [1013, 396] on button "Mover para finalizado" at bounding box center [997, 401] width 195 height 32
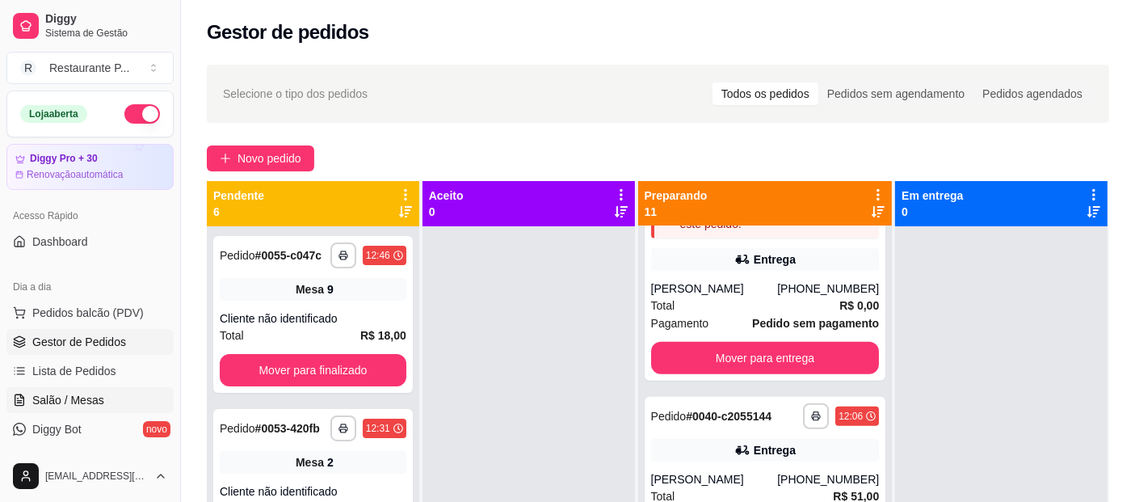
click at [71, 394] on span "Salão / Mesas" at bounding box center [68, 400] width 72 height 16
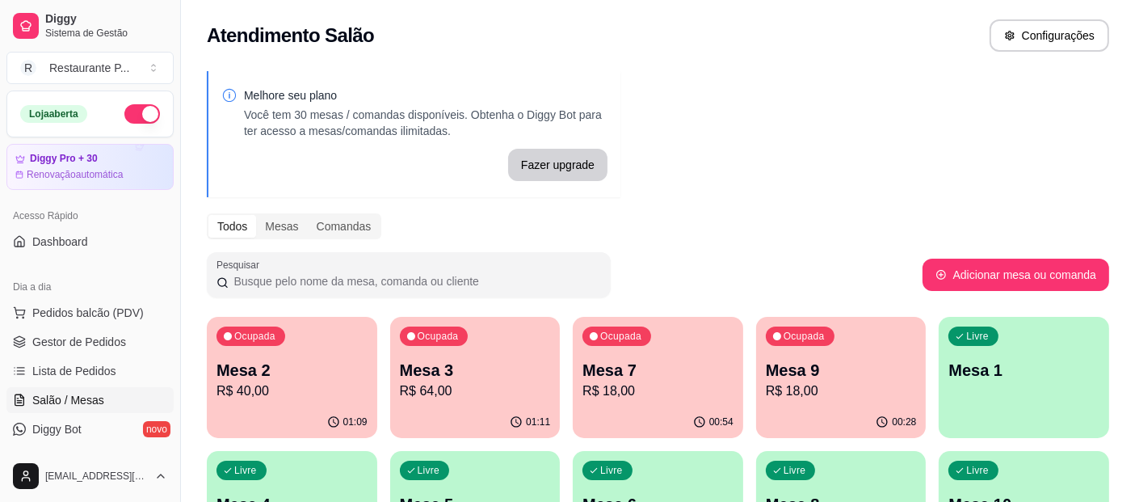
click at [688, 394] on p "R$ 18,00" at bounding box center [658, 390] width 151 height 19
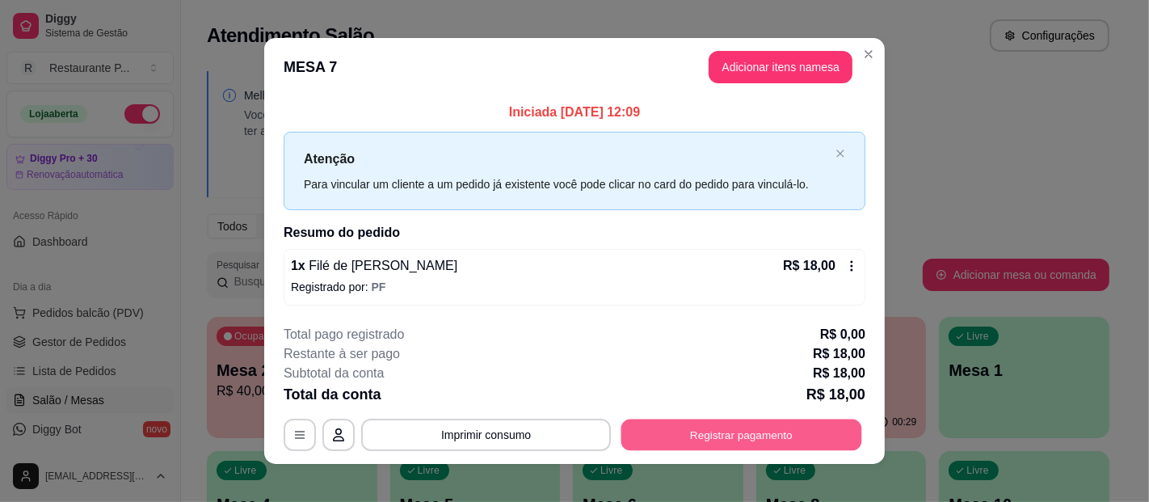
click at [676, 432] on button "Registrar pagamento" at bounding box center [741, 435] width 241 height 32
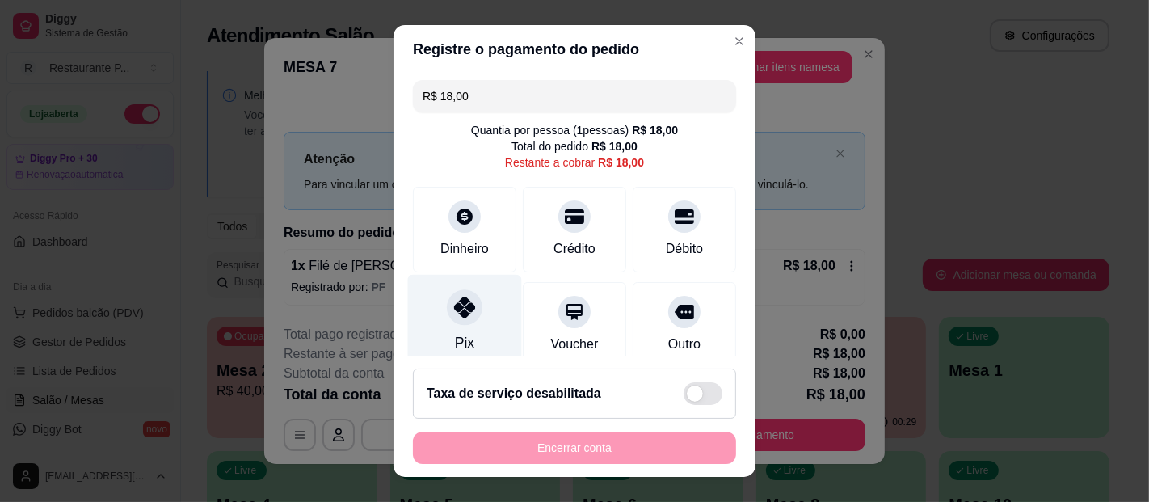
click at [443, 326] on div "Pix" at bounding box center [465, 322] width 114 height 95
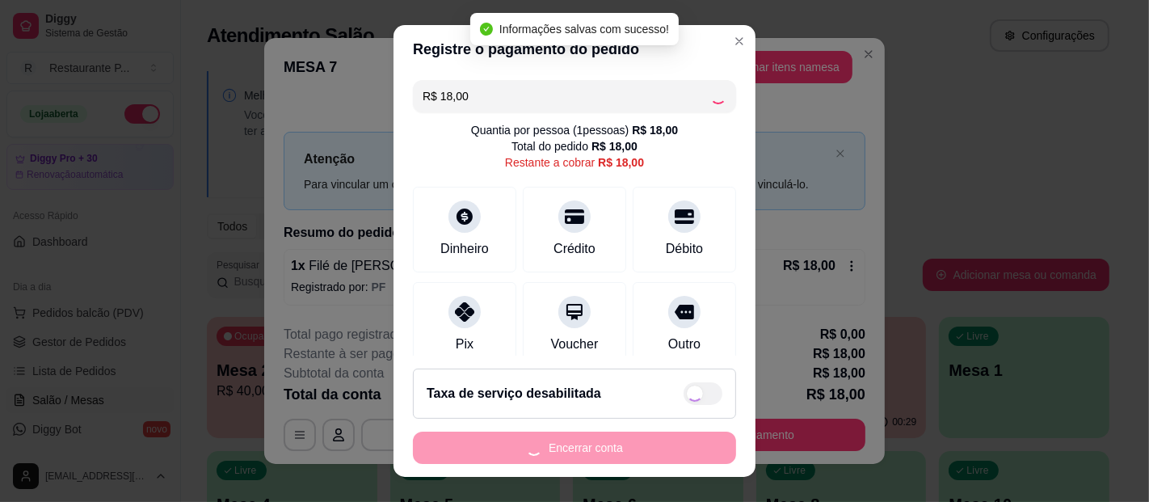
type input "R$ 0,00"
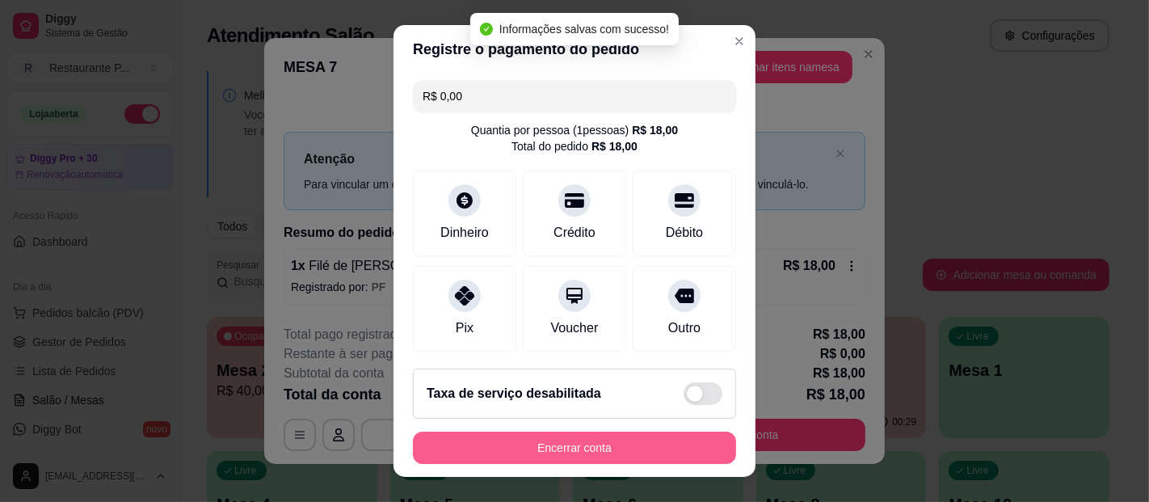
click at [575, 436] on button "Encerrar conta" at bounding box center [574, 447] width 323 height 32
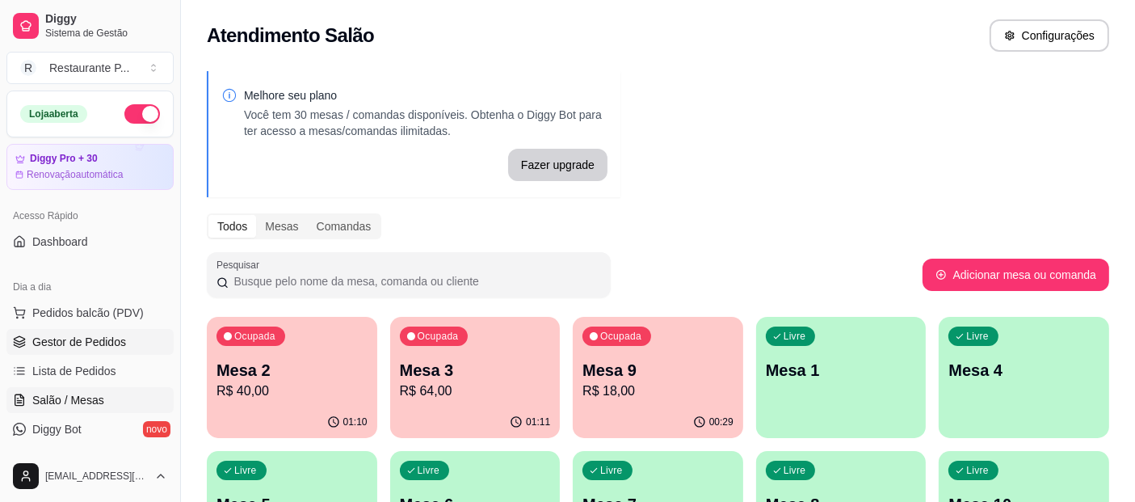
click at [82, 331] on link "Gestor de Pedidos" at bounding box center [89, 342] width 167 height 26
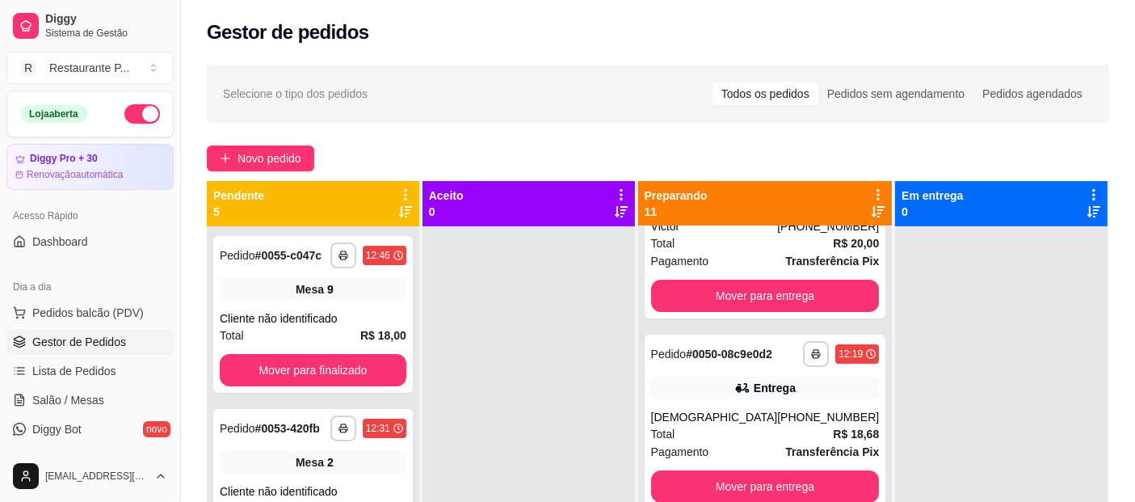
scroll to position [594, 0]
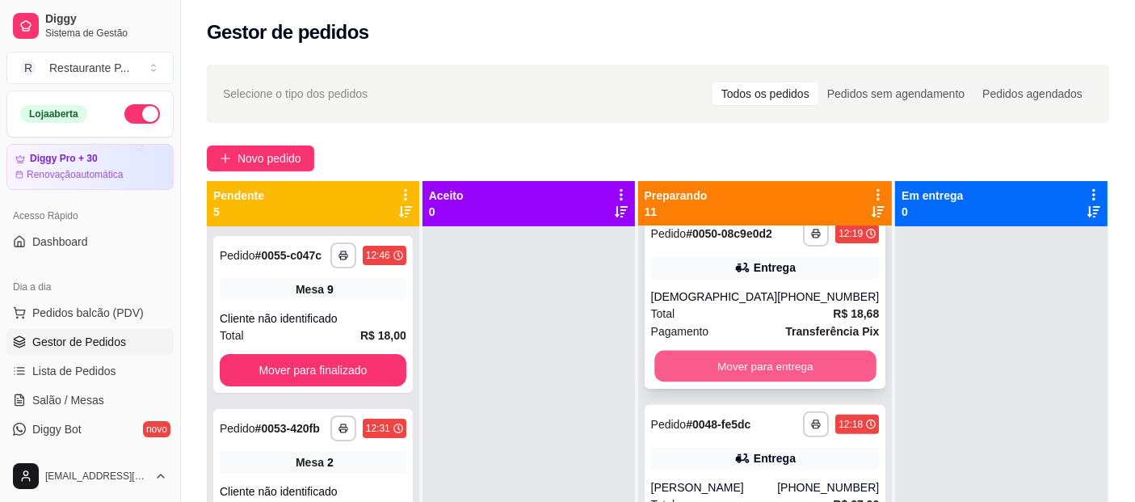
click at [768, 382] on button "Mover para entrega" at bounding box center [765, 367] width 221 height 32
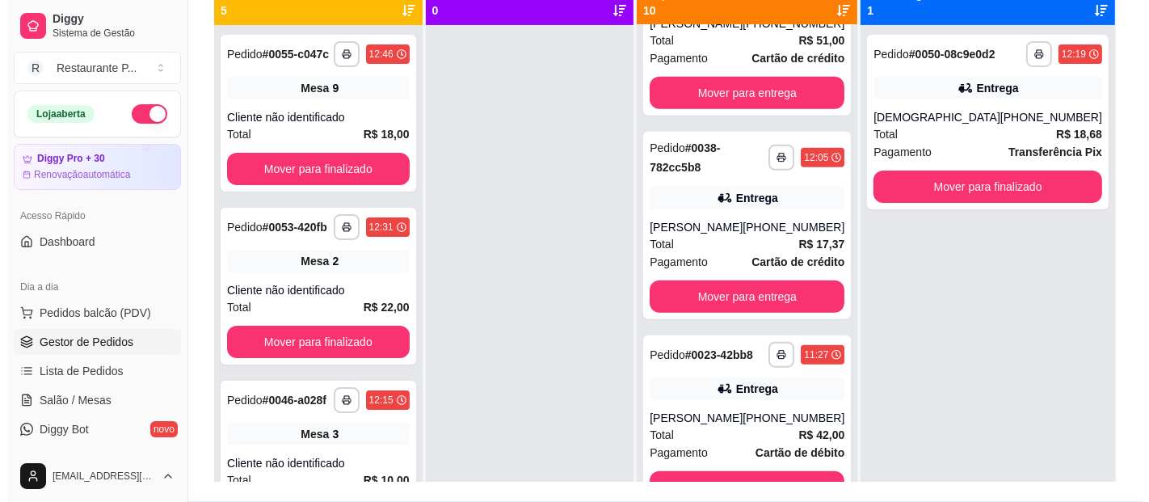
scroll to position [1555, 0]
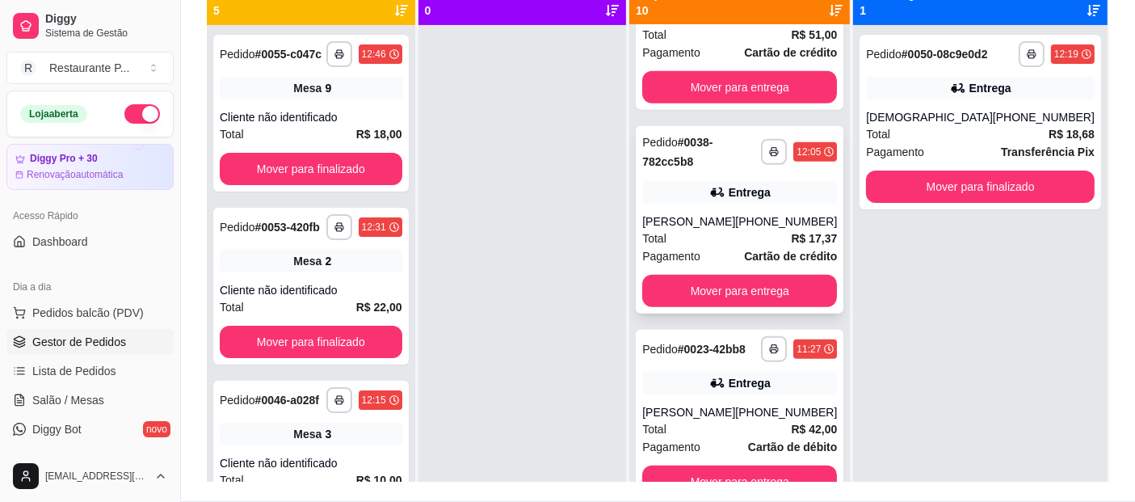
click at [761, 247] on div "Total R$ 17,37" at bounding box center [739, 238] width 195 height 18
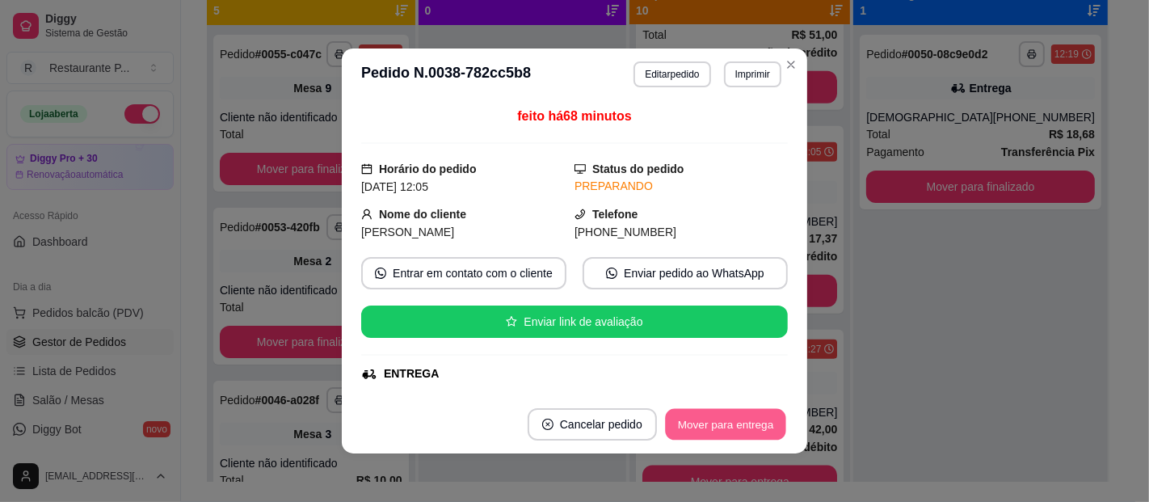
click at [725, 415] on button "Mover para entrega" at bounding box center [725, 425] width 121 height 32
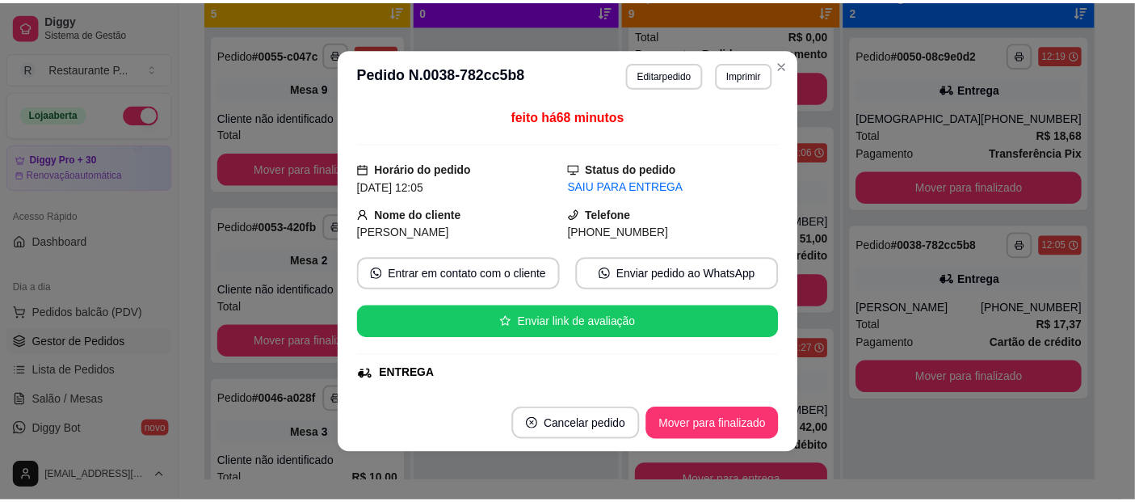
scroll to position [1394, 0]
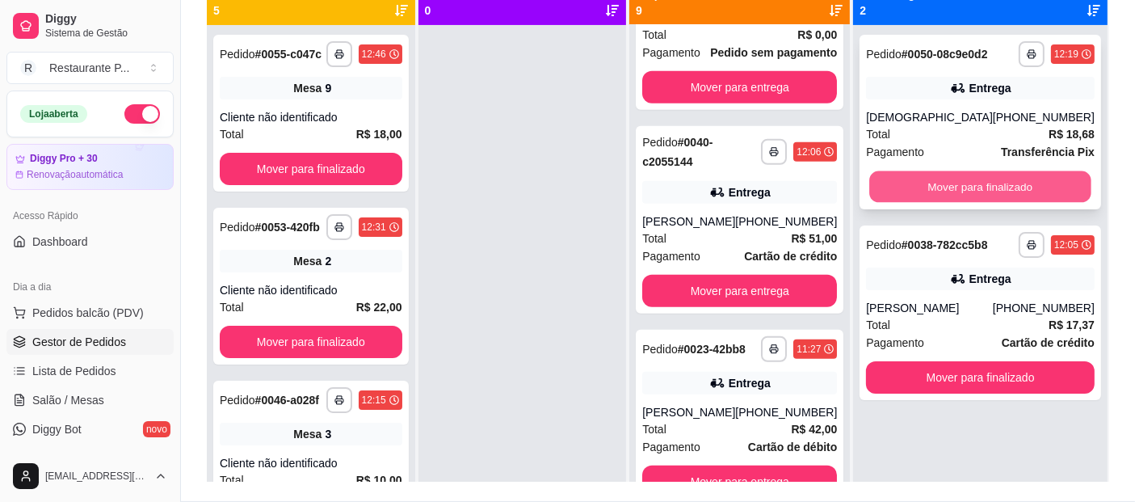
click at [983, 193] on button "Mover para finalizado" at bounding box center [980, 187] width 221 height 32
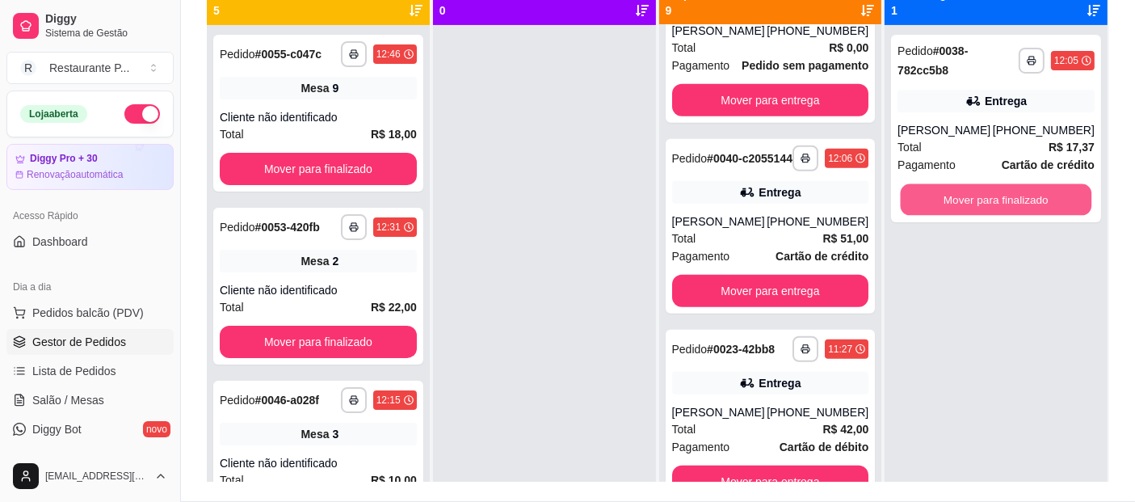
click at [983, 193] on button "Mover para finalizado" at bounding box center [996, 200] width 191 height 32
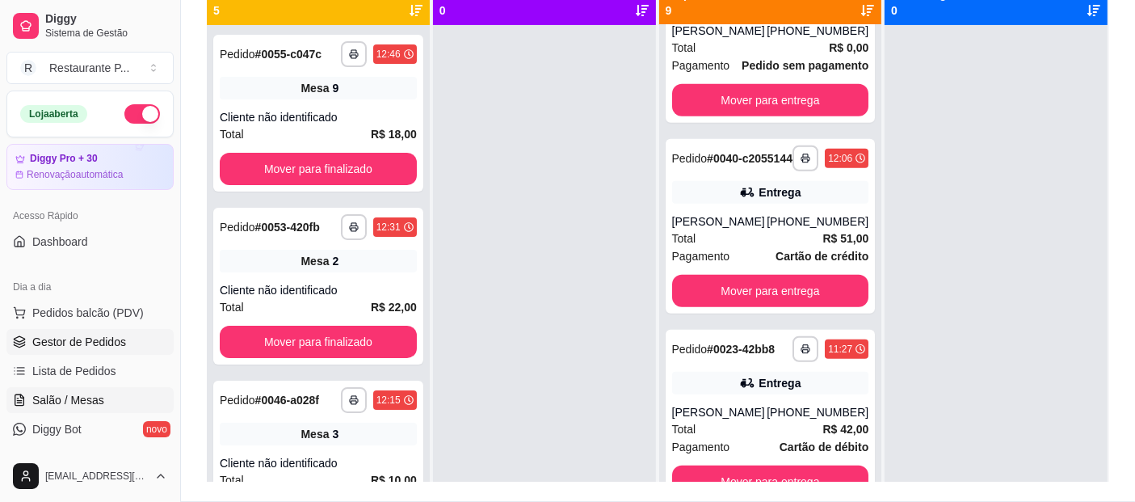
click at [61, 389] on link "Salão / Mesas" at bounding box center [89, 400] width 167 height 26
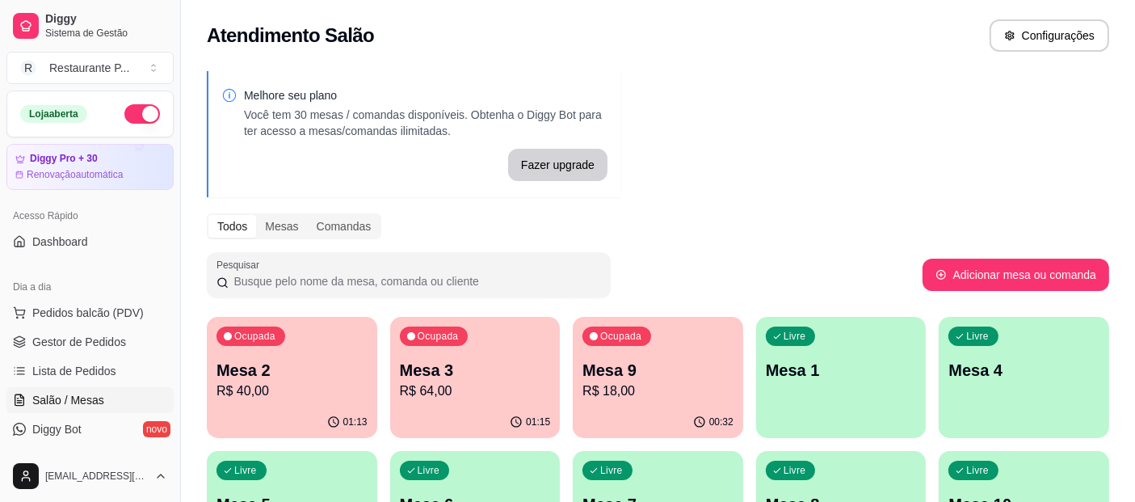
click at [443, 373] on p "Mesa 3" at bounding box center [475, 370] width 151 height 23
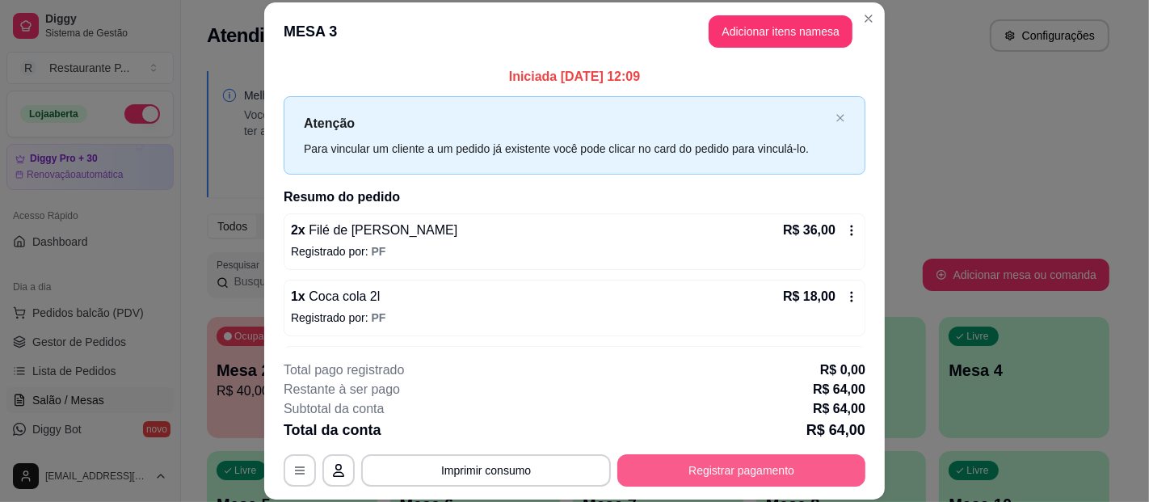
click at [713, 474] on button "Registrar pagamento" at bounding box center [741, 470] width 248 height 32
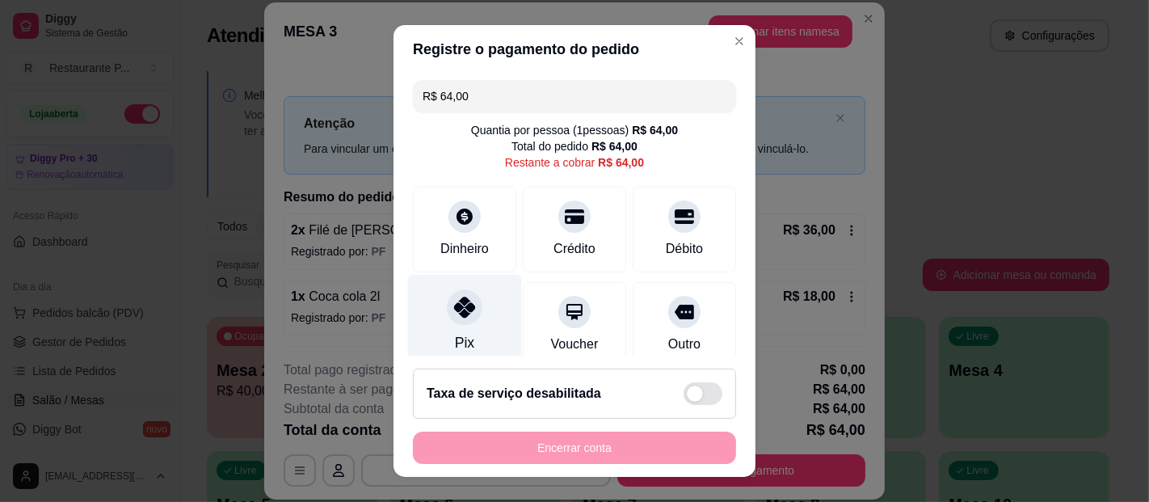
click at [468, 321] on div "Pix" at bounding box center [465, 322] width 114 height 95
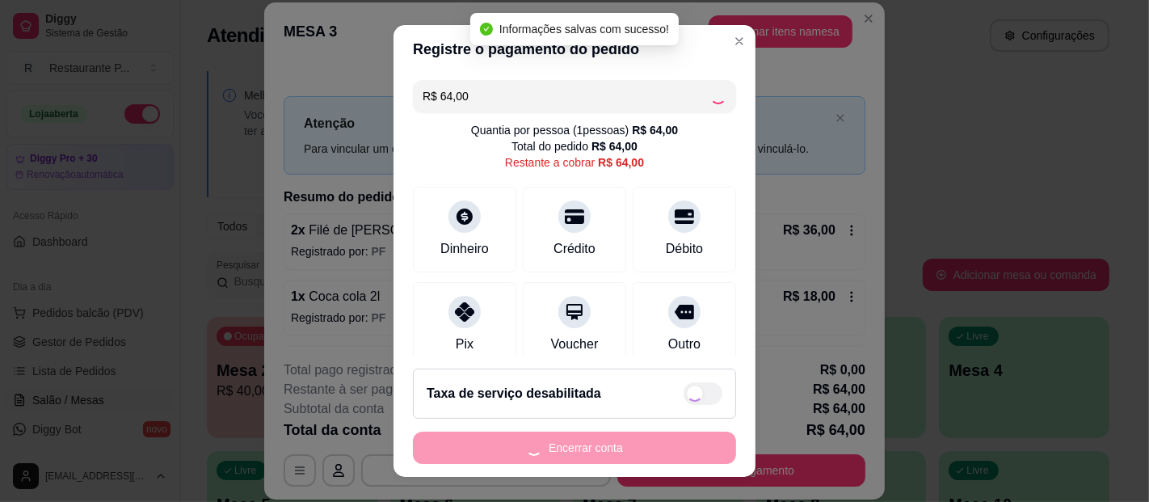
type input "R$ 0,00"
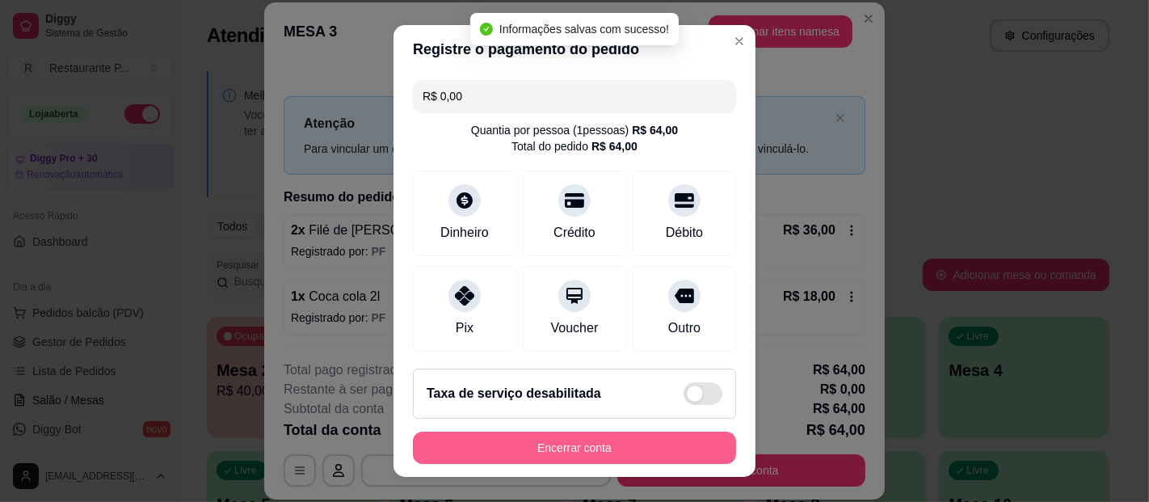
click at [618, 446] on button "Encerrar conta" at bounding box center [574, 447] width 323 height 32
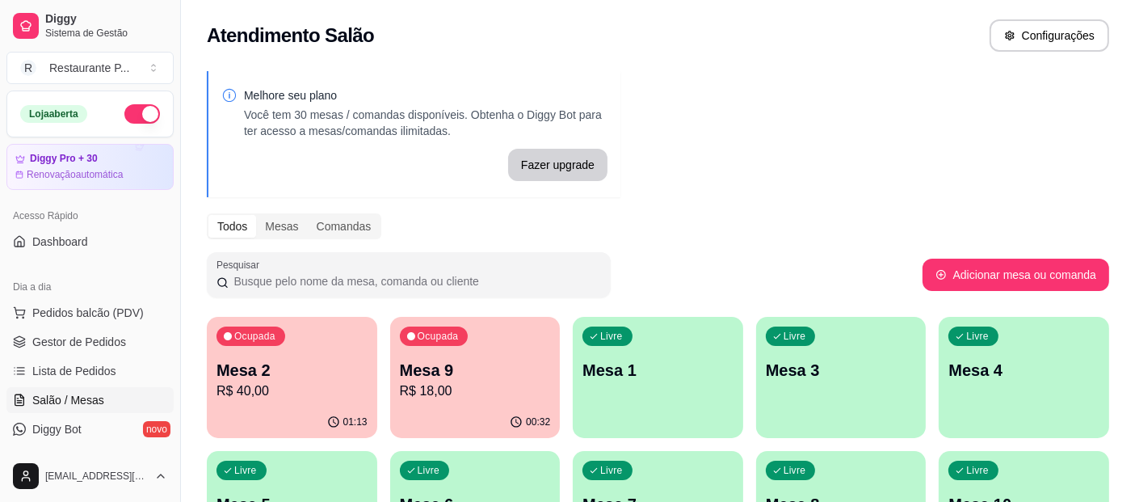
click at [402, 381] on p "R$ 18,00" at bounding box center [475, 390] width 151 height 19
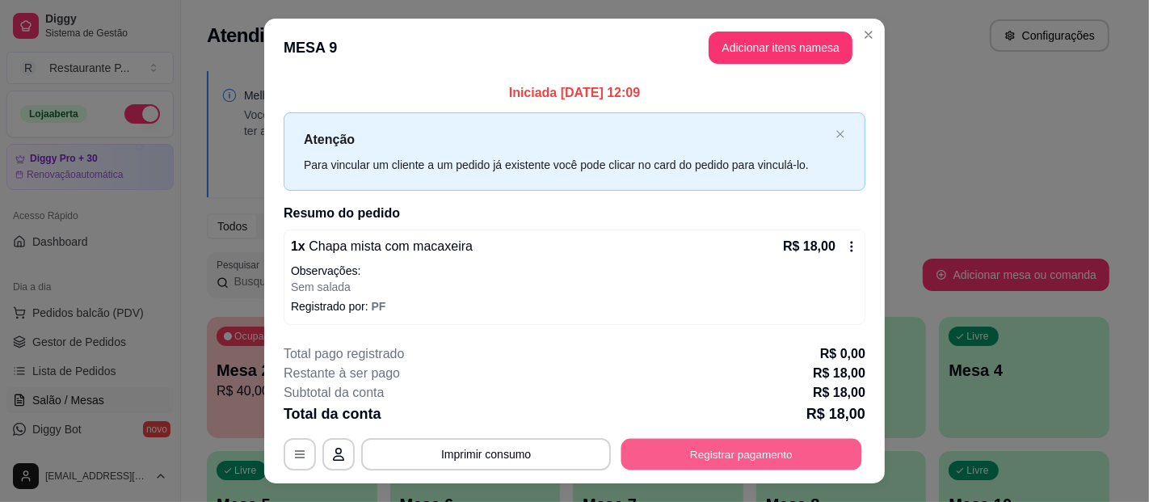
click at [678, 454] on button "Registrar pagamento" at bounding box center [741, 455] width 241 height 32
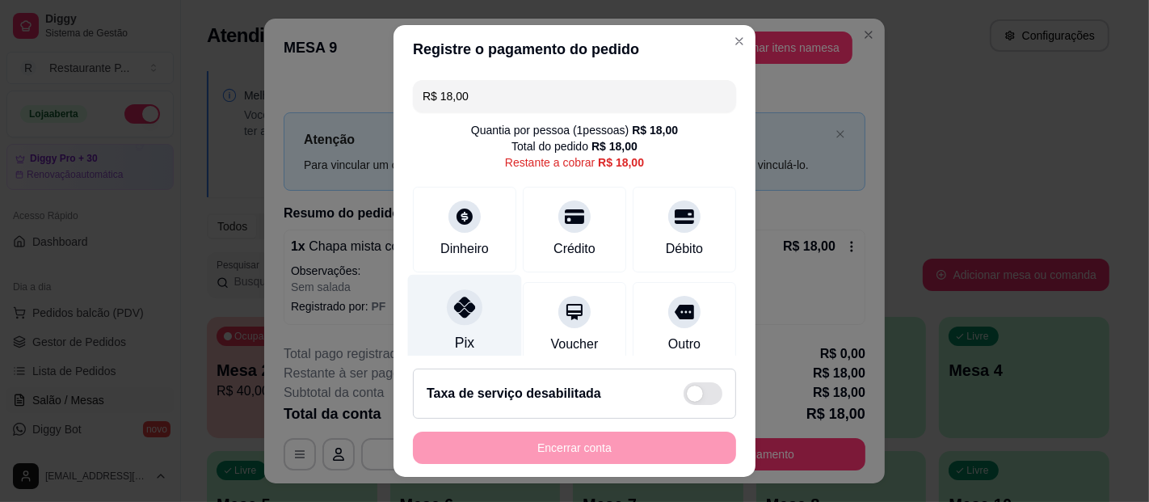
click at [466, 329] on div "Pix" at bounding box center [465, 322] width 114 height 95
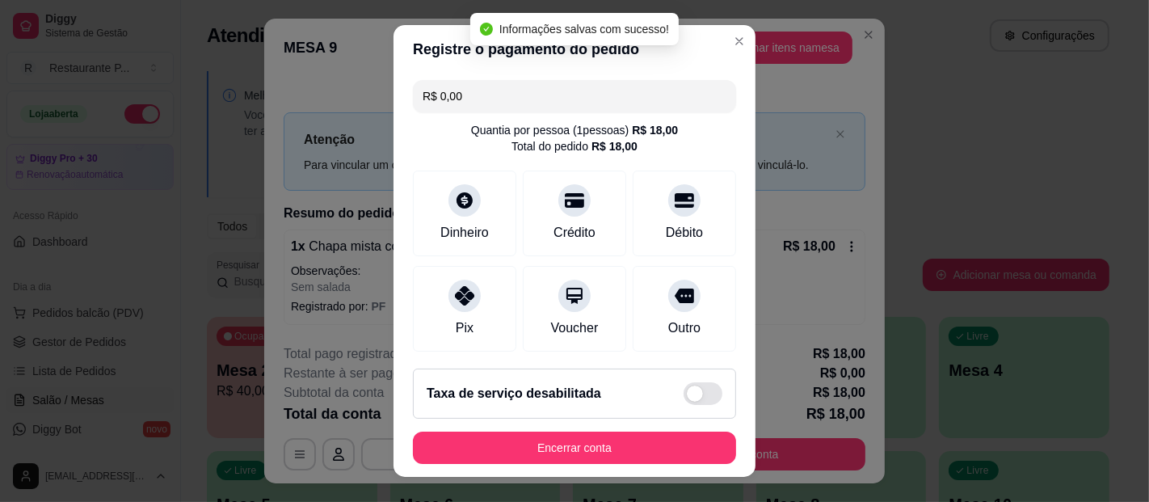
type input "R$ 0,00"
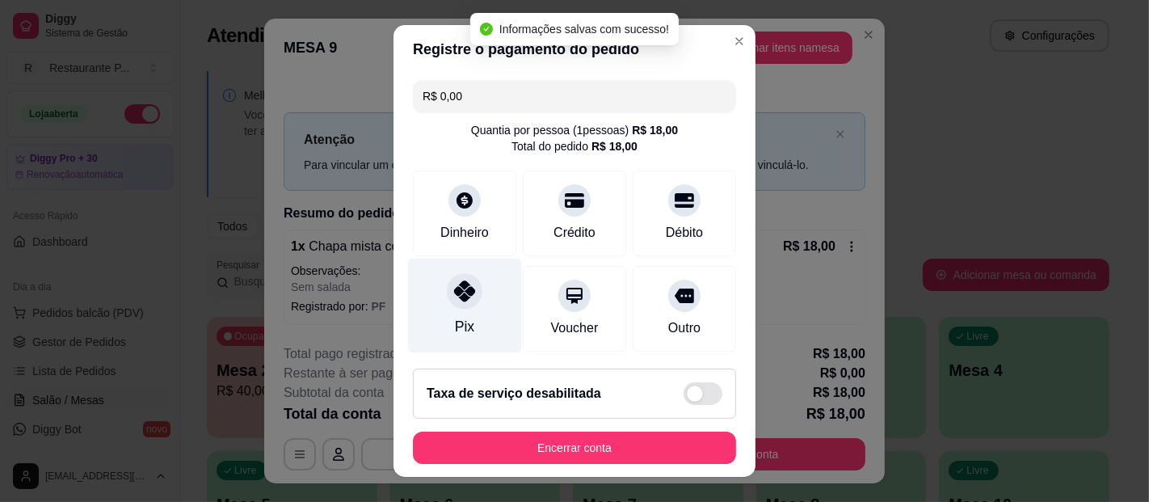
click at [473, 301] on div "Pix" at bounding box center [465, 306] width 114 height 95
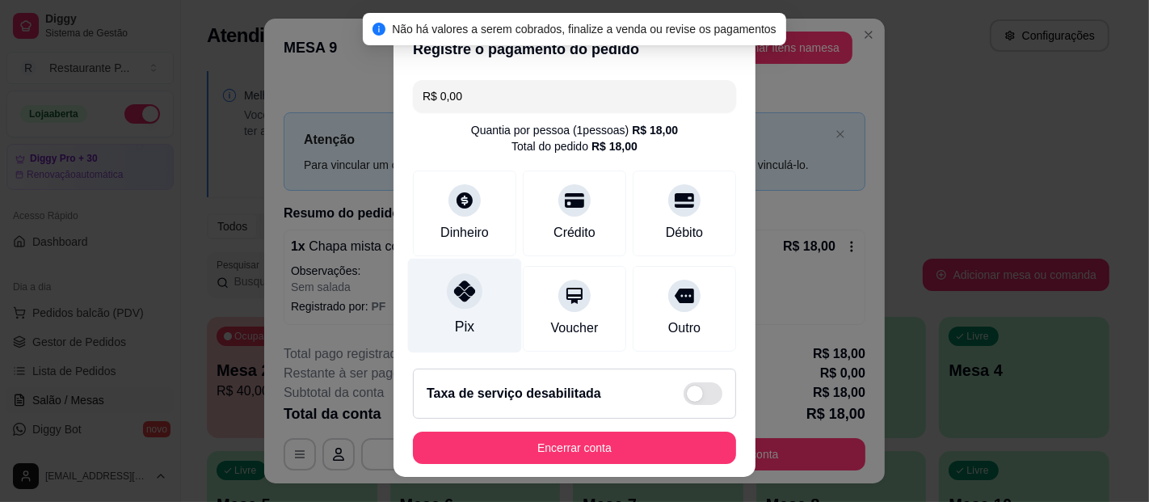
click at [455, 328] on div "Pix" at bounding box center [464, 326] width 19 height 21
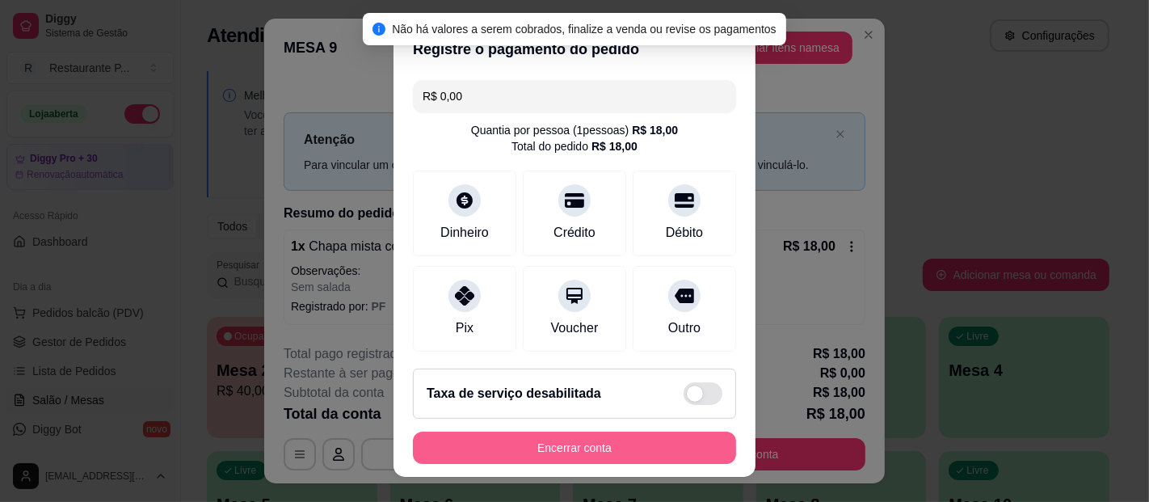
click at [518, 447] on button "Encerrar conta" at bounding box center [574, 447] width 323 height 32
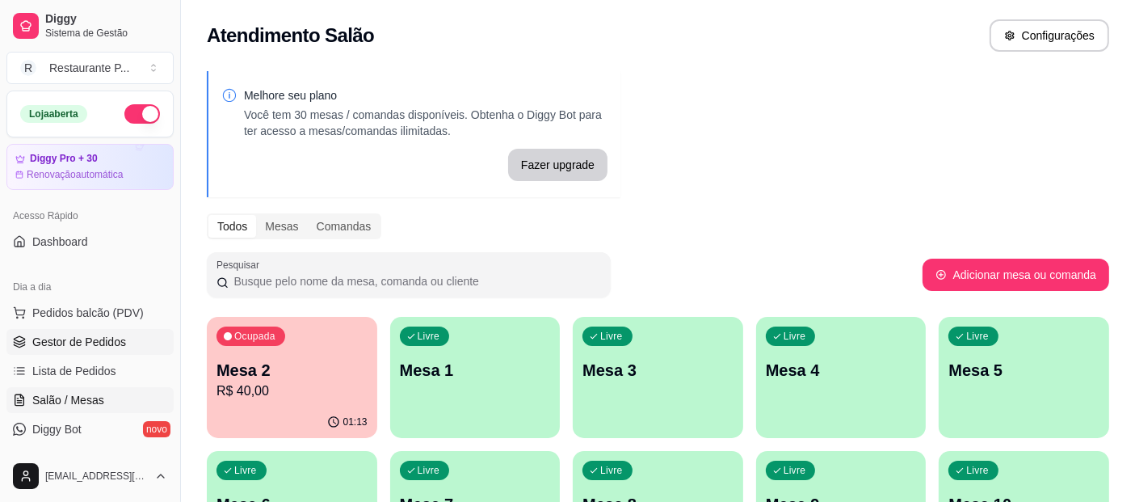
click at [106, 334] on span "Gestor de Pedidos" at bounding box center [79, 342] width 94 height 16
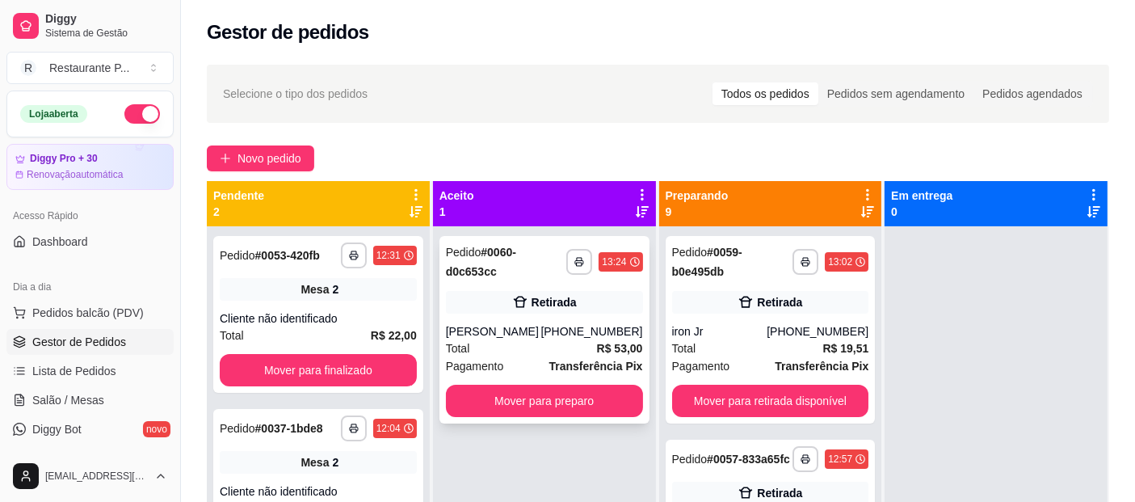
click at [583, 356] on div "Total R$ 53,00" at bounding box center [544, 348] width 197 height 18
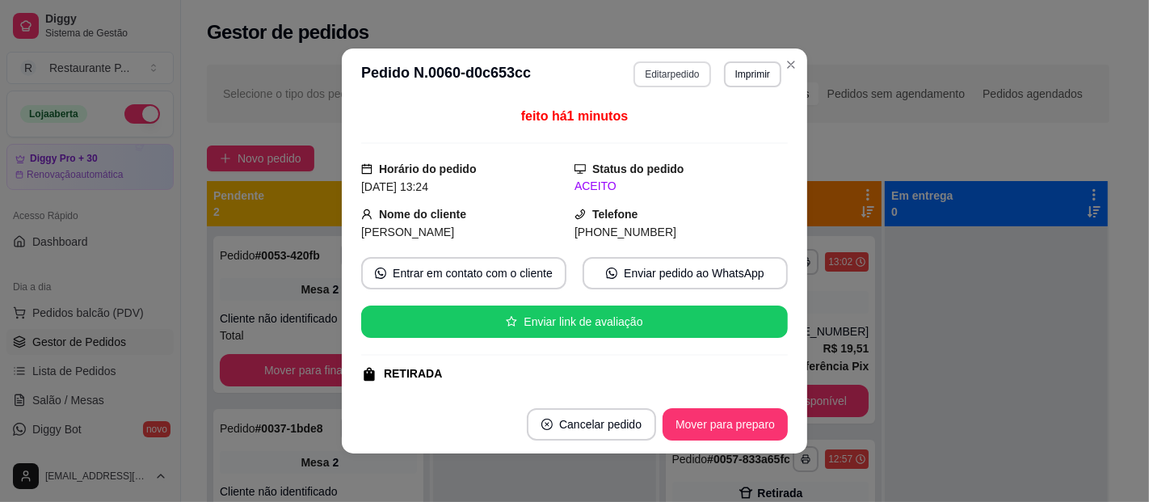
click at [655, 73] on button "Editar pedido" at bounding box center [671, 74] width 77 height 26
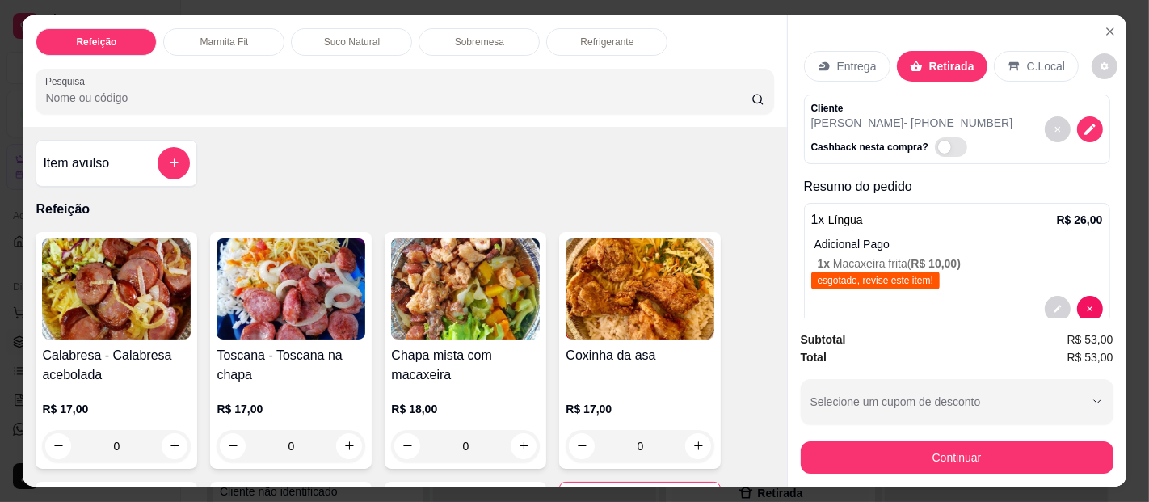
click at [842, 58] on p "Entrega" at bounding box center [857, 66] width 40 height 16
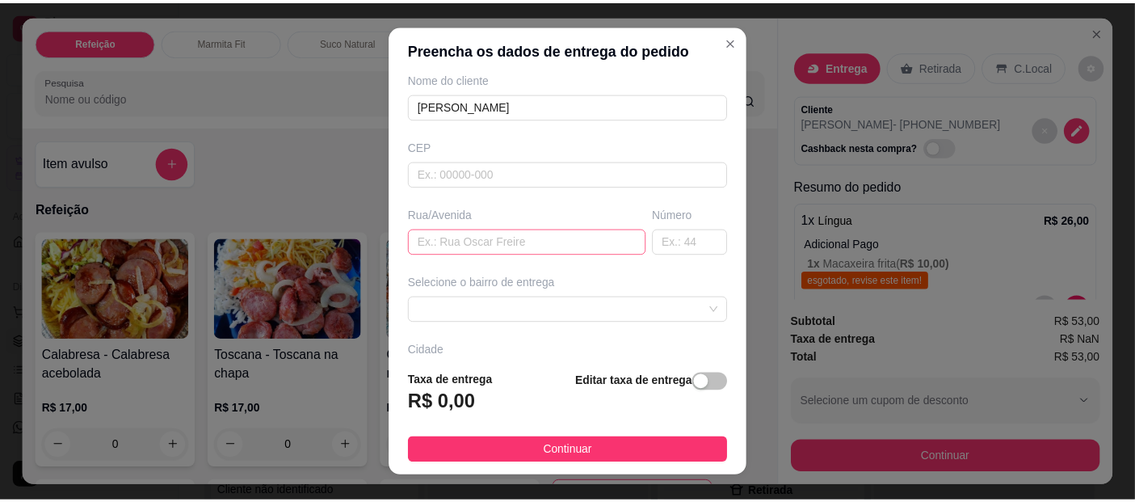
scroll to position [159, 0]
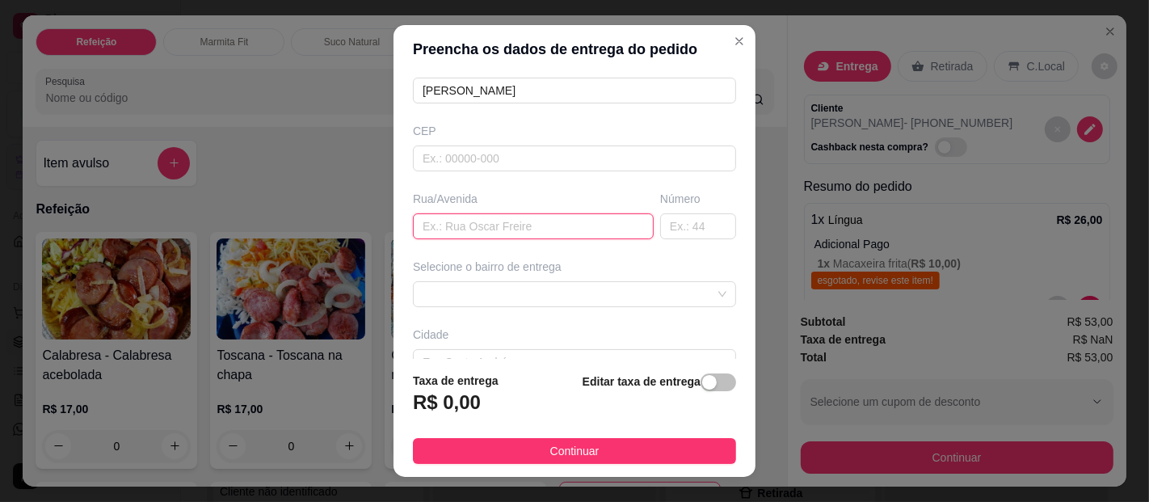
click at [492, 216] on input "text" at bounding box center [533, 226] width 241 height 26
type input "[PERSON_NAME]"
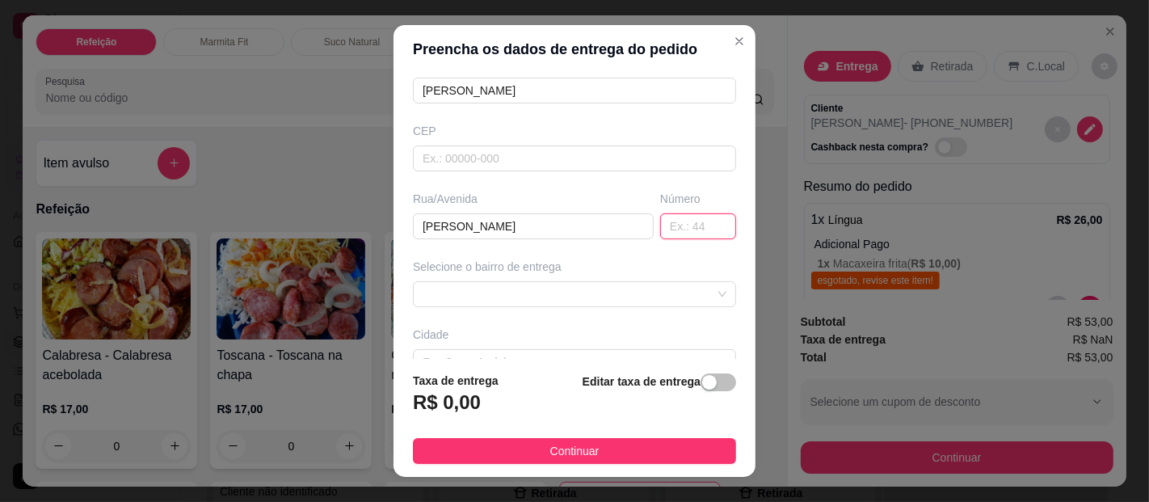
click at [672, 213] on input "text" at bounding box center [698, 226] width 76 height 26
click at [515, 282] on span at bounding box center [575, 294] width 304 height 24
type input "0"
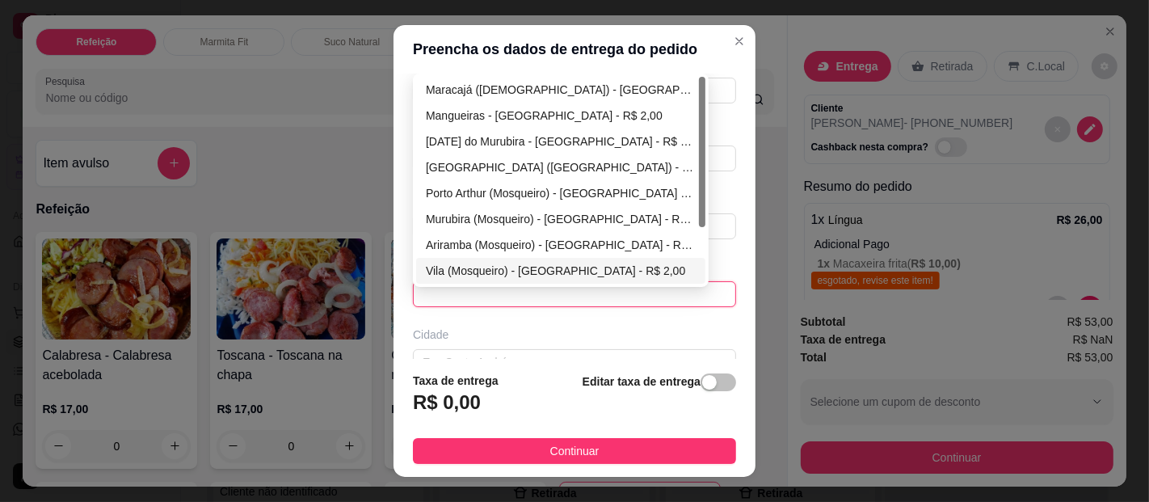
click at [436, 266] on div "Vila (Mosqueiro) - [GEOGRAPHIC_DATA] - R$ 2,00" at bounding box center [561, 271] width 270 height 18
type input "[GEOGRAPHIC_DATA]"
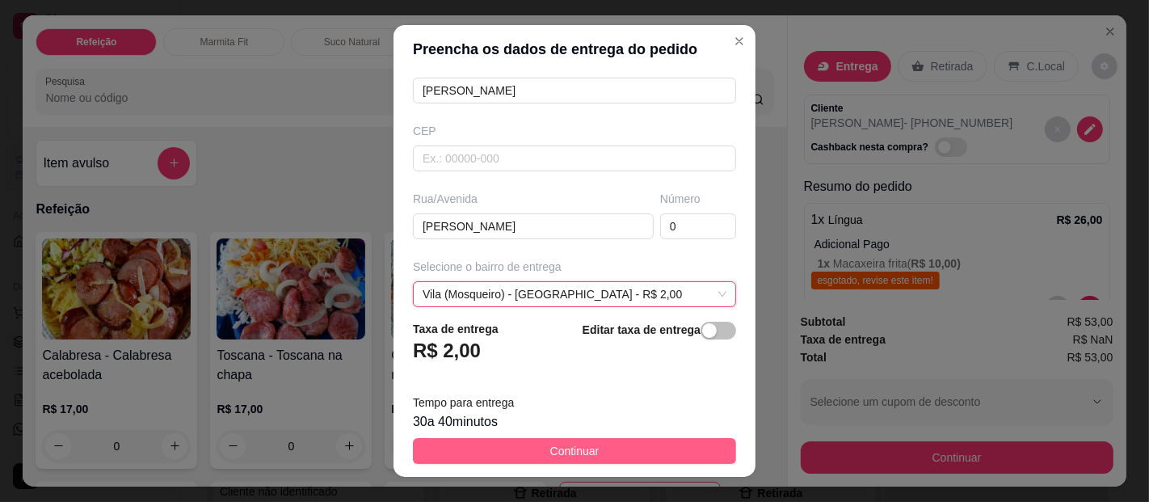
click at [542, 445] on button "Continuar" at bounding box center [574, 451] width 323 height 26
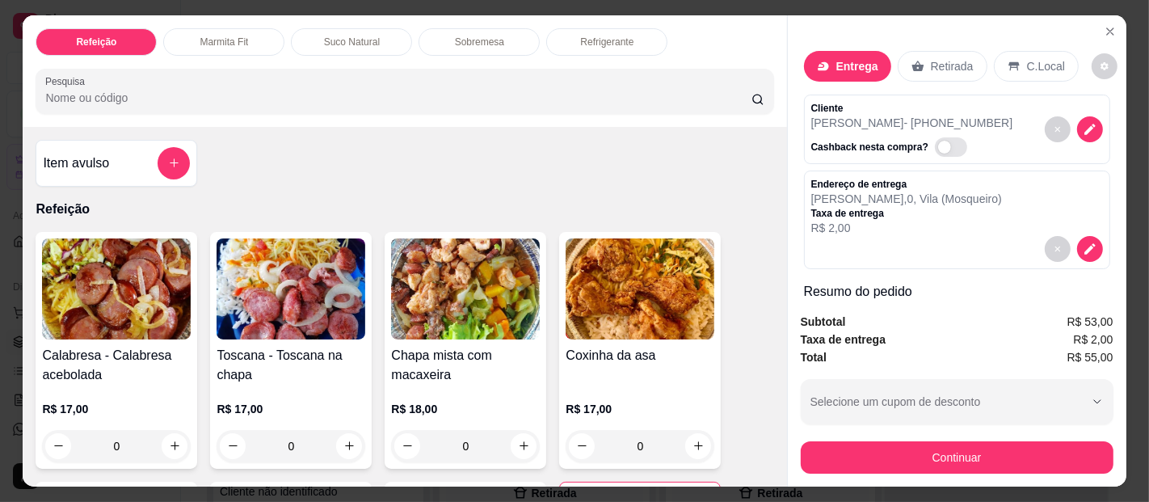
click at [938, 141] on span "Automatic updates" at bounding box center [944, 147] width 13 height 13
click at [934, 149] on input "Automatic updates" at bounding box center [939, 154] width 11 height 11
checkbox input "true"
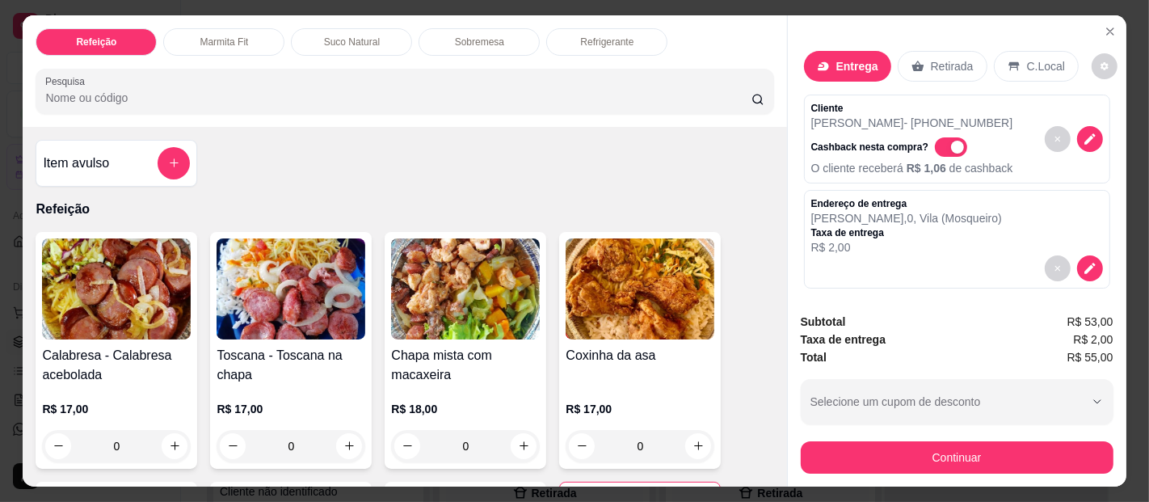
click at [933, 442] on button "Continuar" at bounding box center [957, 457] width 313 height 32
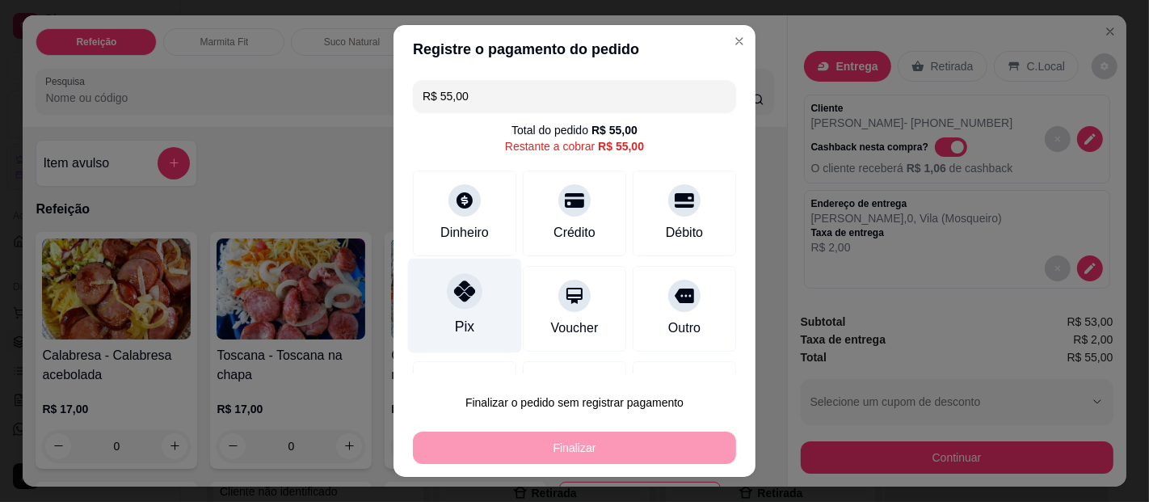
click at [461, 314] on div "Pix" at bounding box center [465, 306] width 114 height 95
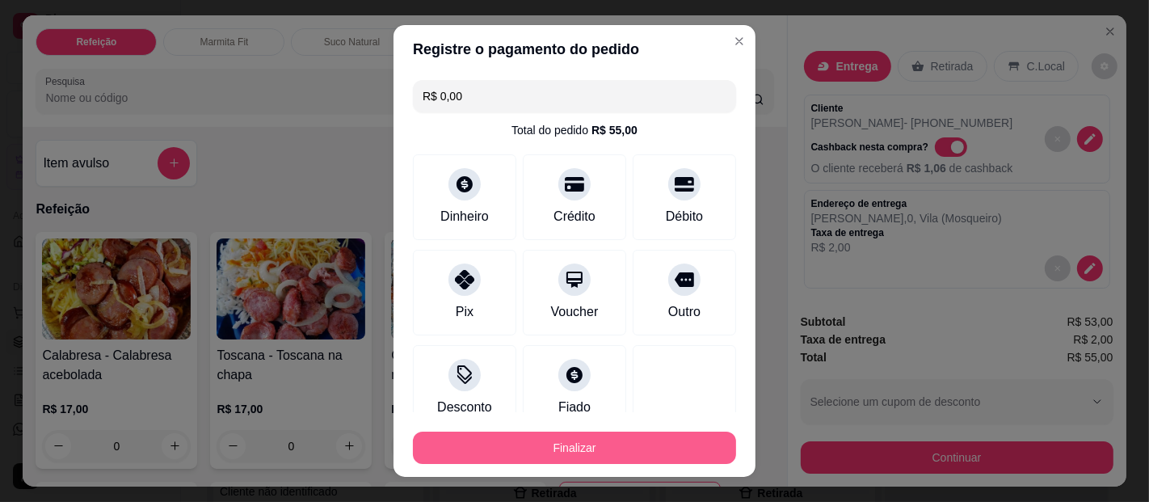
click at [555, 444] on button "Finalizar" at bounding box center [574, 447] width 323 height 32
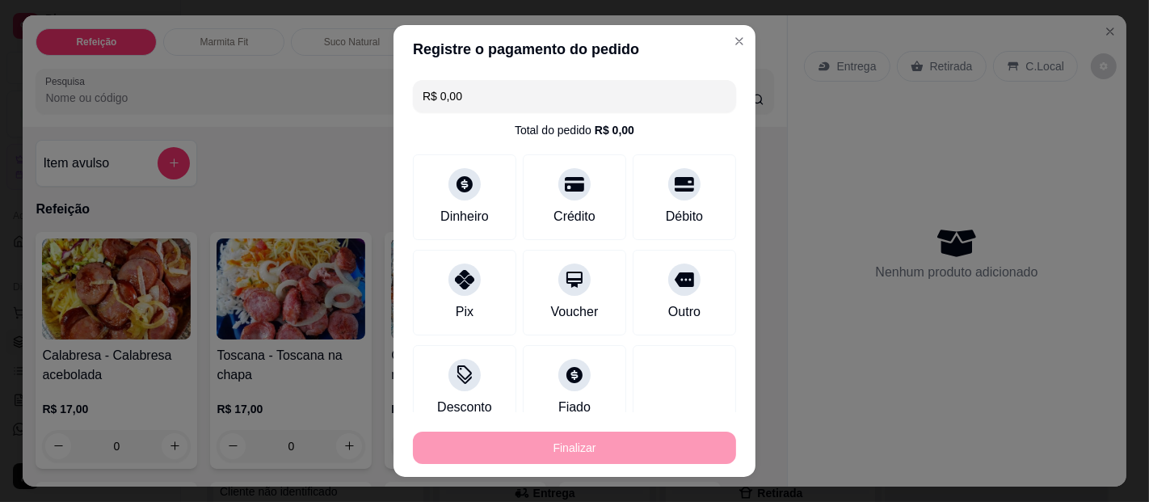
type input "-R$ 55,00"
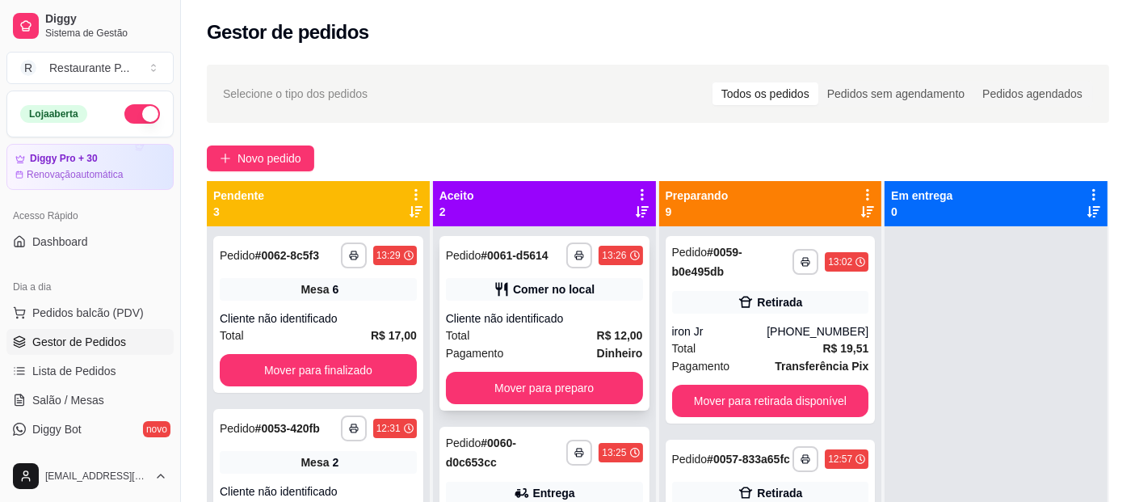
click at [492, 322] on div "Cliente não identificado" at bounding box center [544, 318] width 197 height 16
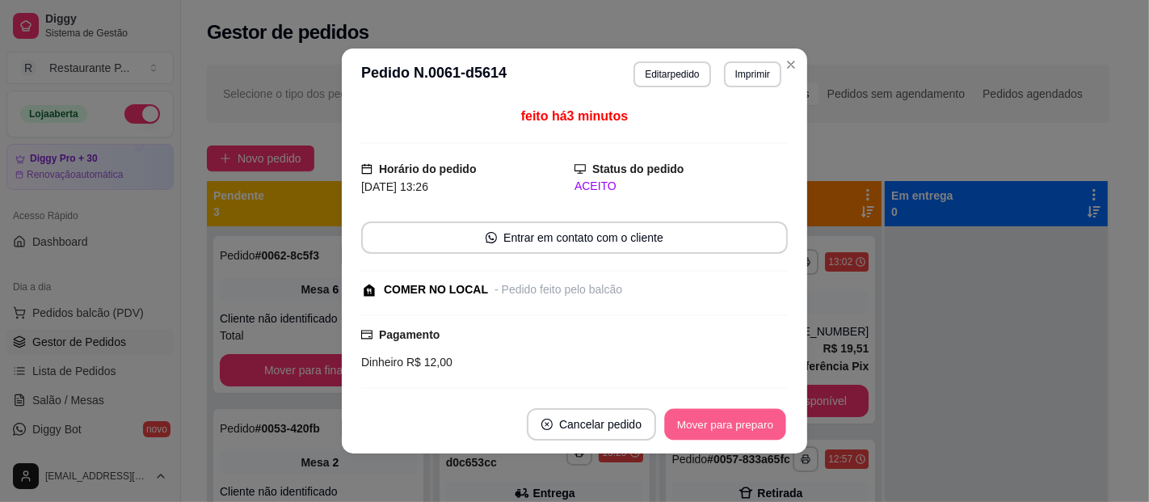
click at [736, 422] on button "Mover para preparo" at bounding box center [724, 425] width 121 height 32
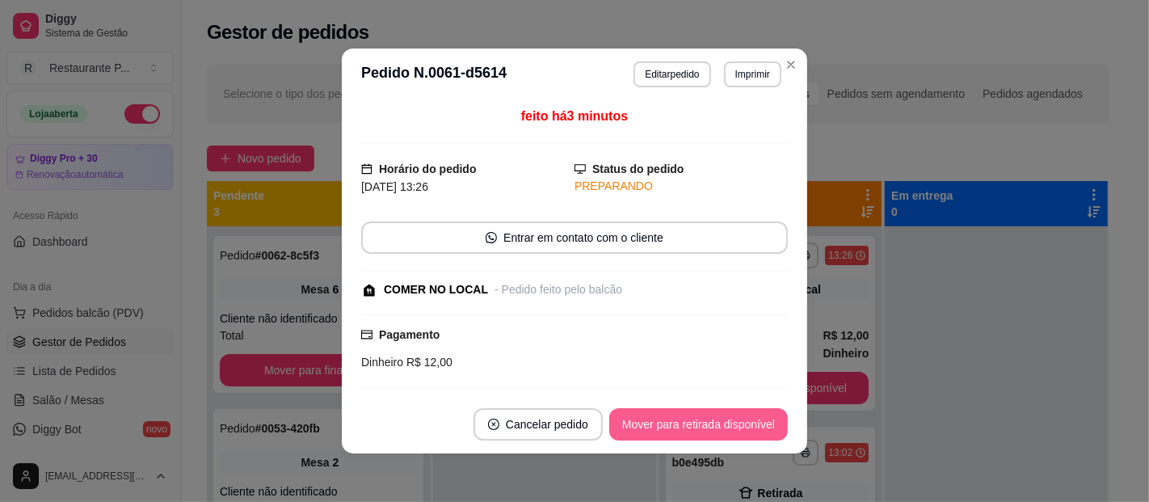
click at [710, 419] on button "Mover para retirada disponível" at bounding box center [698, 424] width 179 height 32
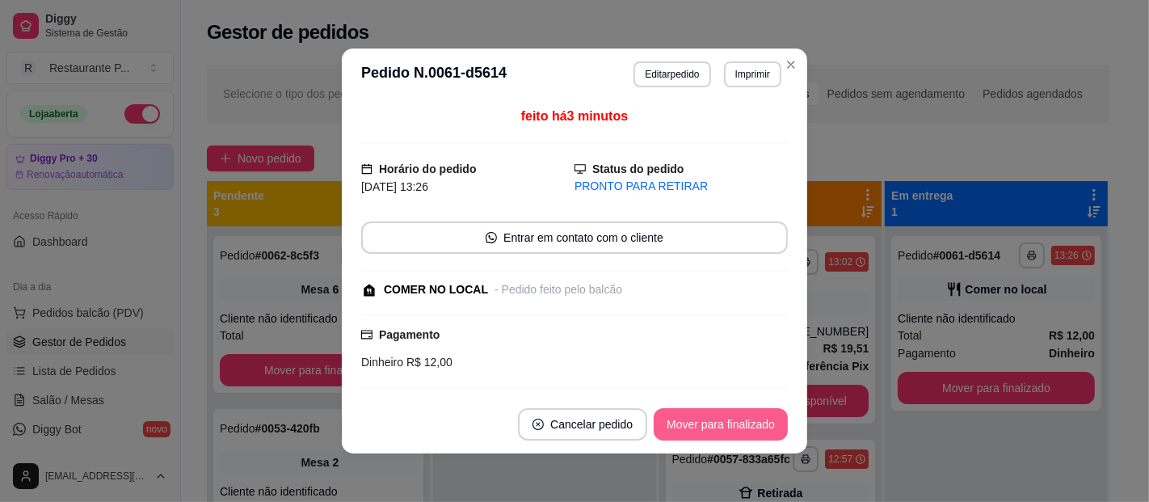
click at [725, 416] on button "Mover para finalizado" at bounding box center [721, 424] width 134 height 32
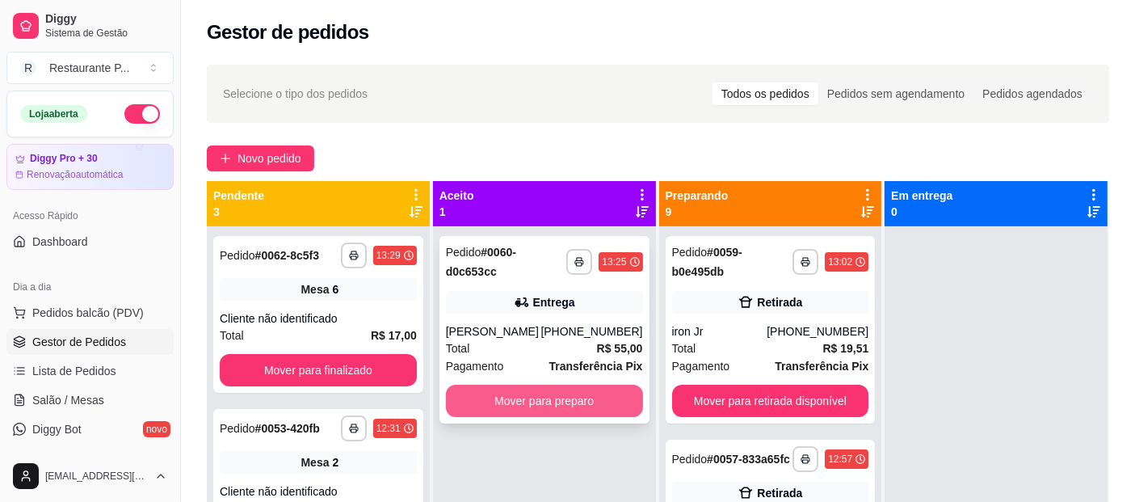
click at [542, 387] on button "Mover para preparo" at bounding box center [544, 401] width 197 height 32
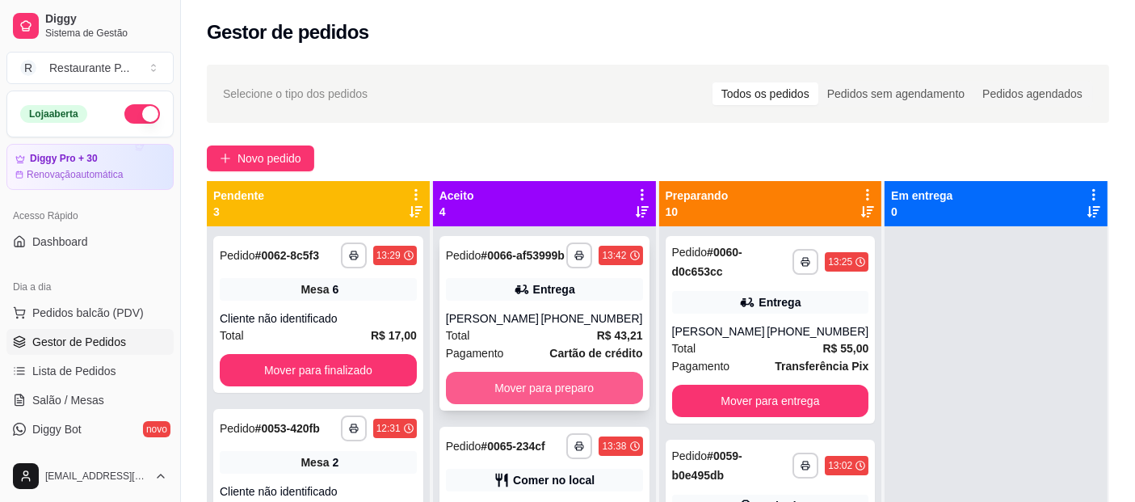
click at [537, 399] on button "Mover para preparo" at bounding box center [544, 388] width 197 height 32
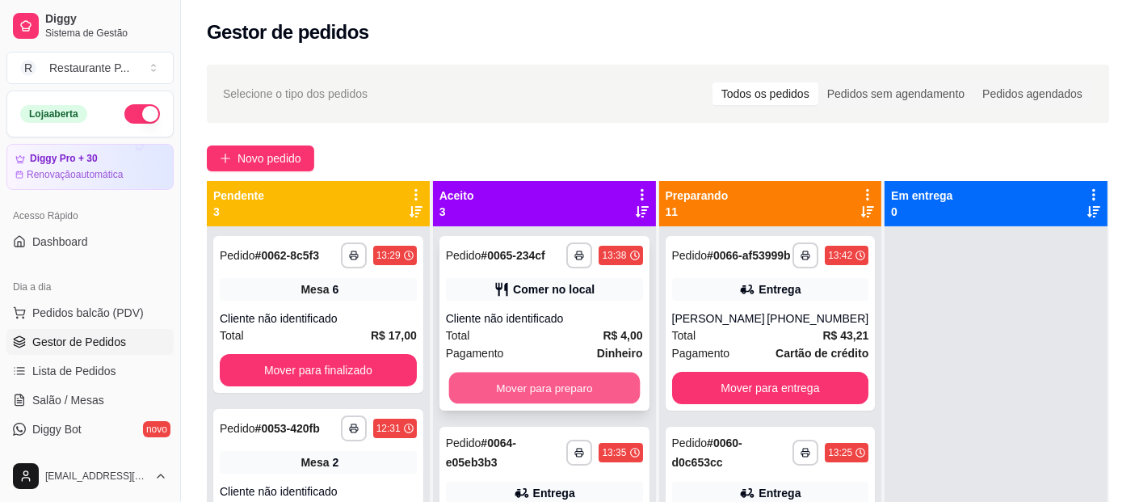
click at [534, 386] on button "Mover para preparo" at bounding box center [543, 389] width 191 height 32
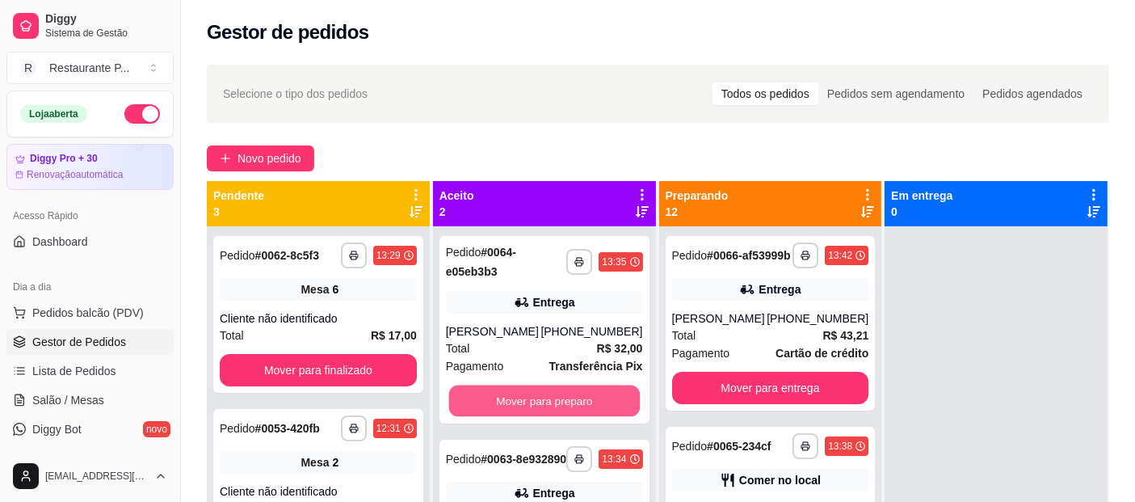
click at [534, 386] on button "Mover para preparo" at bounding box center [543, 401] width 191 height 32
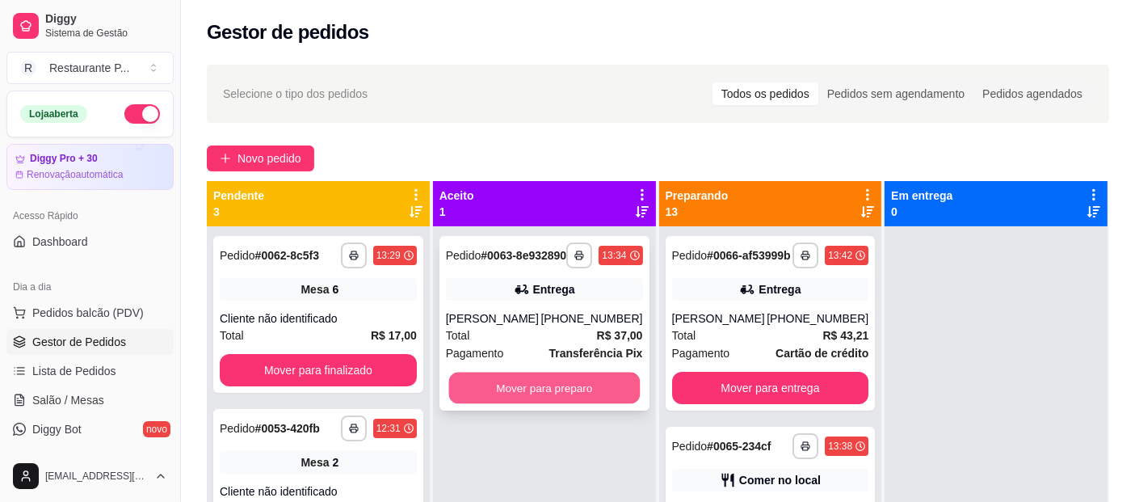
click at [515, 389] on button "Mover para preparo" at bounding box center [543, 389] width 191 height 32
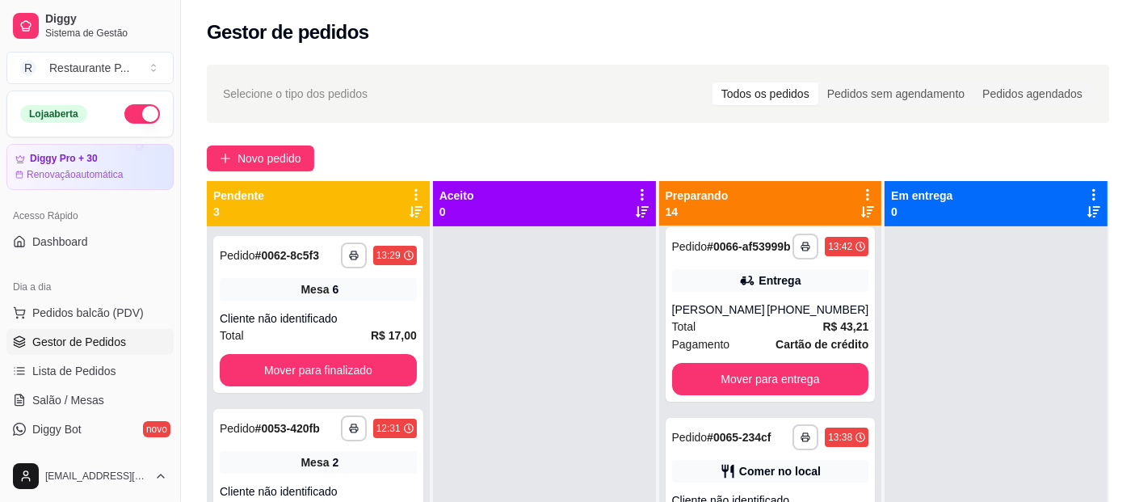
scroll to position [0, 0]
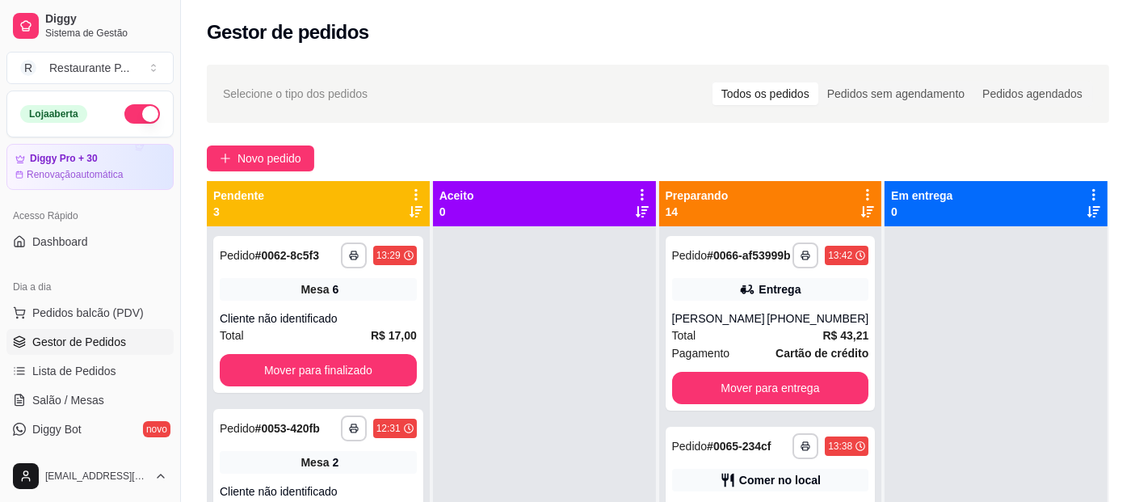
click at [861, 213] on icon at bounding box center [867, 211] width 13 height 13
click at [725, 317] on div "**********" at bounding box center [771, 323] width 210 height 175
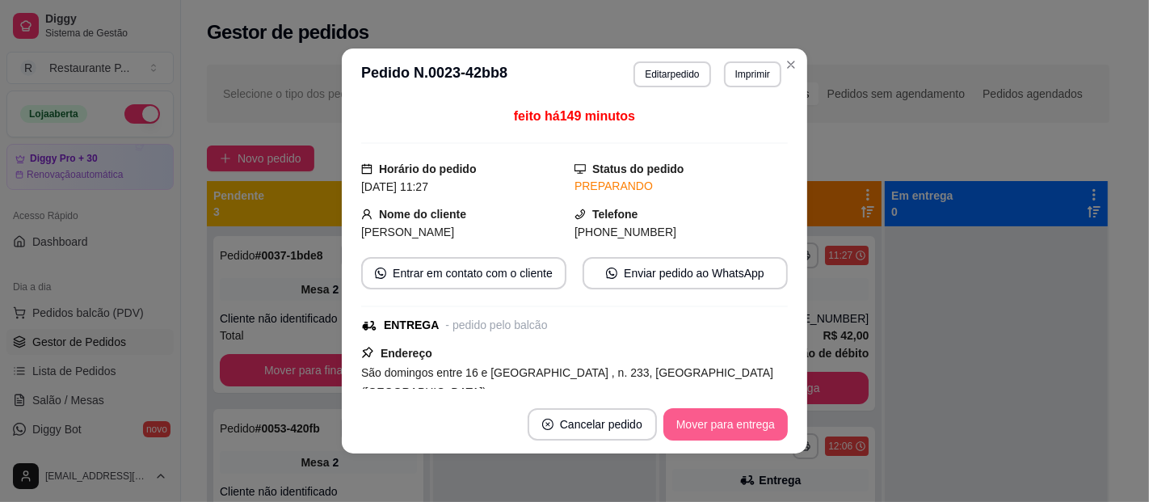
click at [714, 423] on button "Mover para entrega" at bounding box center [725, 424] width 124 height 32
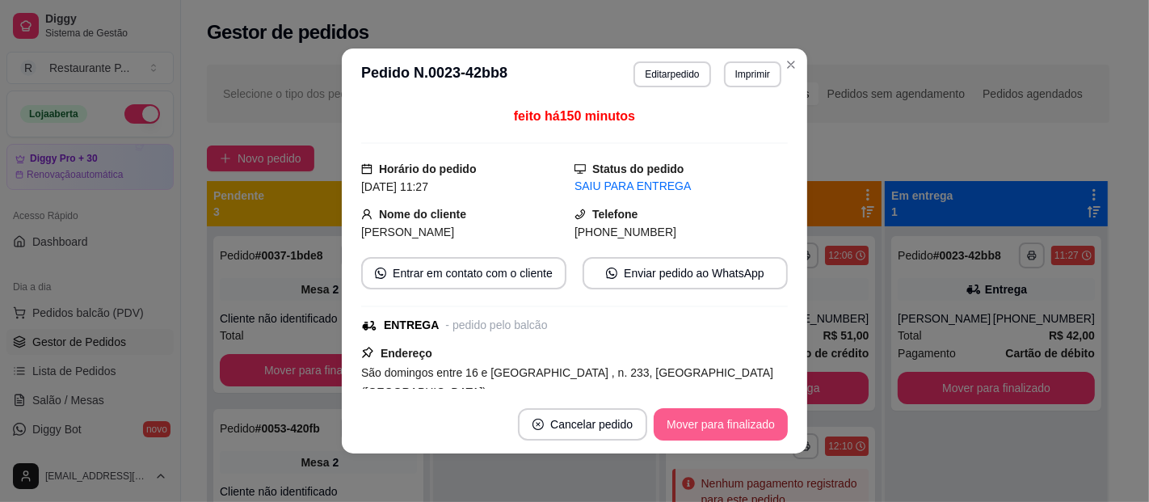
click at [714, 423] on button "Mover para finalizado" at bounding box center [721, 424] width 134 height 32
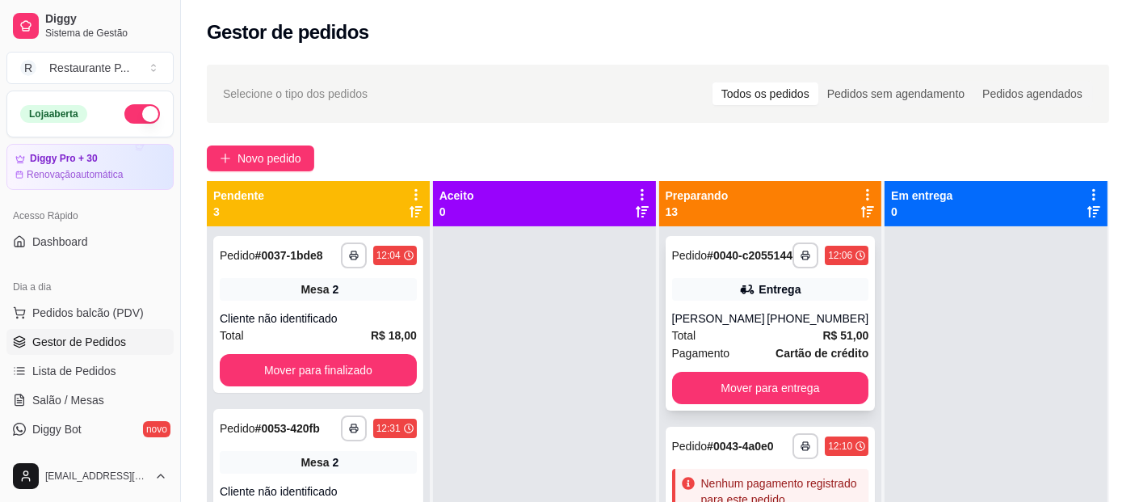
click at [701, 344] on div "Total R$ 51,00" at bounding box center [770, 335] width 197 height 18
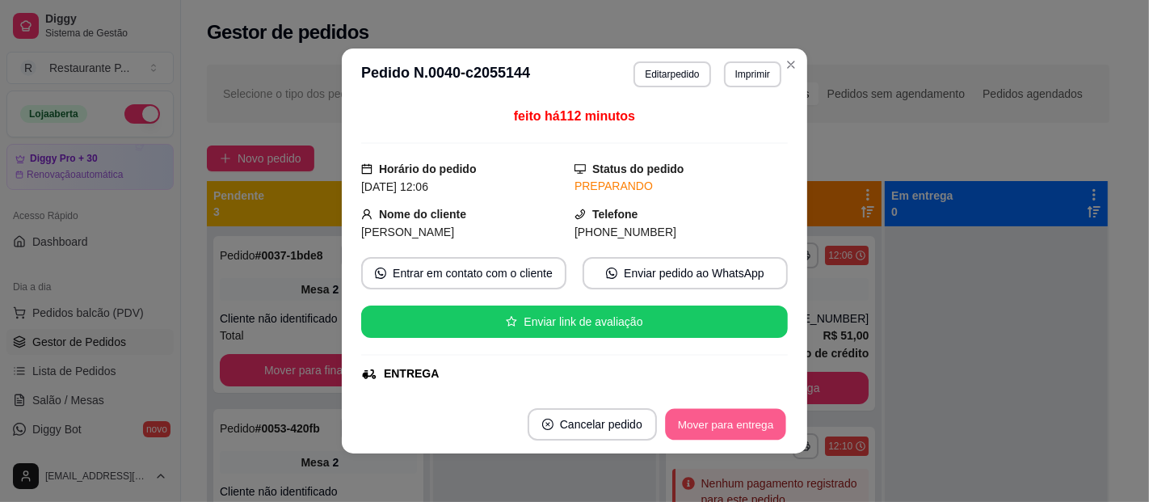
click at [722, 423] on button "Mover para entrega" at bounding box center [725, 425] width 121 height 32
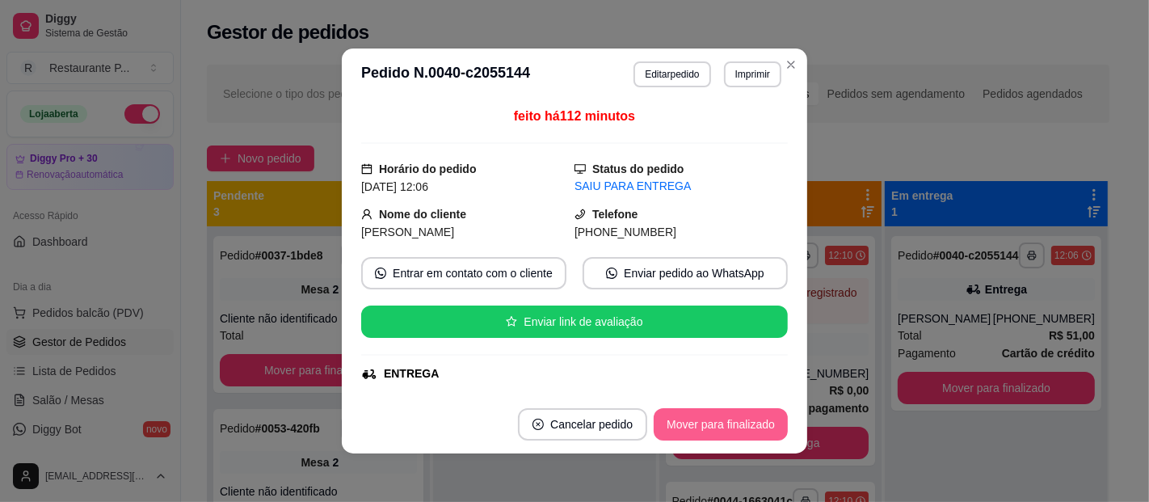
click at [722, 424] on button "Mover para finalizado" at bounding box center [721, 424] width 134 height 32
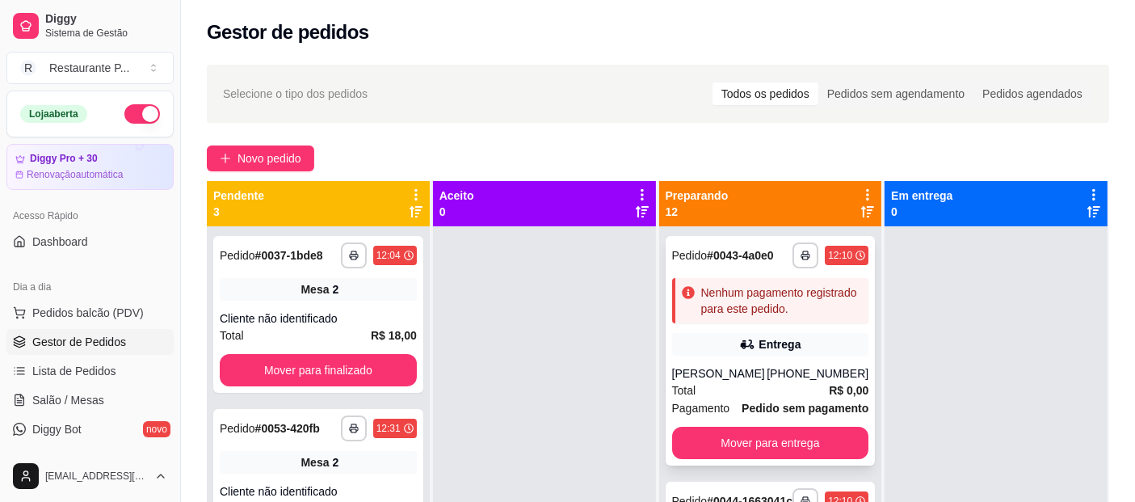
click at [775, 349] on div "Entrega" at bounding box center [780, 344] width 42 height 16
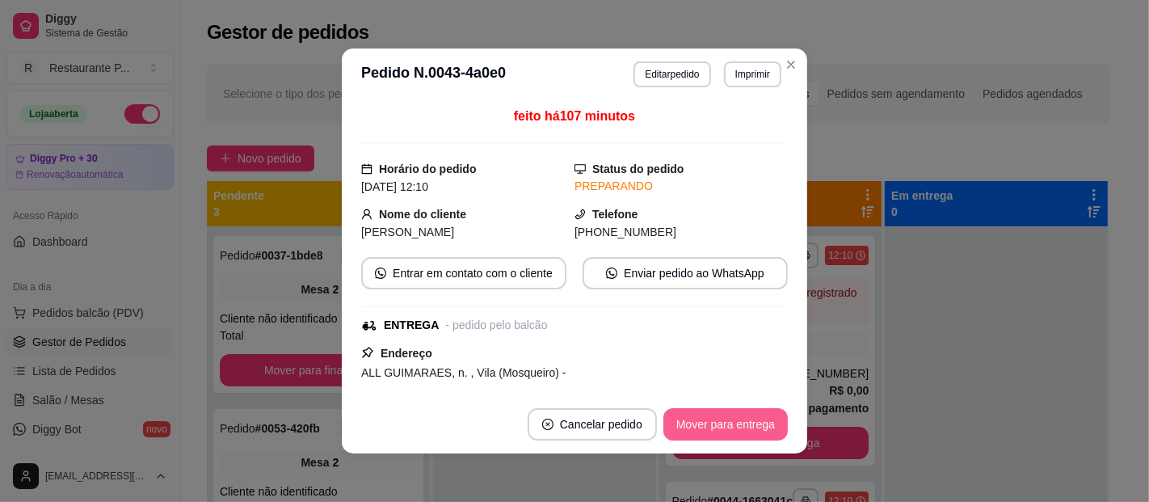
click at [722, 426] on button "Mover para entrega" at bounding box center [725, 424] width 124 height 32
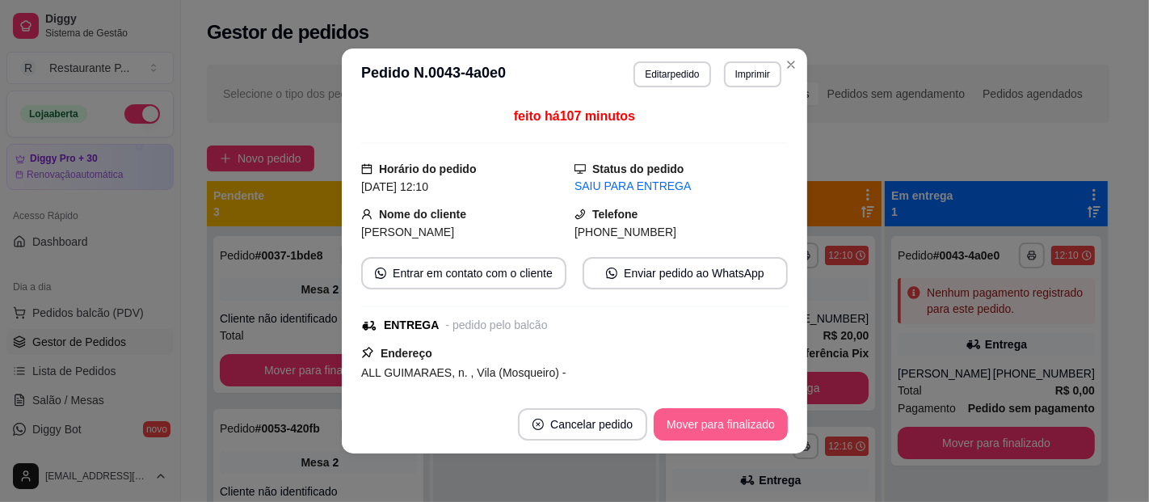
click at [722, 426] on button "Mover para finalizado" at bounding box center [721, 424] width 134 height 32
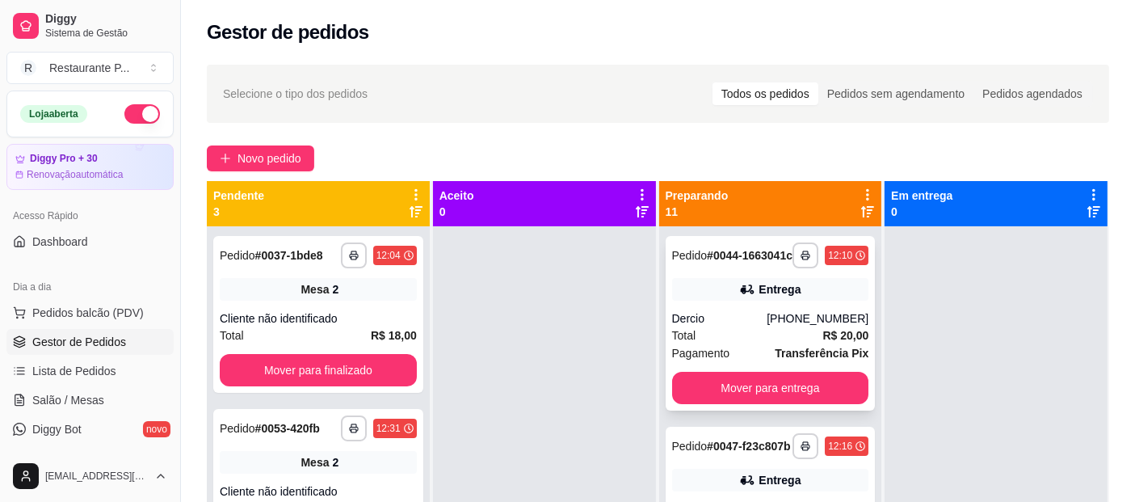
click at [709, 295] on div "Entrega" at bounding box center [770, 289] width 197 height 23
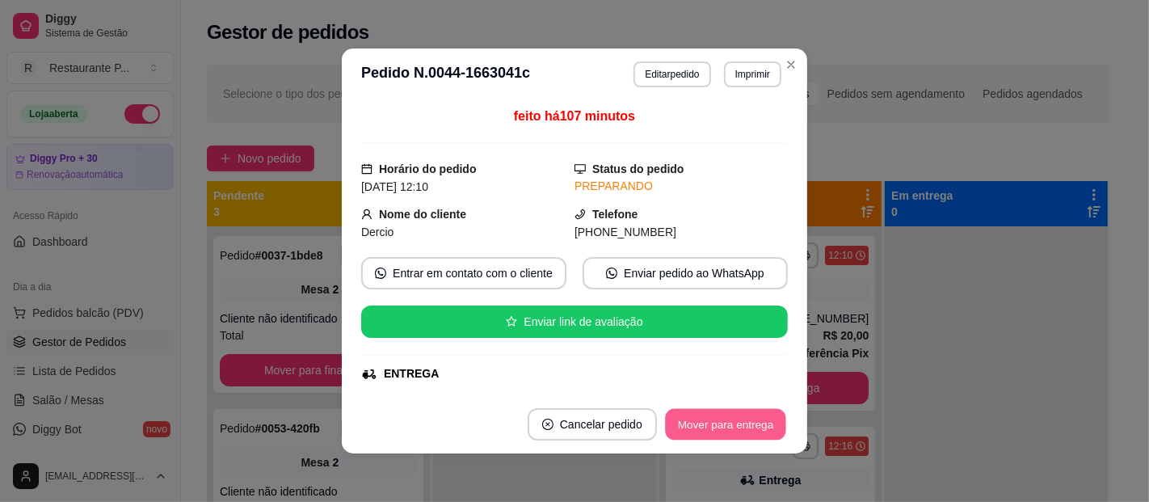
click at [726, 412] on button "Mover para entrega" at bounding box center [725, 425] width 121 height 32
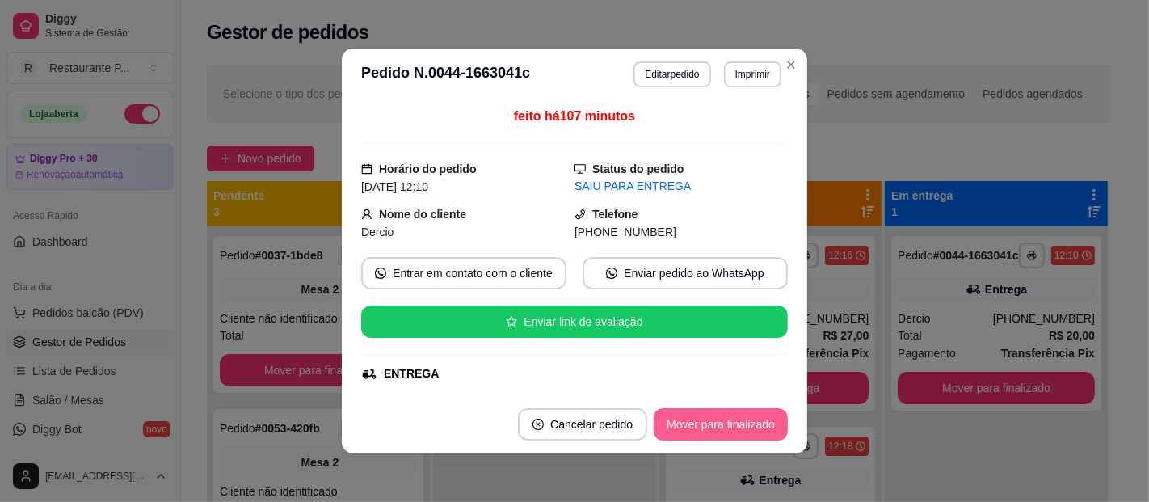
click at [726, 412] on button "Mover para finalizado" at bounding box center [721, 424] width 134 height 32
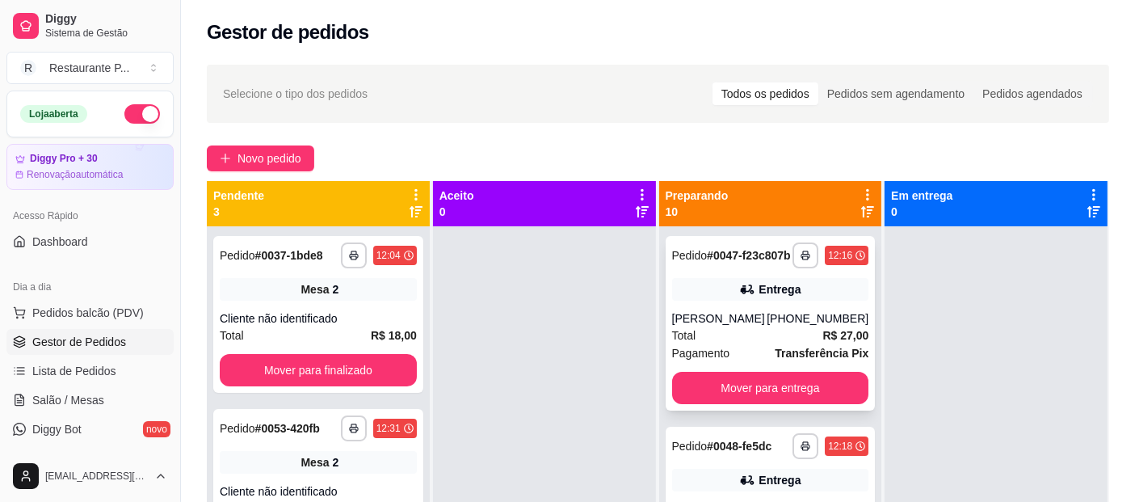
click at [798, 301] on div "Entrega" at bounding box center [770, 289] width 197 height 23
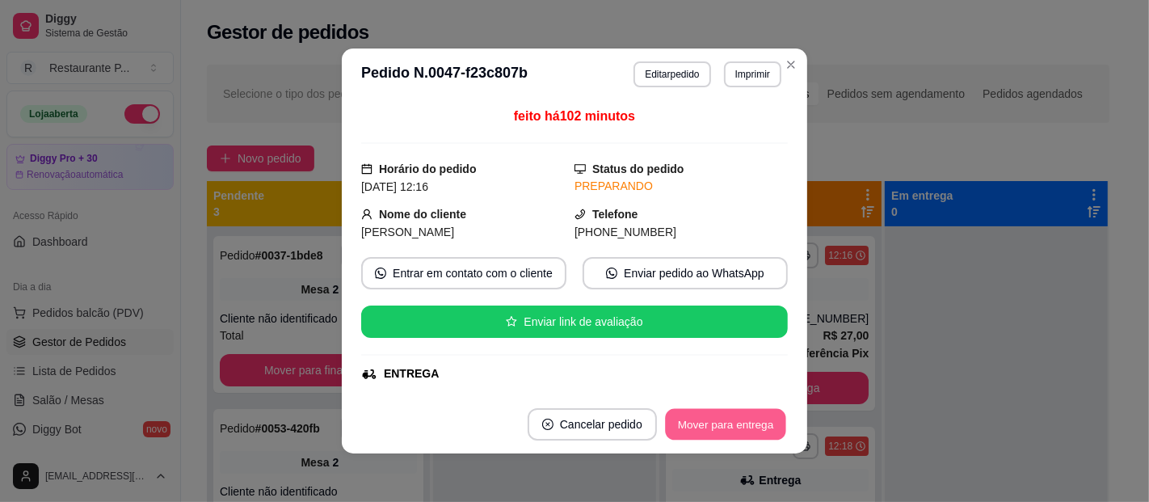
click at [740, 436] on button "Mover para entrega" at bounding box center [725, 425] width 121 height 32
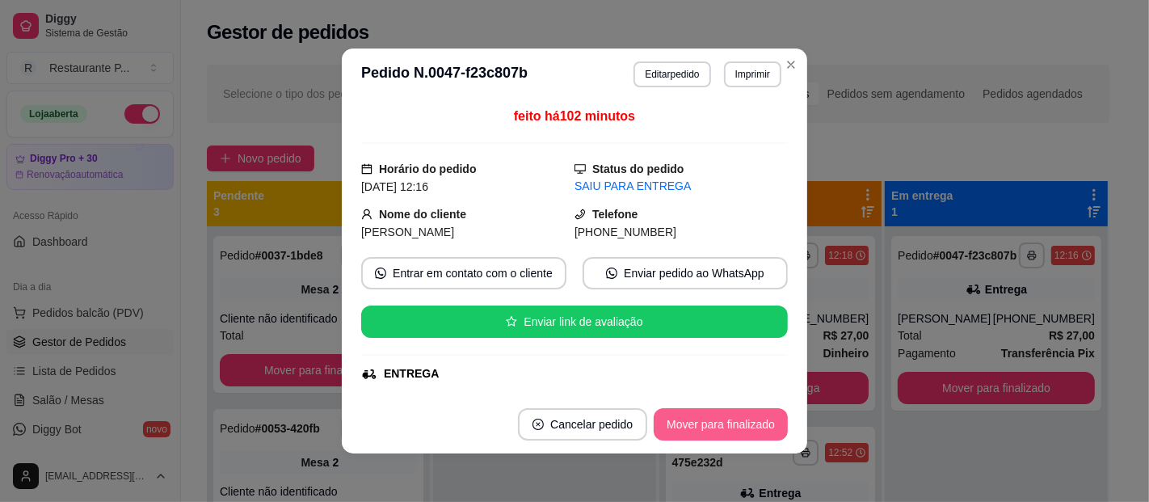
click at [722, 432] on button "Mover para finalizado" at bounding box center [721, 424] width 134 height 32
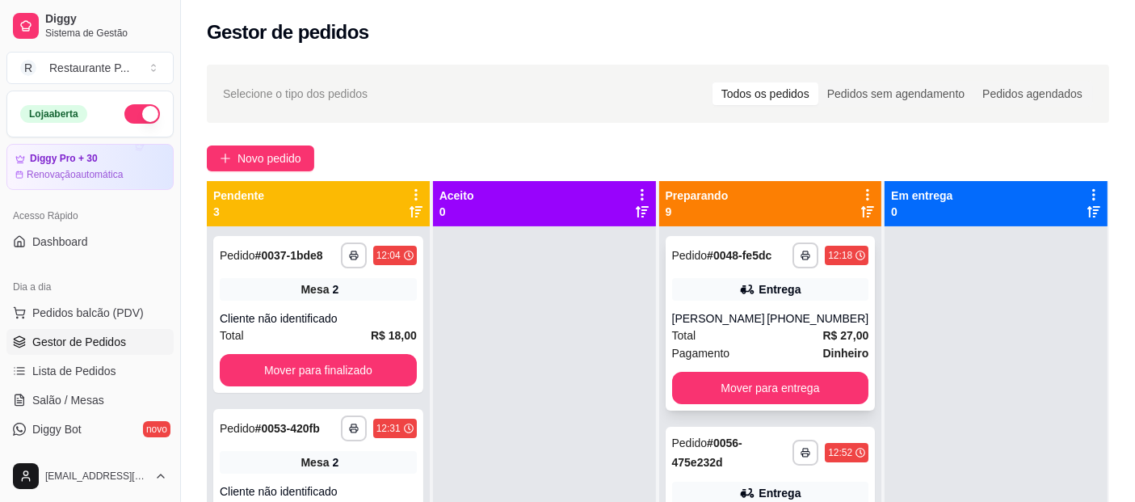
click at [780, 284] on div "Entrega" at bounding box center [780, 289] width 42 height 16
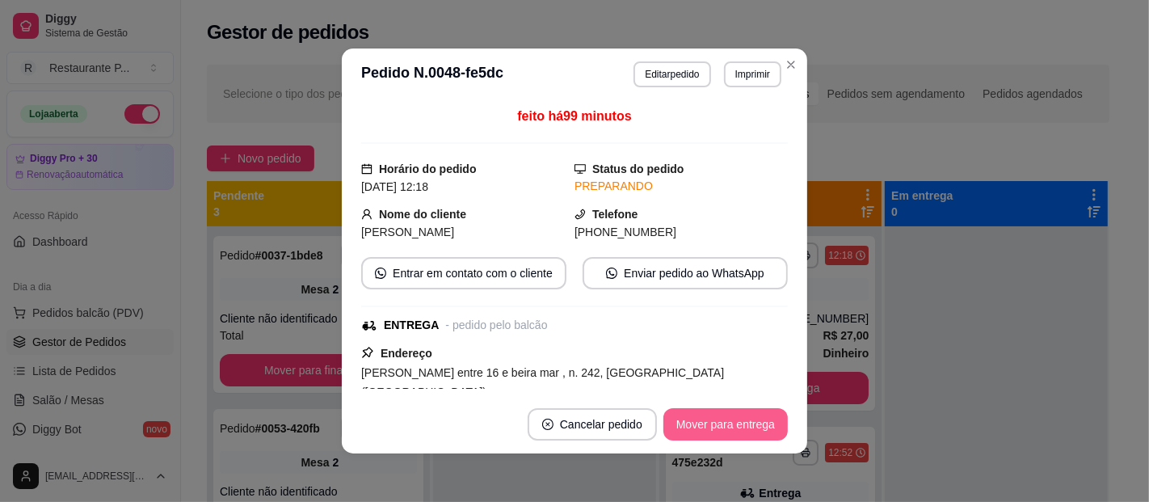
click at [683, 423] on button "Mover para entrega" at bounding box center [725, 424] width 124 height 32
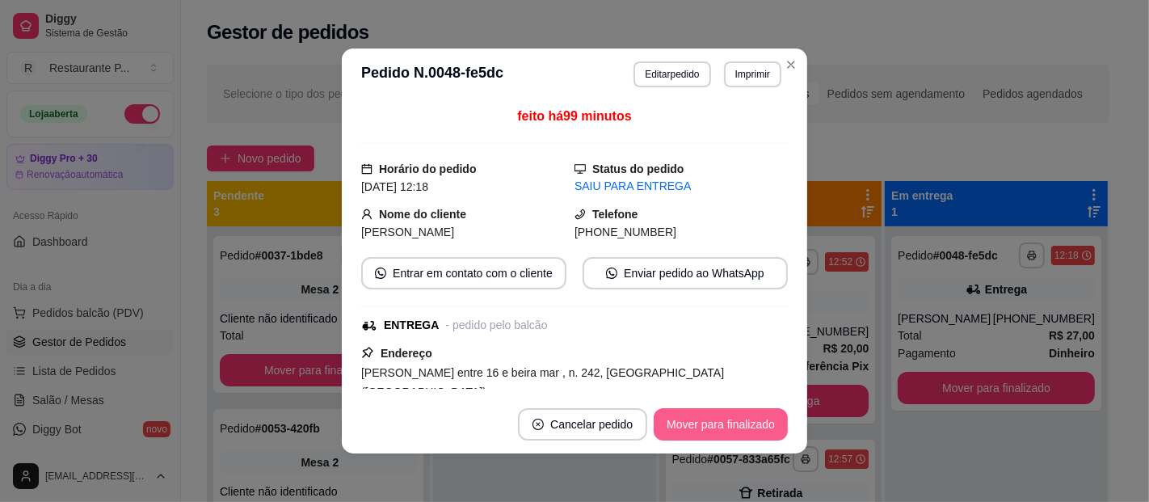
click at [683, 423] on button "Mover para finalizado" at bounding box center [721, 424] width 134 height 32
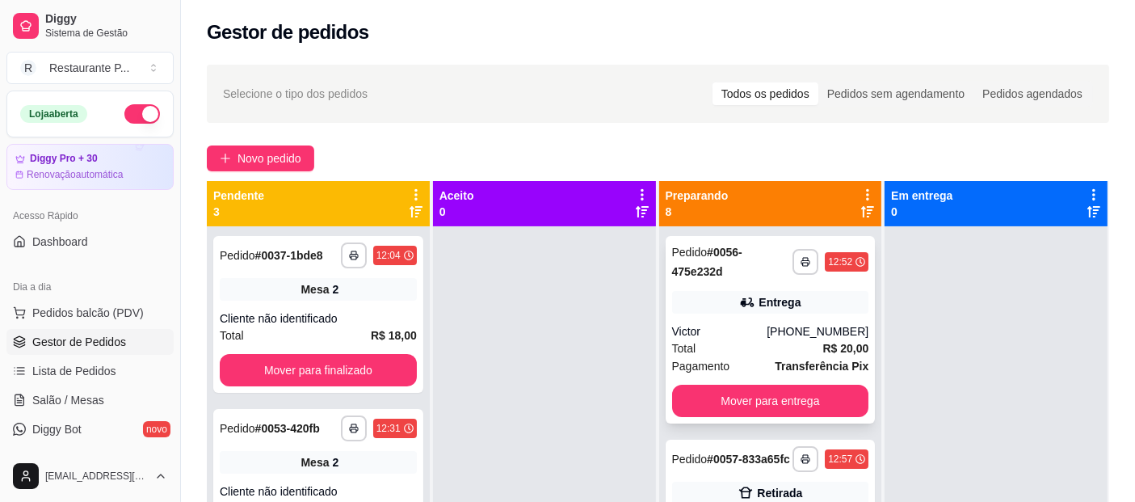
click at [741, 332] on div "Victor" at bounding box center [719, 331] width 95 height 16
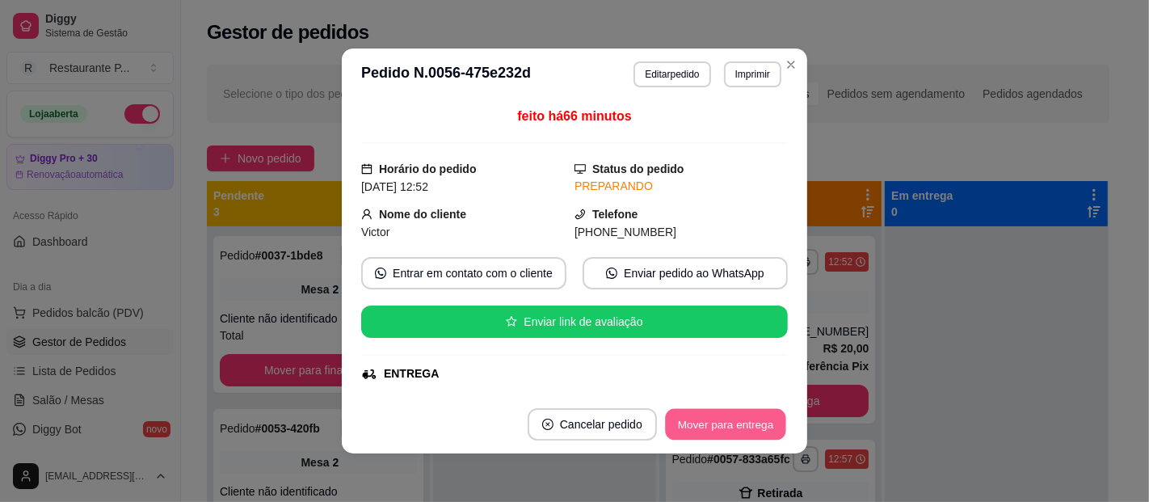
click at [730, 421] on button "Mover para entrega" at bounding box center [725, 425] width 121 height 32
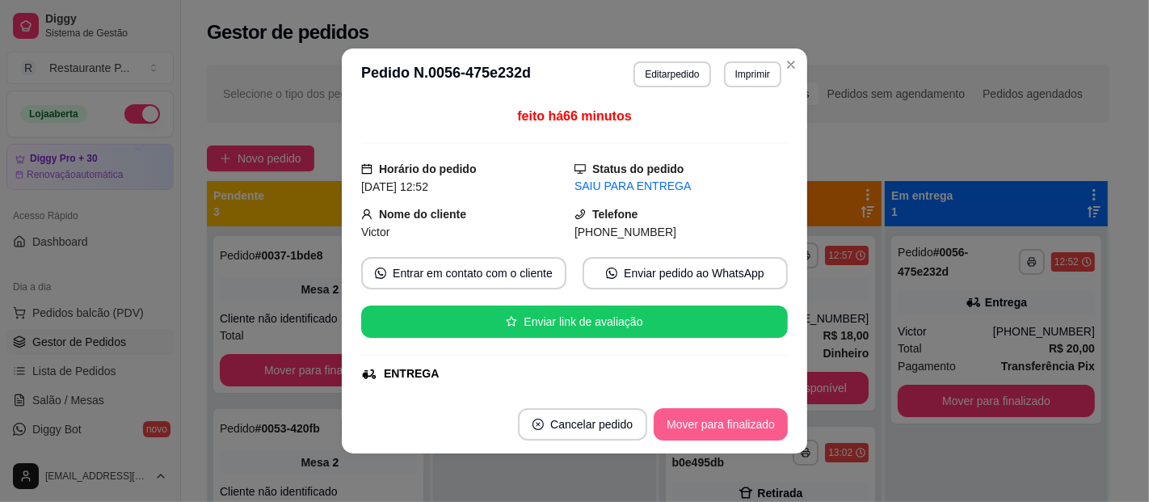
click at [720, 420] on button "Mover para finalizado" at bounding box center [721, 424] width 134 height 32
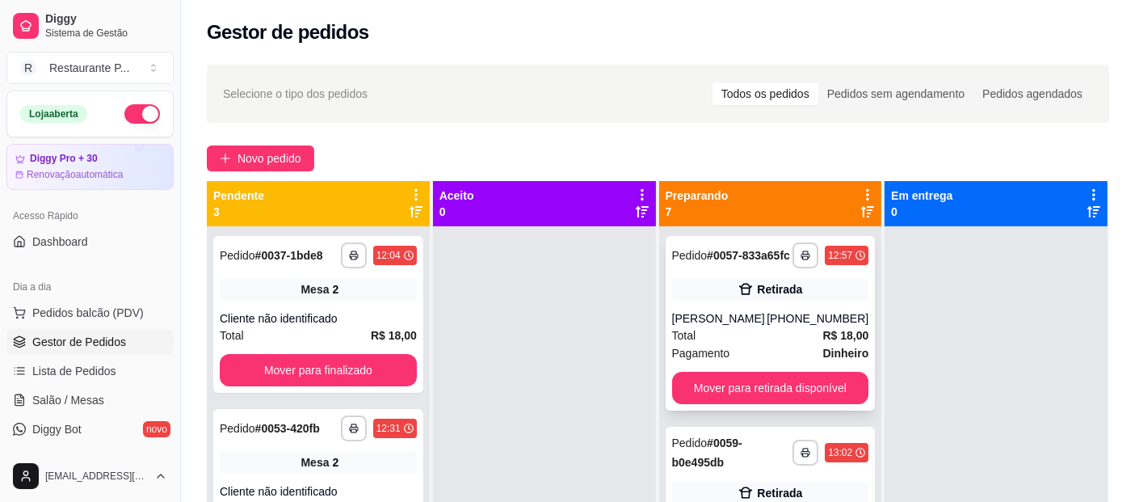
click at [731, 286] on div "**********" at bounding box center [771, 323] width 210 height 175
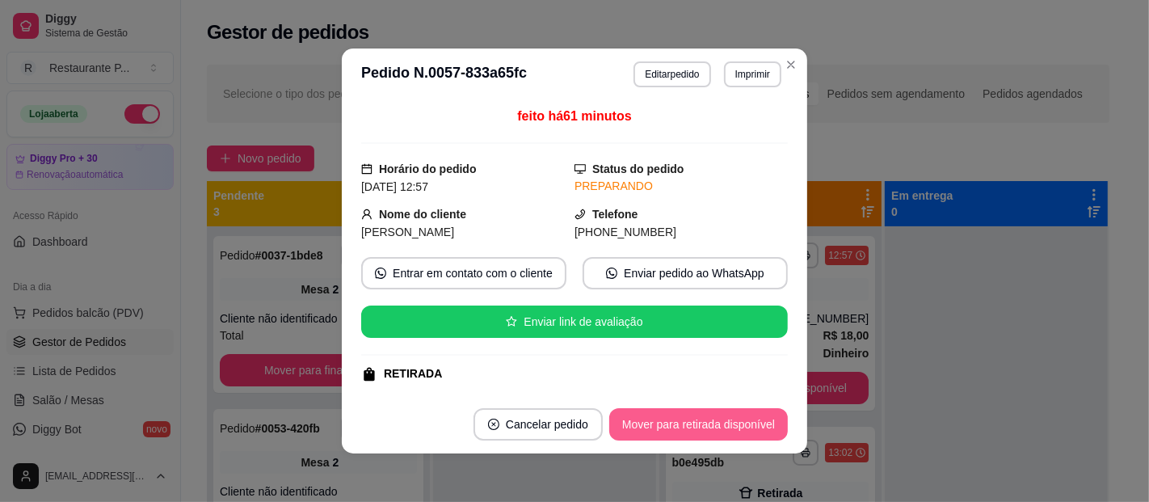
click at [665, 417] on button "Mover para retirada disponível" at bounding box center [698, 424] width 179 height 32
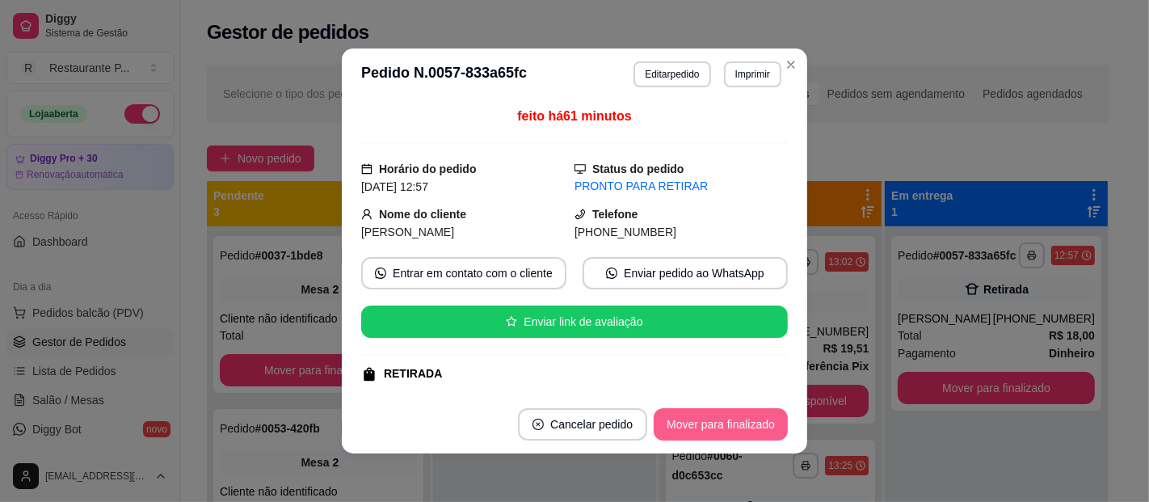
click at [667, 417] on button "Mover para finalizado" at bounding box center [721, 424] width 134 height 32
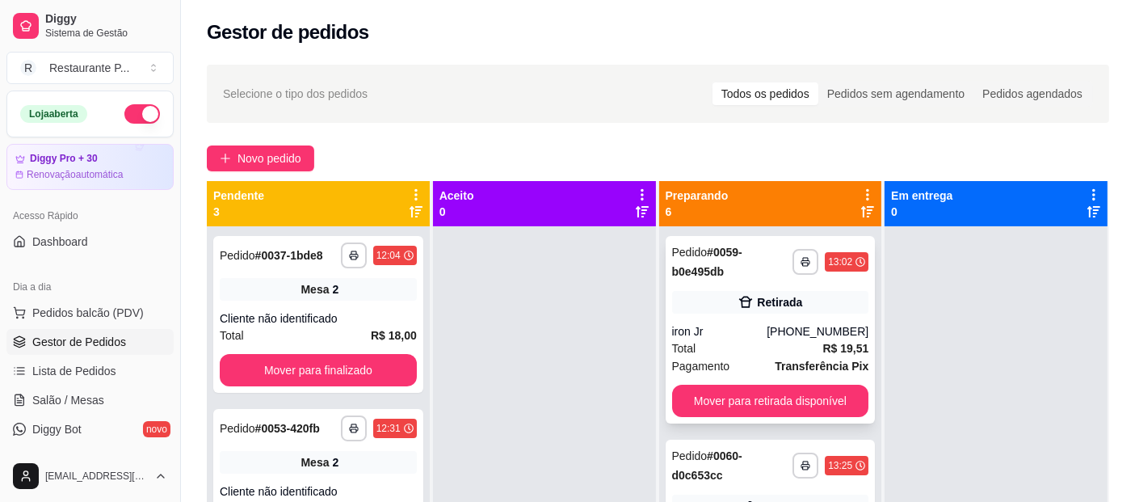
click at [738, 300] on icon at bounding box center [746, 302] width 16 height 16
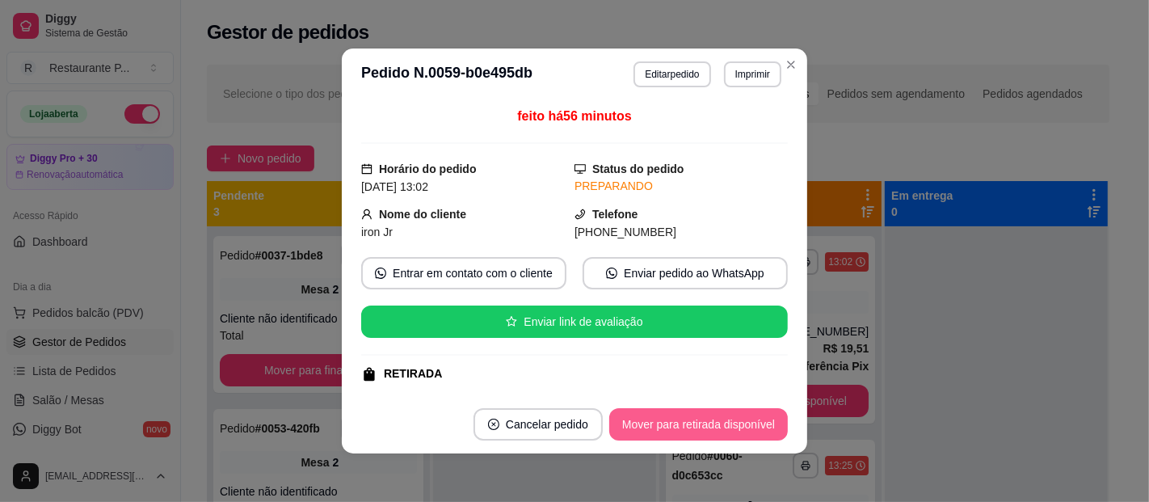
click at [708, 417] on button "Mover para retirada disponível" at bounding box center [698, 424] width 179 height 32
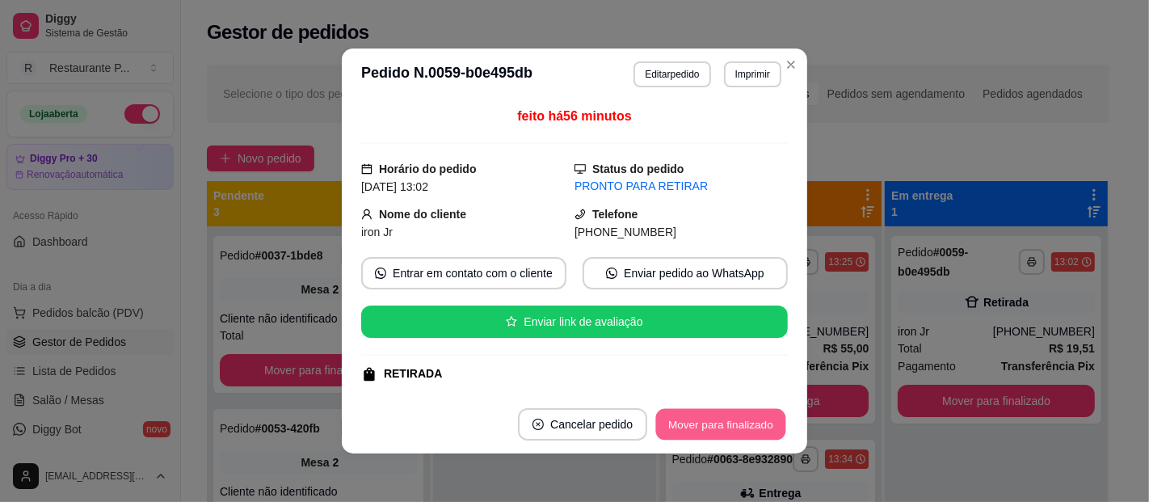
click at [700, 420] on button "Mover para finalizado" at bounding box center [721, 425] width 130 height 32
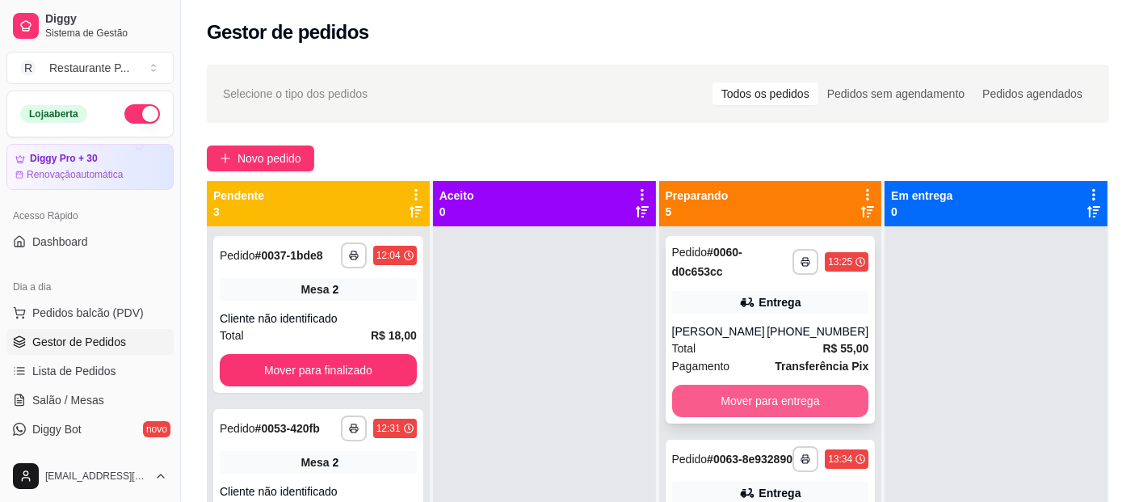
click at [775, 403] on button "Mover para entrega" at bounding box center [770, 401] width 197 height 32
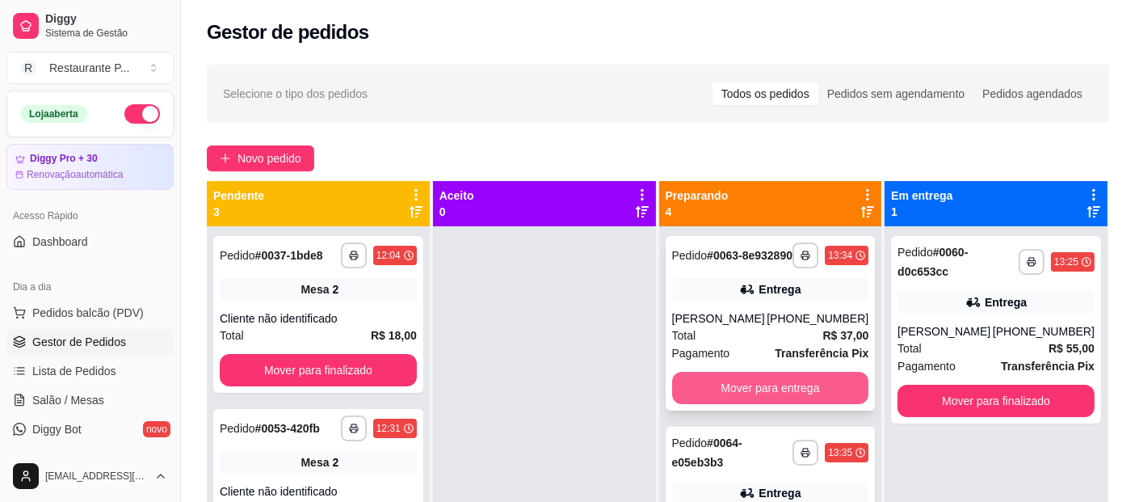
click at [778, 399] on button "Mover para entrega" at bounding box center [770, 388] width 197 height 32
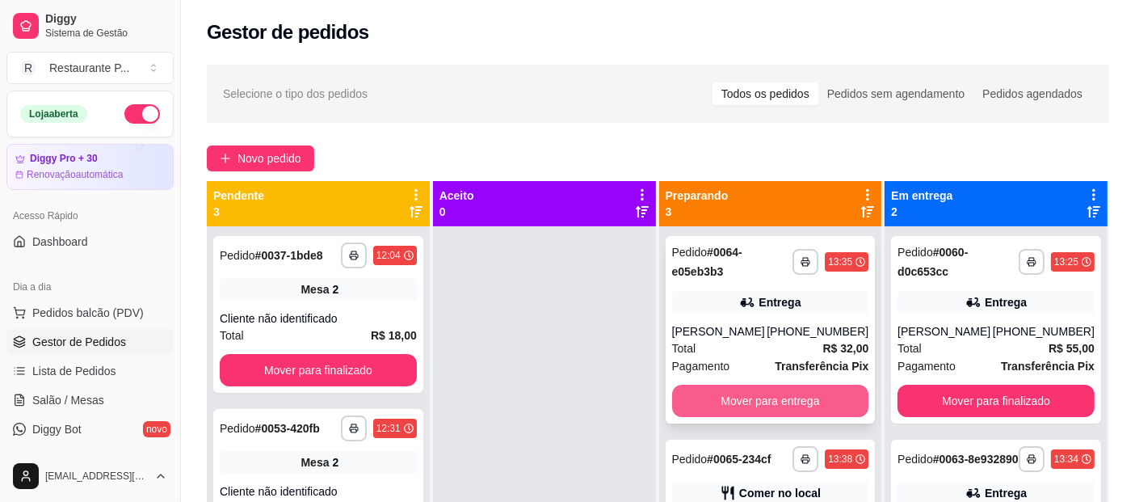
click at [751, 394] on button "Mover para entrega" at bounding box center [770, 401] width 197 height 32
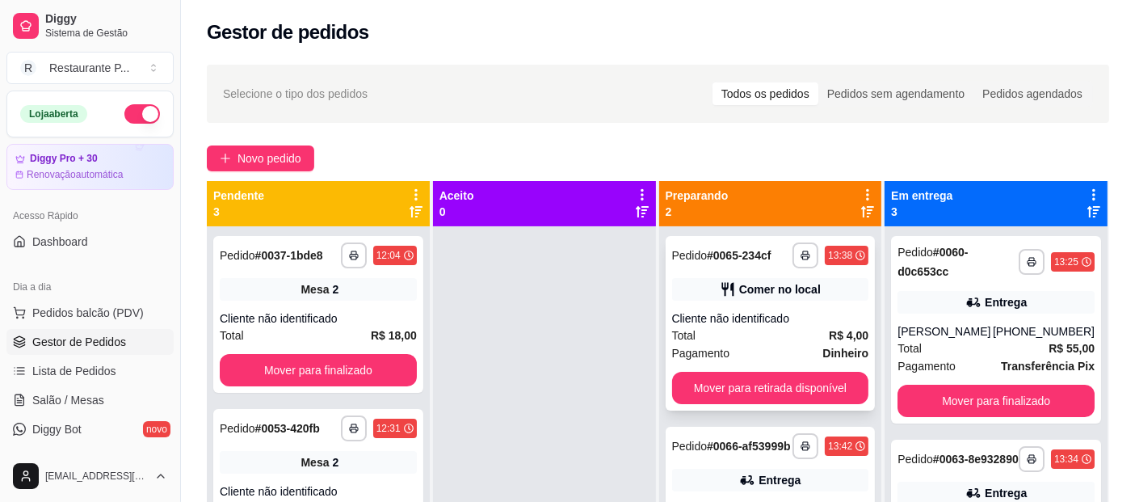
click at [769, 328] on div "Total R$ 4,00" at bounding box center [770, 335] width 197 height 18
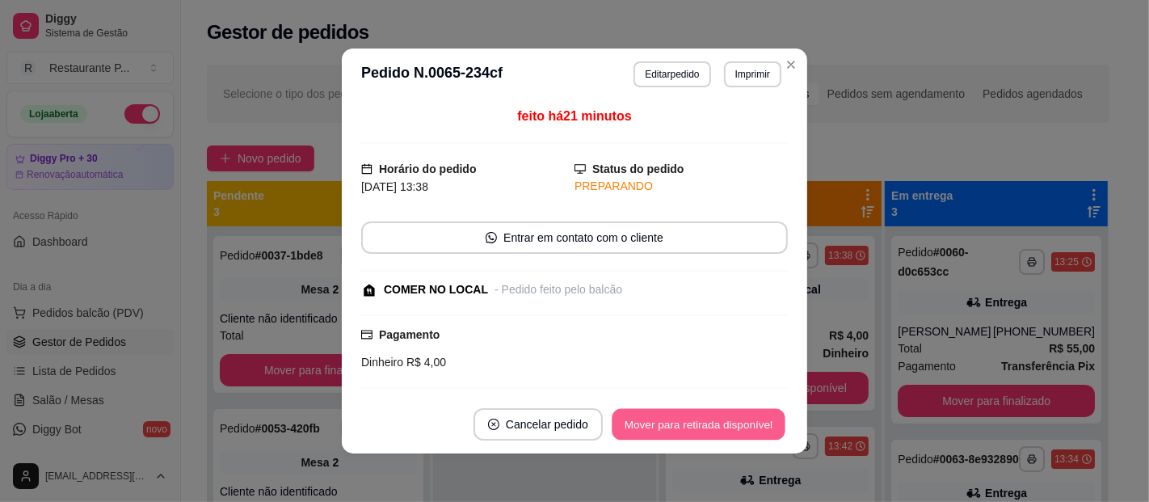
click at [714, 415] on button "Mover para retirada disponível" at bounding box center [698, 425] width 173 height 32
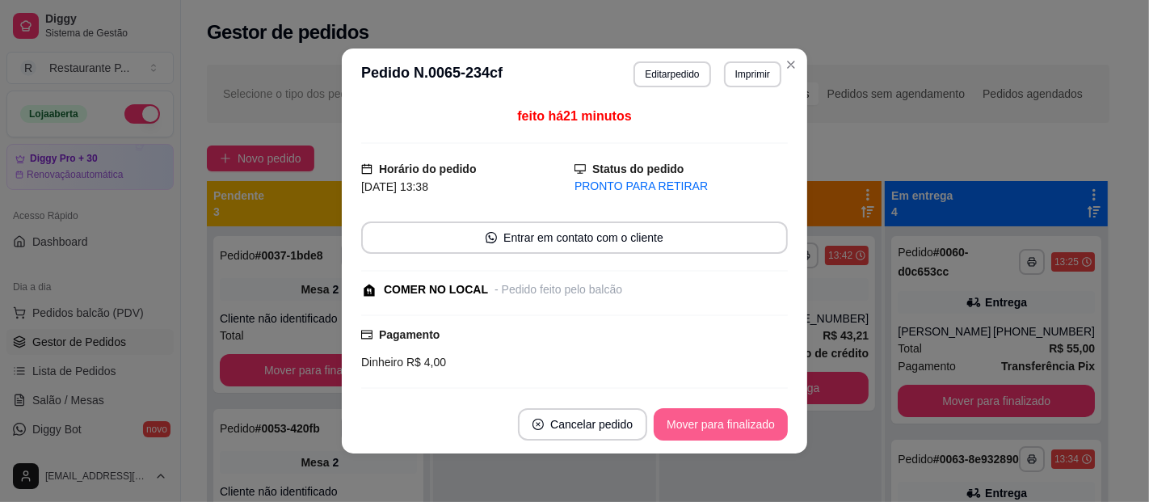
click at [714, 413] on button "Mover para finalizado" at bounding box center [721, 424] width 134 height 32
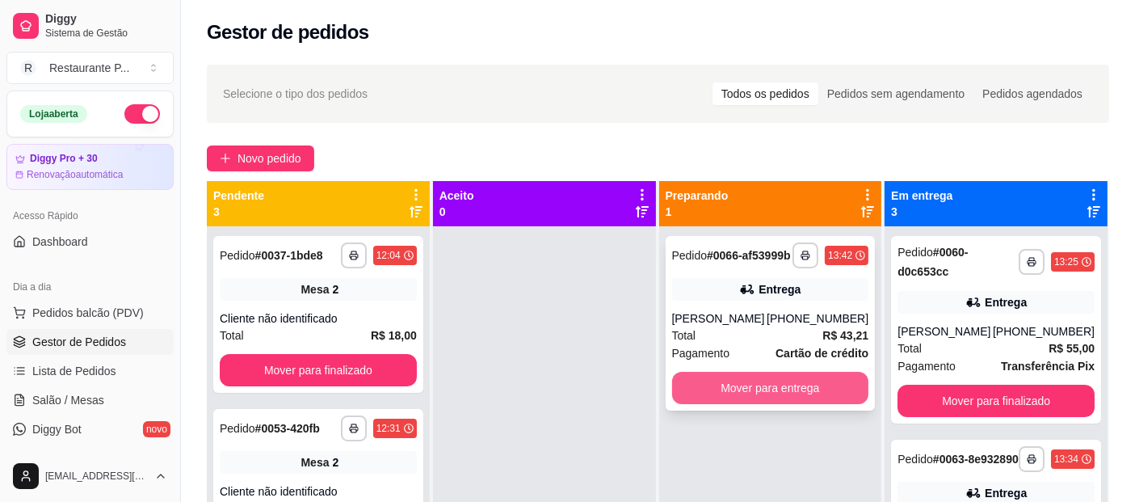
click at [782, 394] on button "Mover para entrega" at bounding box center [770, 388] width 197 height 32
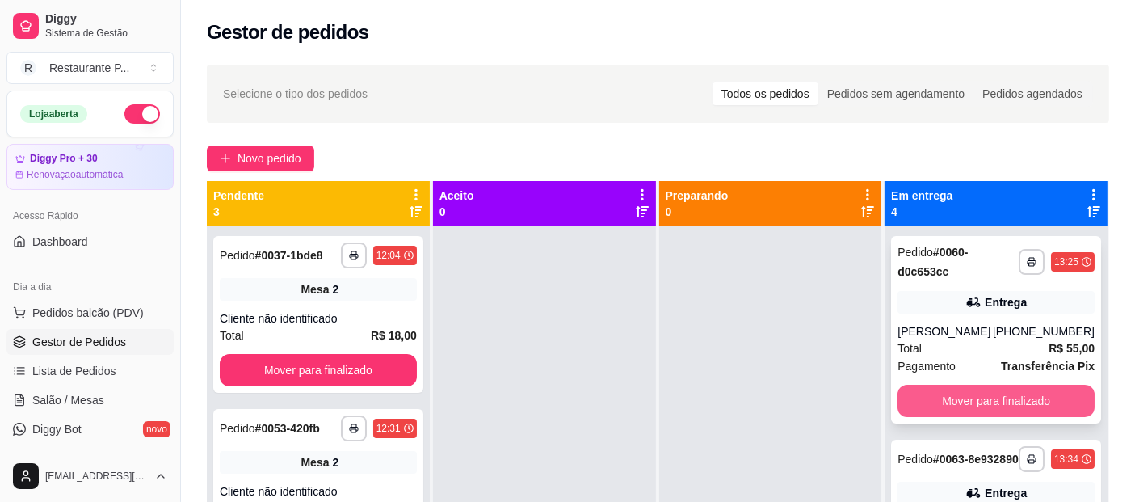
click at [1047, 400] on button "Mover para finalizado" at bounding box center [996, 401] width 197 height 32
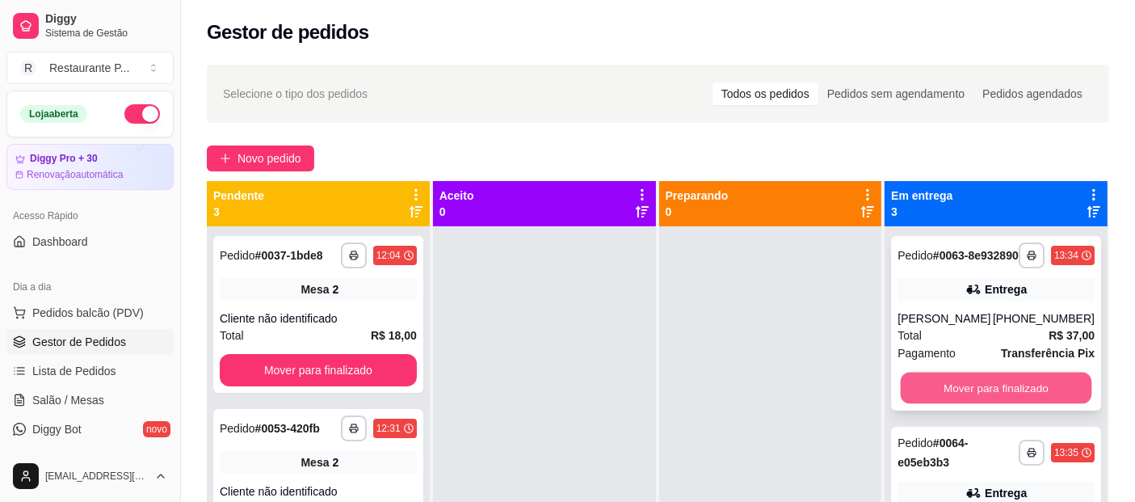
click at [979, 404] on button "Mover para finalizado" at bounding box center [996, 389] width 191 height 32
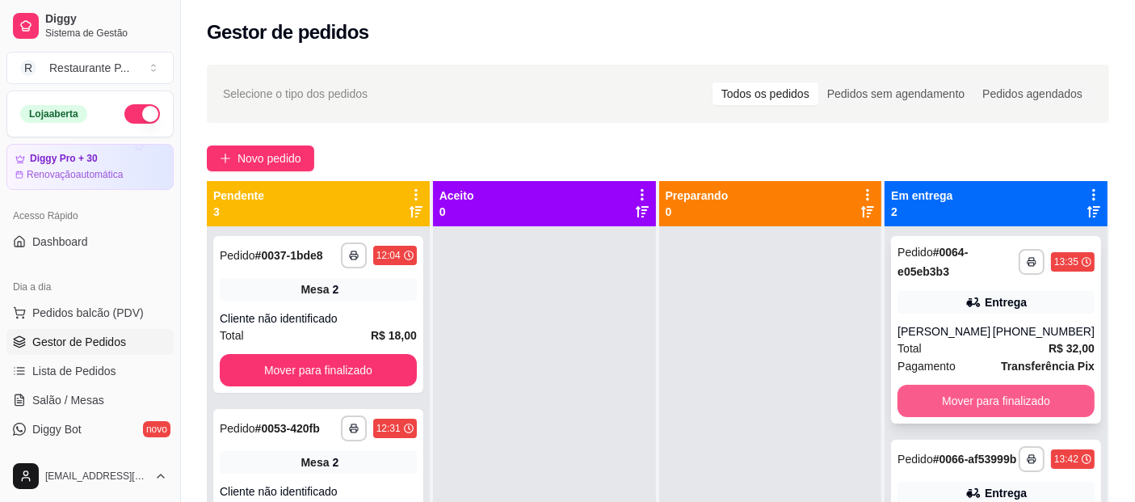
click at [958, 402] on button "Mover para finalizado" at bounding box center [996, 401] width 197 height 32
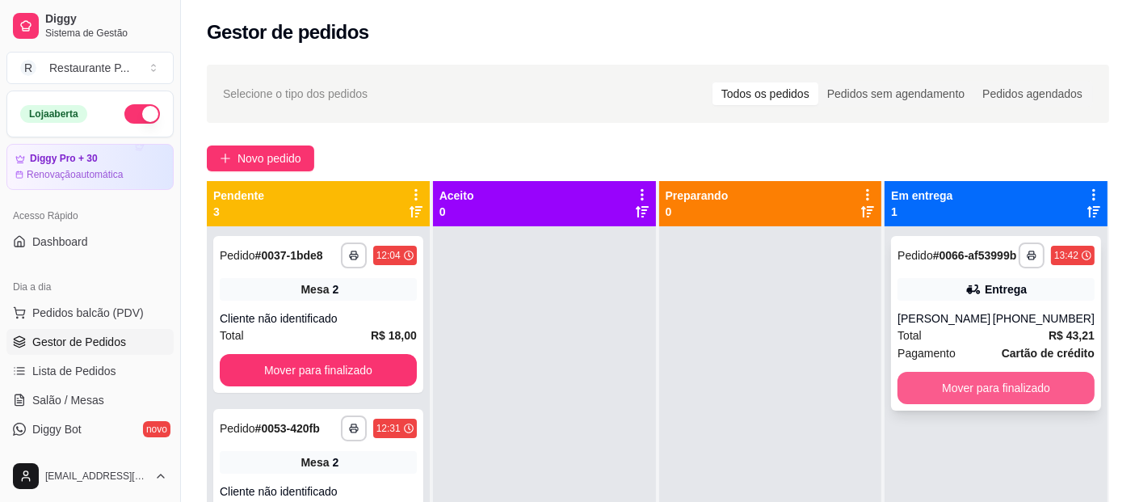
click at [958, 400] on button "Mover para finalizado" at bounding box center [996, 388] width 197 height 32
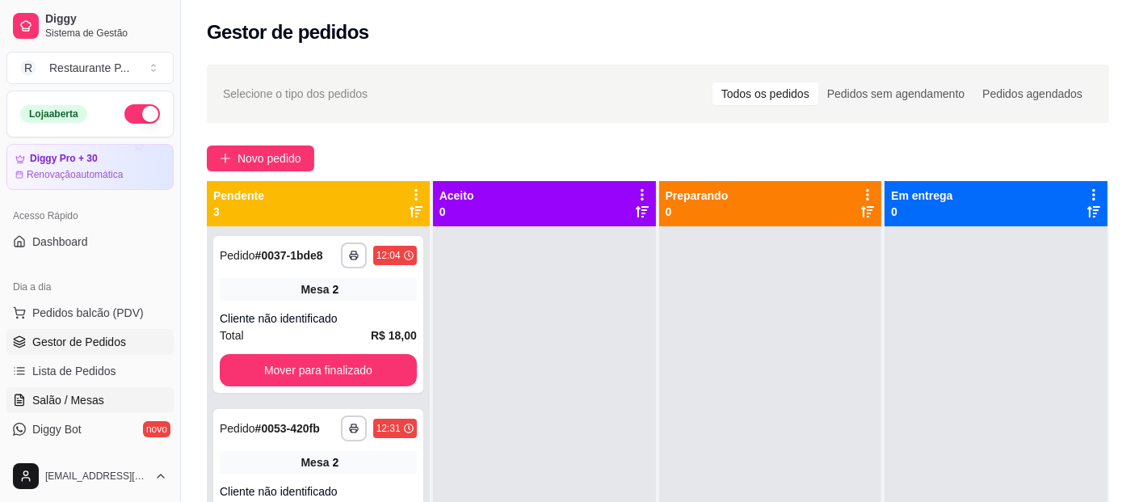
click at [65, 401] on span "Salão / Mesas" at bounding box center [68, 400] width 72 height 16
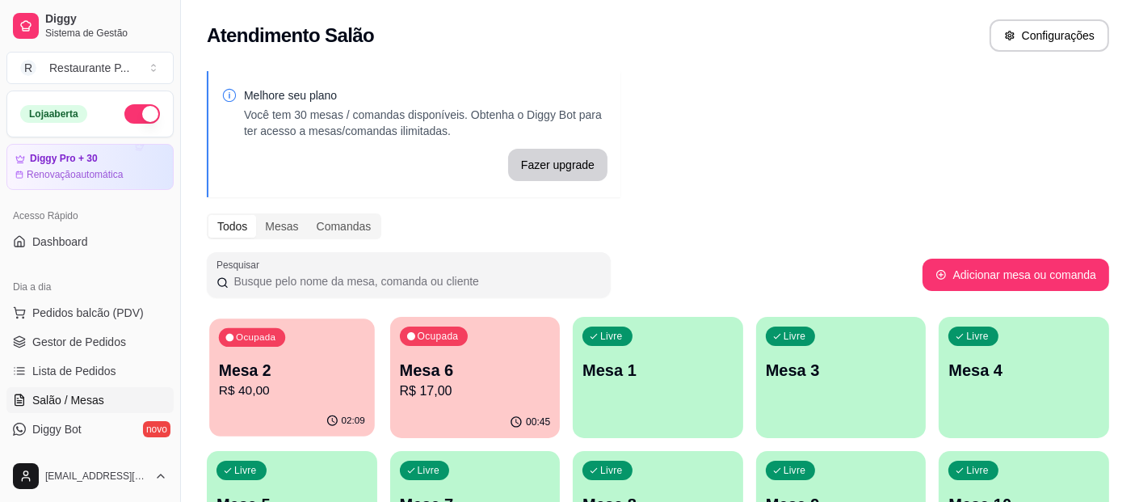
click at [259, 419] on div "02:09" at bounding box center [291, 421] width 165 height 31
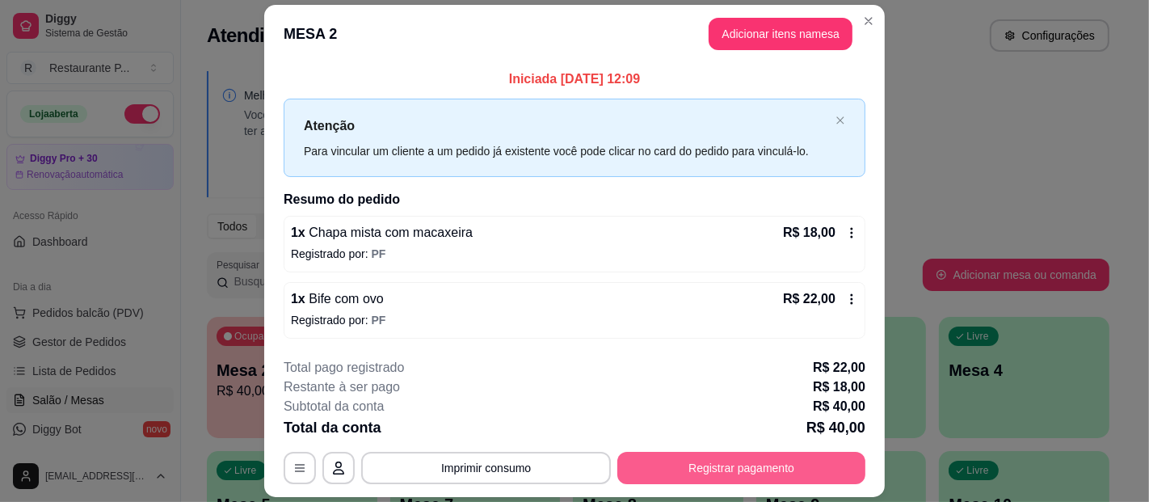
click at [730, 469] on button "Registrar pagamento" at bounding box center [741, 468] width 248 height 32
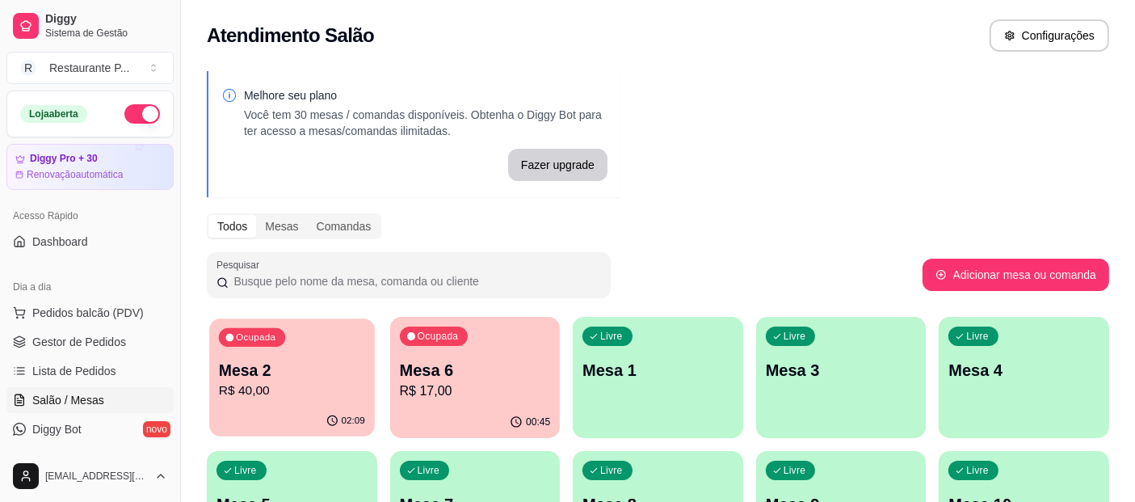
click at [271, 379] on p "Mesa 2" at bounding box center [292, 371] width 146 height 22
click at [242, 378] on p "Mesa 2" at bounding box center [292, 370] width 151 height 23
click at [432, 409] on div "00:46" at bounding box center [475, 421] width 165 height 31
